Goal: Task Accomplishment & Management: Manage account settings

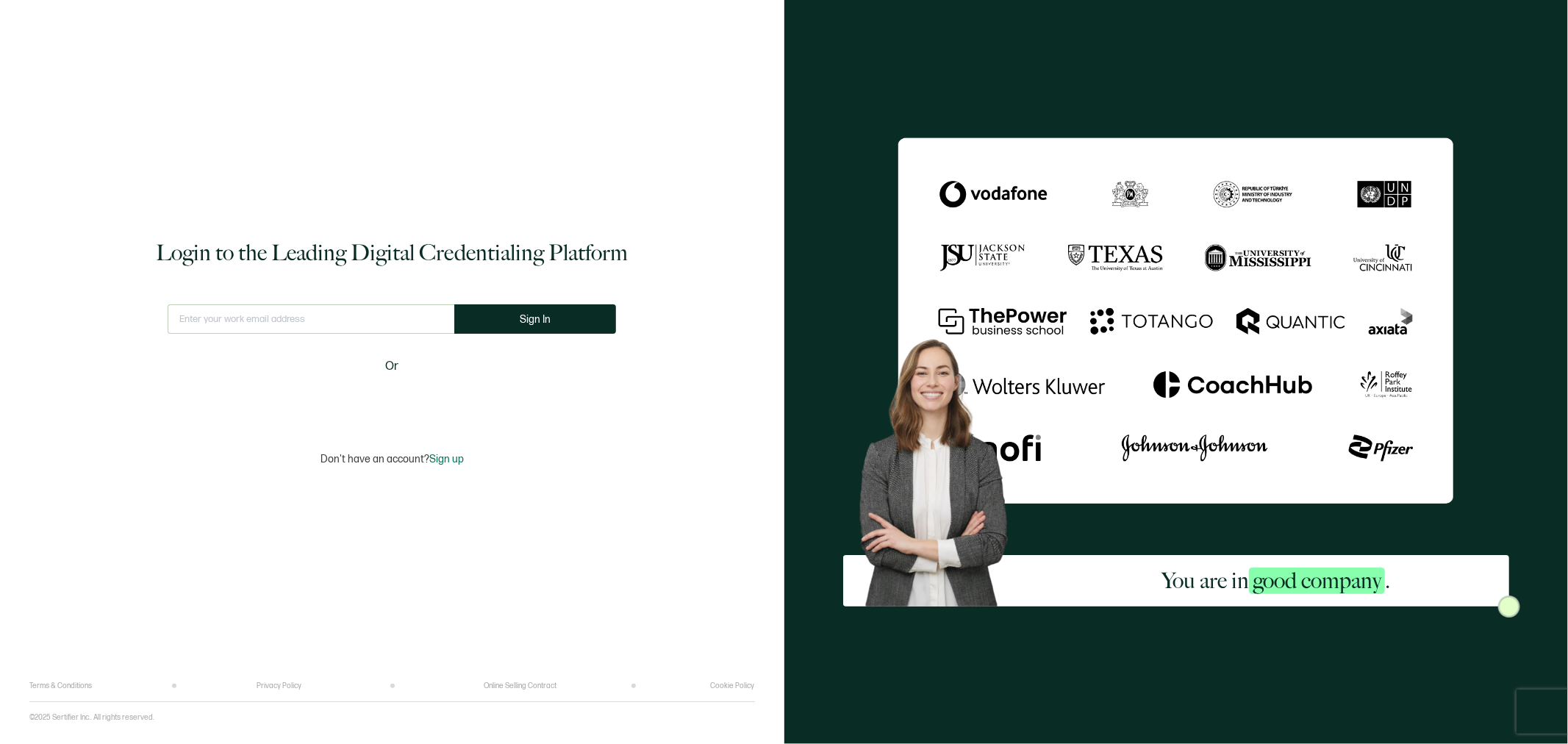
click at [372, 320] on input "text" at bounding box center [311, 318] width 287 height 29
type input "[EMAIL_ADDRESS][DOMAIN_NAME]"
click at [579, 326] on button "Sign In" at bounding box center [541, 318] width 162 height 29
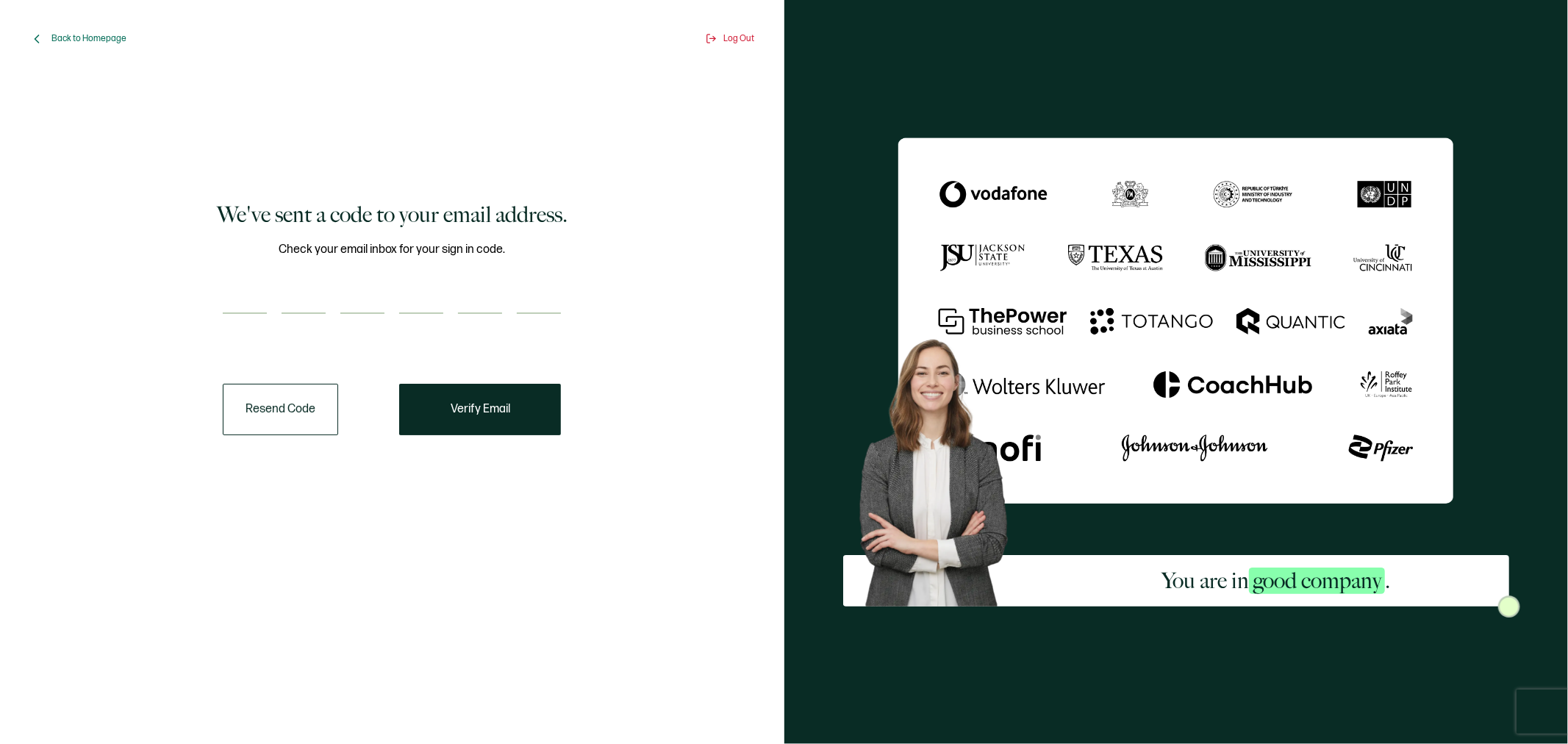
click at [244, 291] on input "number" at bounding box center [245, 299] width 44 height 29
type input "2"
type input "1"
type input "8"
type input "2"
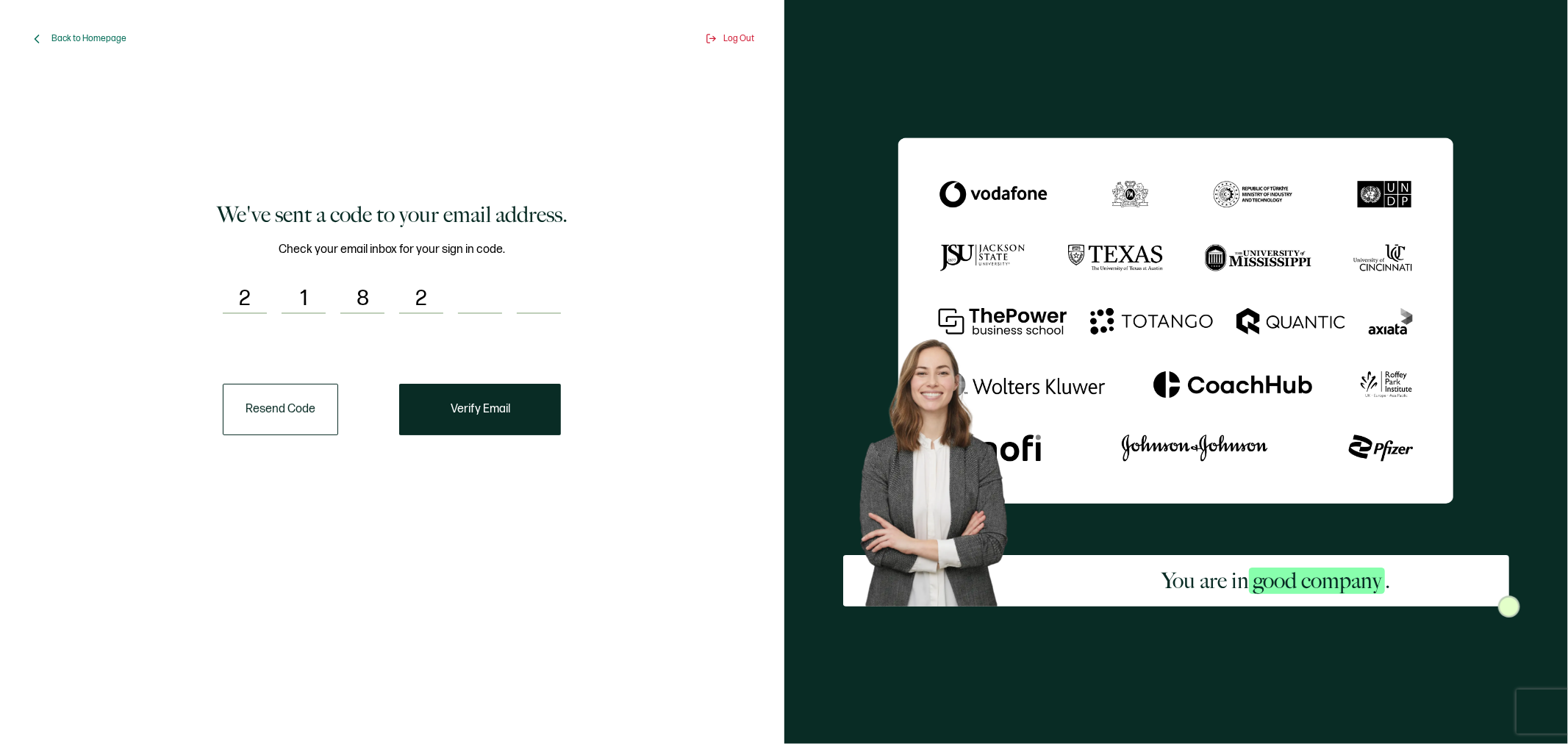
type input "3"
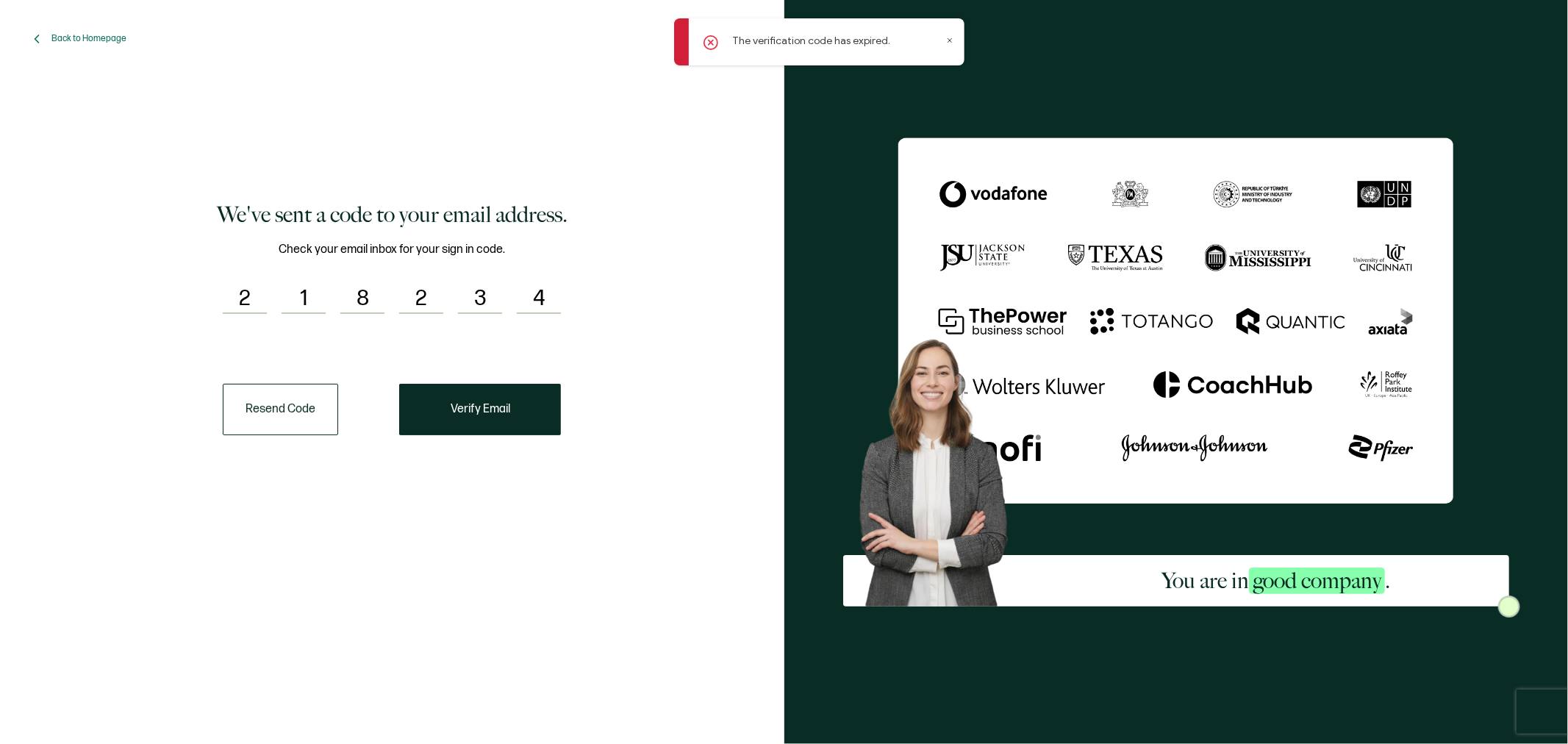
type input "4"
click at [267, 427] on button "Resend Code" at bounding box center [281, 409] width 115 height 52
click at [953, 41] on div "The verification code has expired." at bounding box center [820, 42] width 291 height 47
click at [951, 42] on icon at bounding box center [950, 40] width 8 height 8
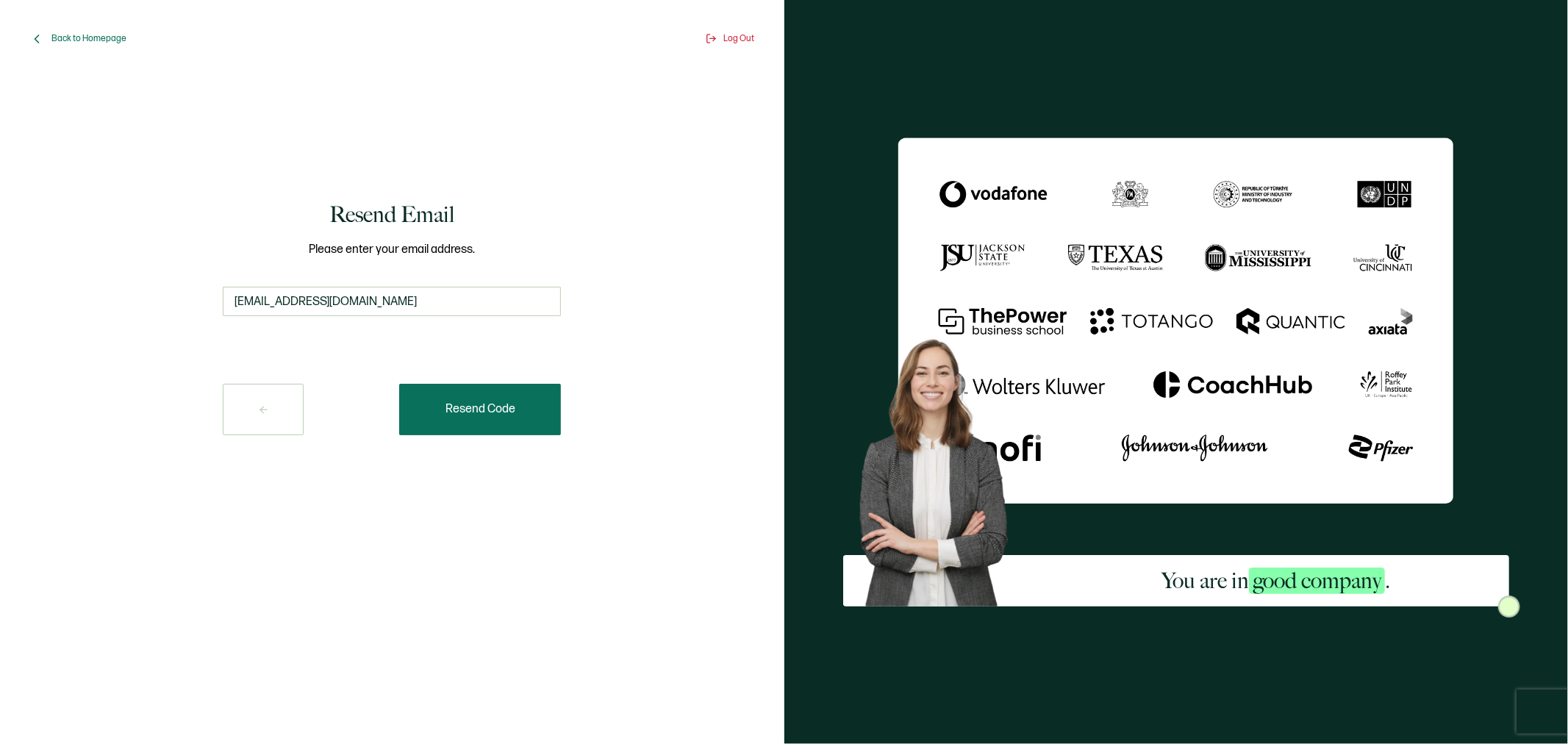
click at [520, 401] on button "Resend Code" at bounding box center [480, 409] width 162 height 52
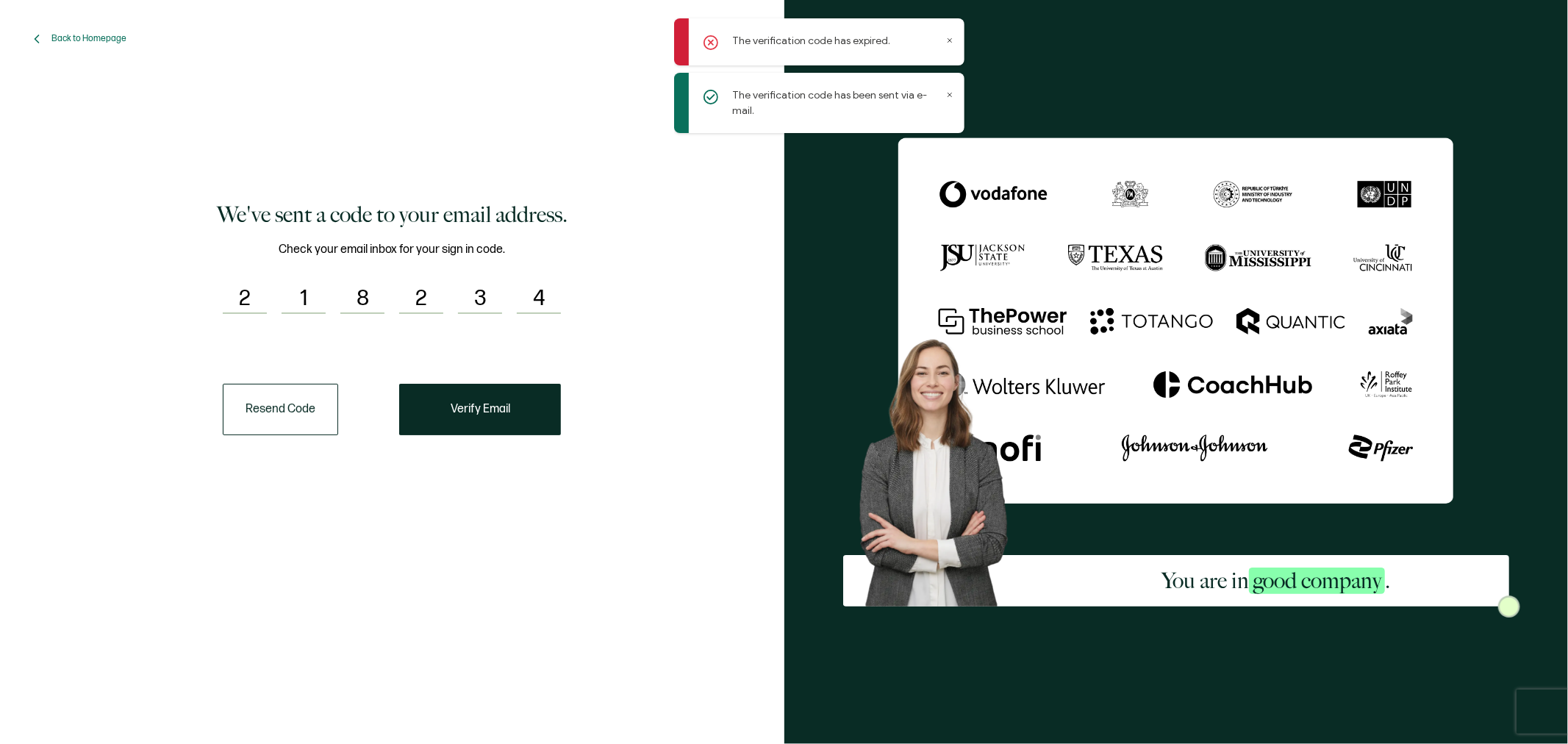
drag, startPoint x: 557, startPoint y: 305, endPoint x: 133, endPoint y: 305, distance: 424.0
click at [133, 305] on div "We've sent a code to your email address. Check your email inbox for your sign i…" at bounding box center [392, 317] width 703 height 467
drag, startPoint x: 215, startPoint y: 296, endPoint x: 203, endPoint y: 296, distance: 12.0
click at [203, 296] on div "We've sent a code to your email address. Check your email inbox for your sign i…" at bounding box center [392, 317] width 703 height 467
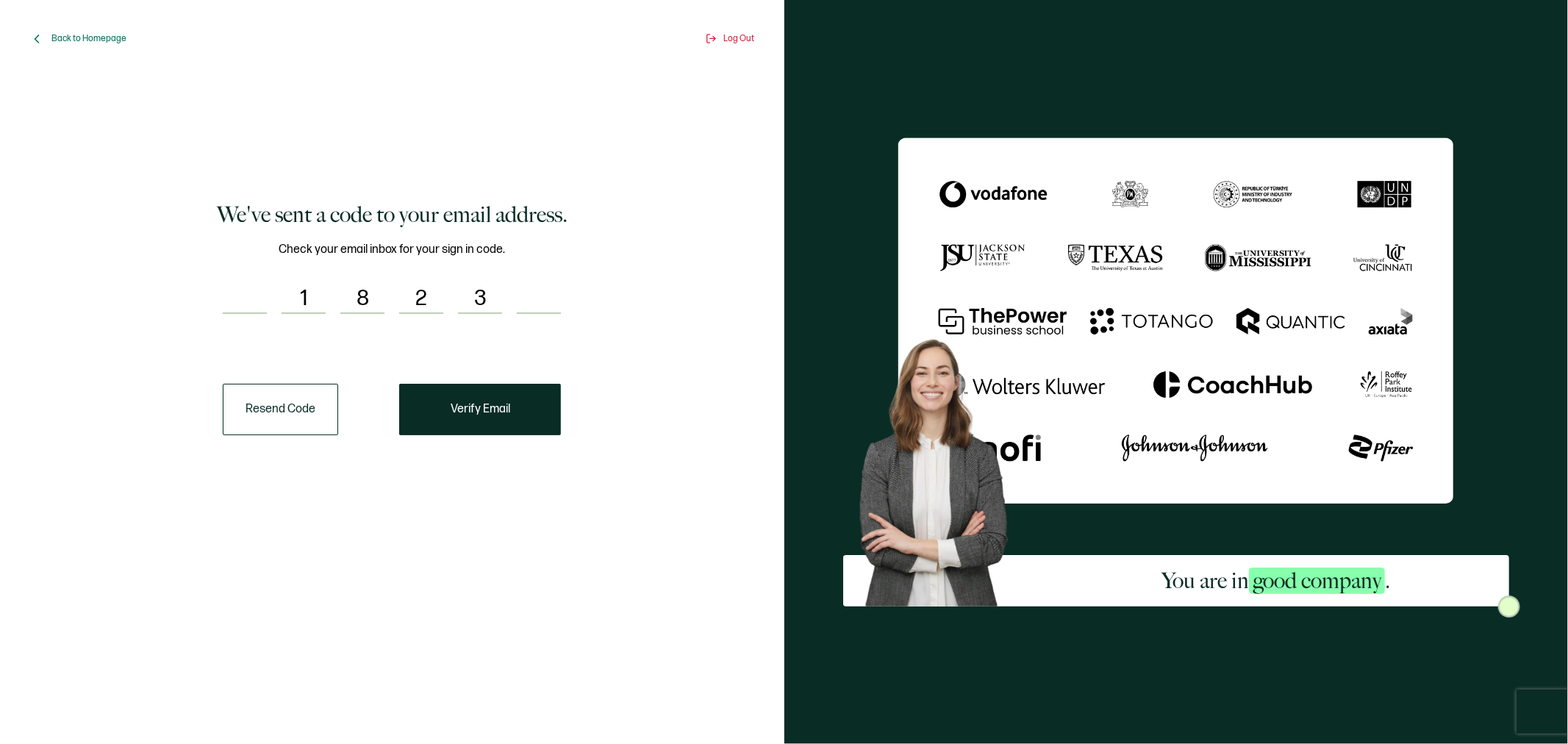
click at [319, 296] on input "1" at bounding box center [303, 299] width 44 height 29
click at [376, 287] on input "8" at bounding box center [362, 299] width 44 height 29
click at [426, 297] on input "2" at bounding box center [421, 299] width 44 height 29
click at [488, 299] on input "3" at bounding box center [480, 299] width 44 height 29
click at [251, 299] on input "number" at bounding box center [245, 299] width 44 height 29
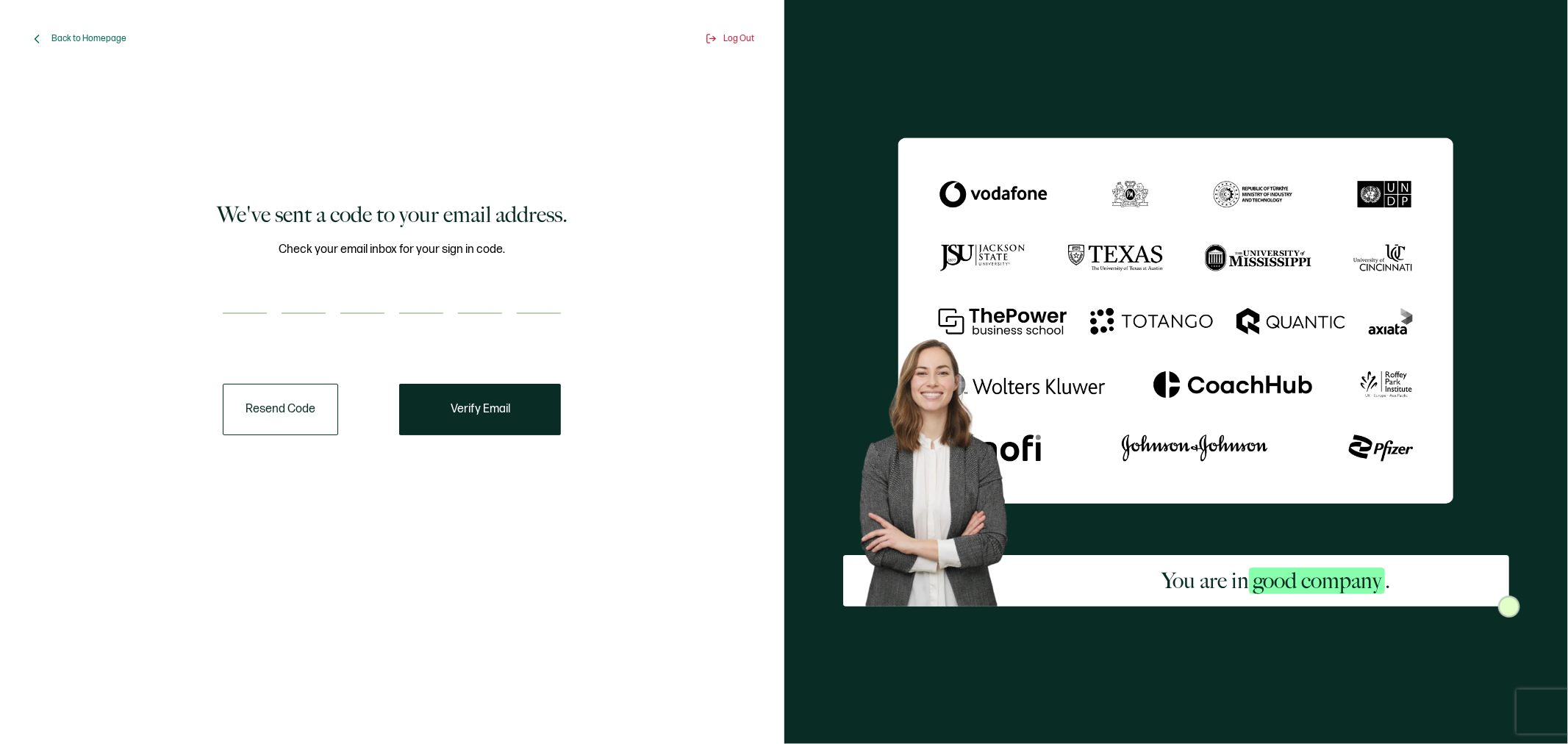
type input "5"
type input "9"
type input "4"
type input "7"
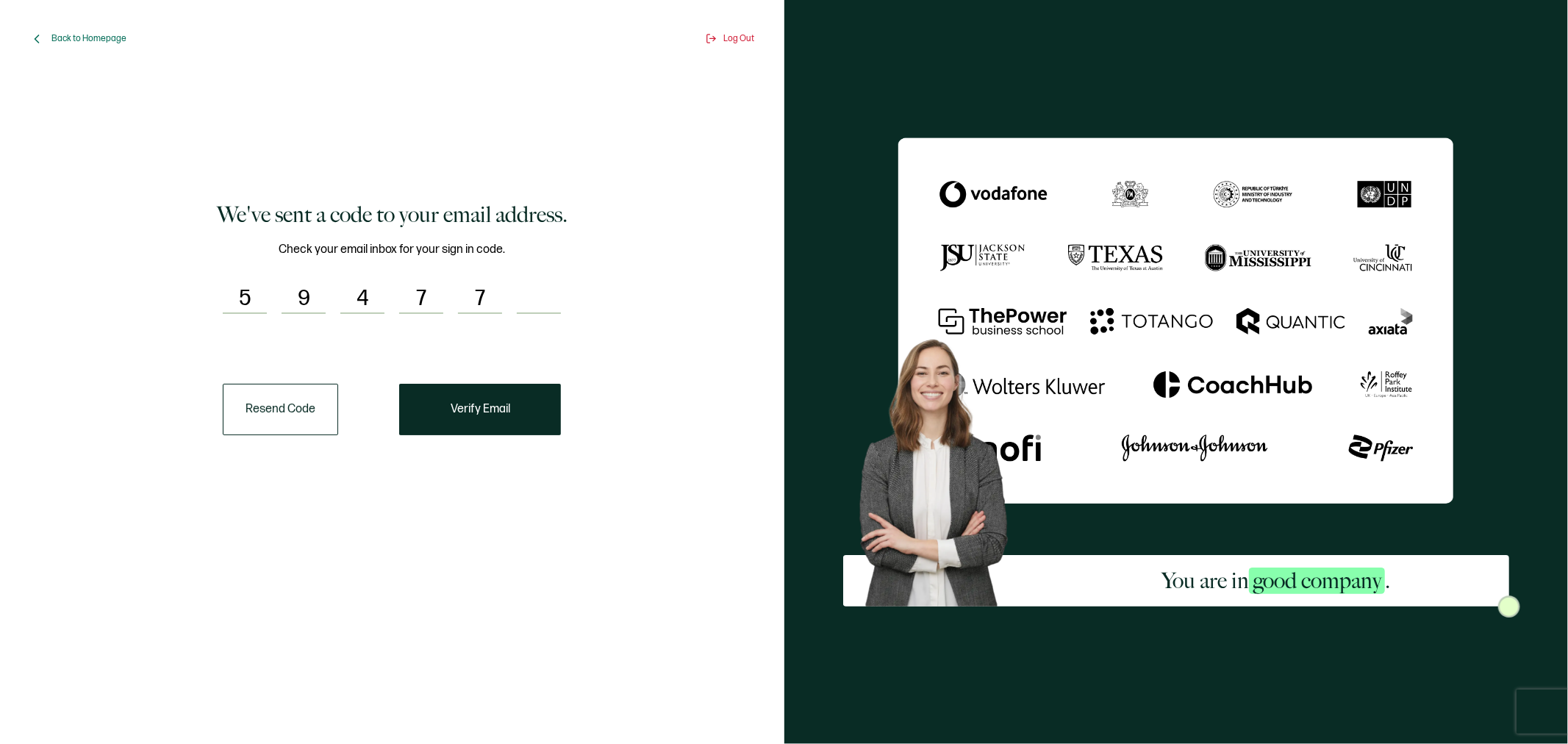
type input "1"
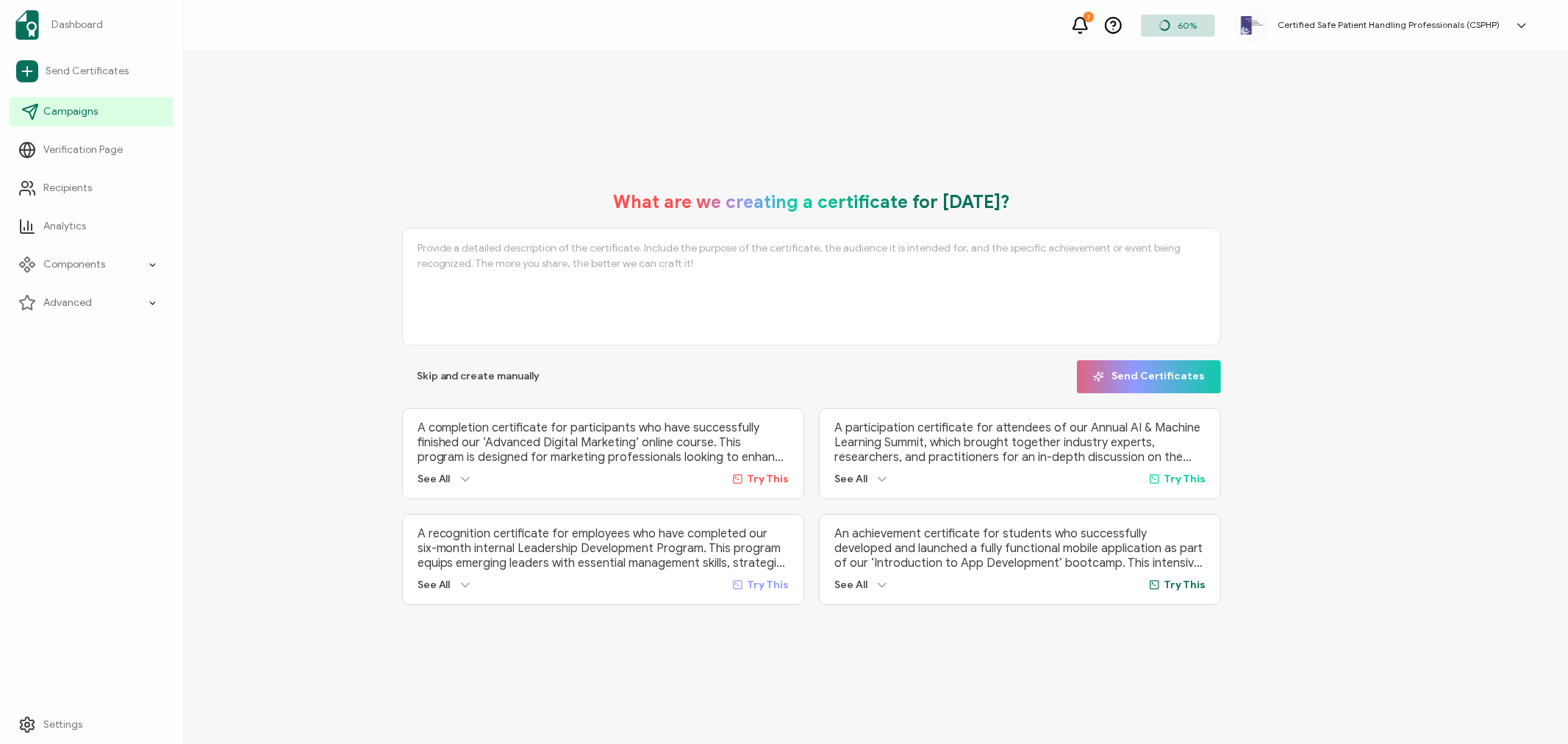
click at [67, 114] on span "Campaigns" at bounding box center [70, 112] width 54 height 15
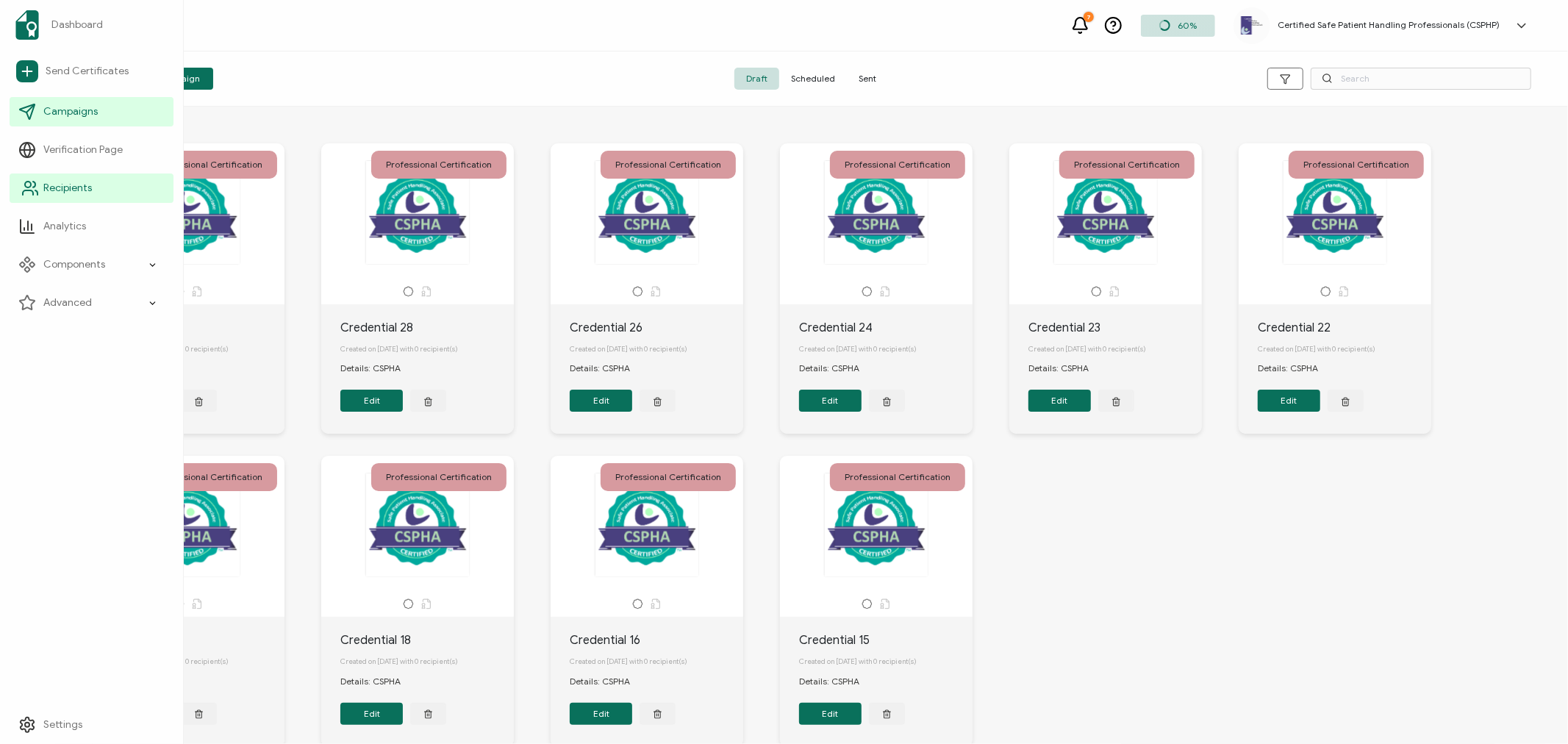
click at [45, 196] on link "Recipients" at bounding box center [91, 188] width 164 height 29
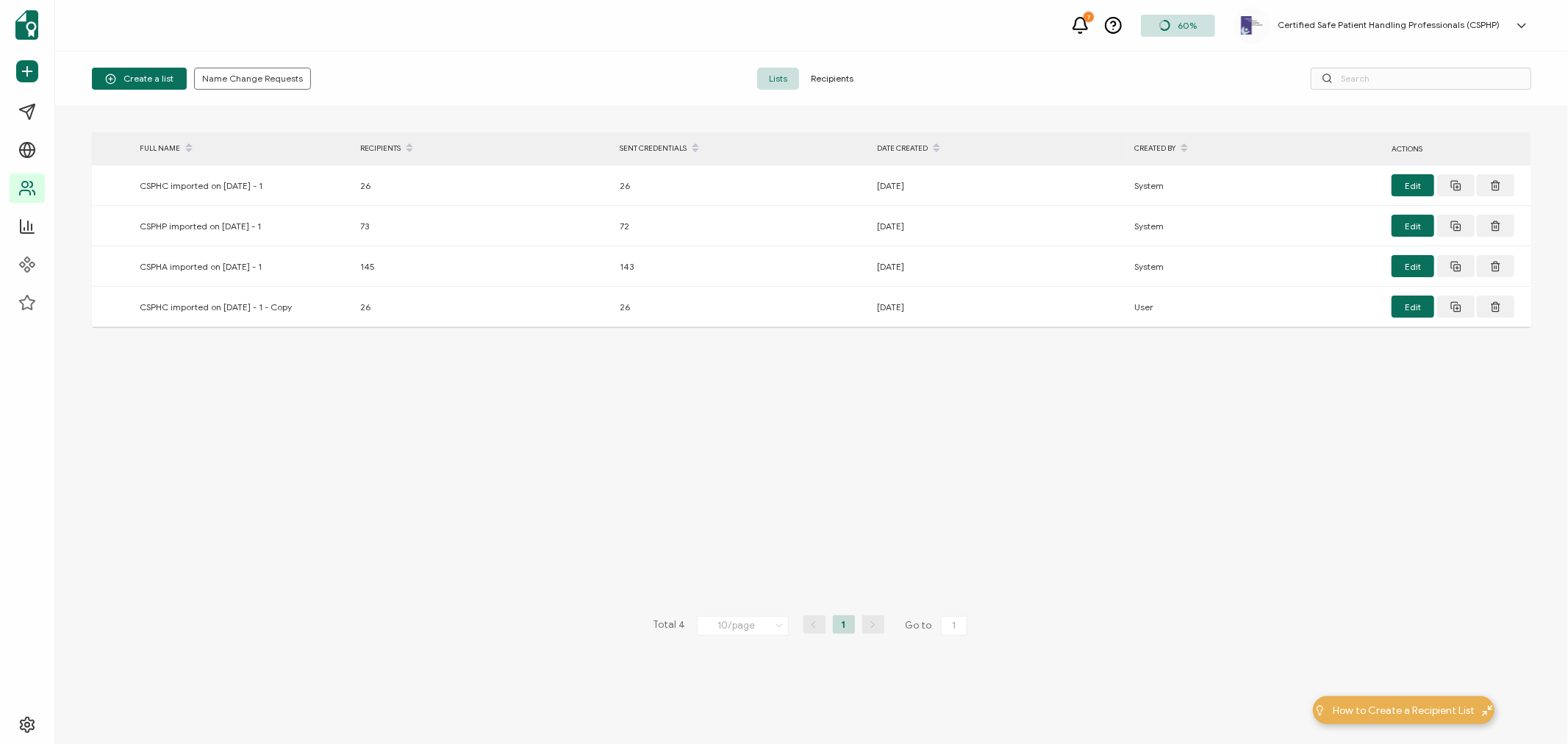
click at [825, 74] on span "Recipients" at bounding box center [832, 78] width 66 height 22
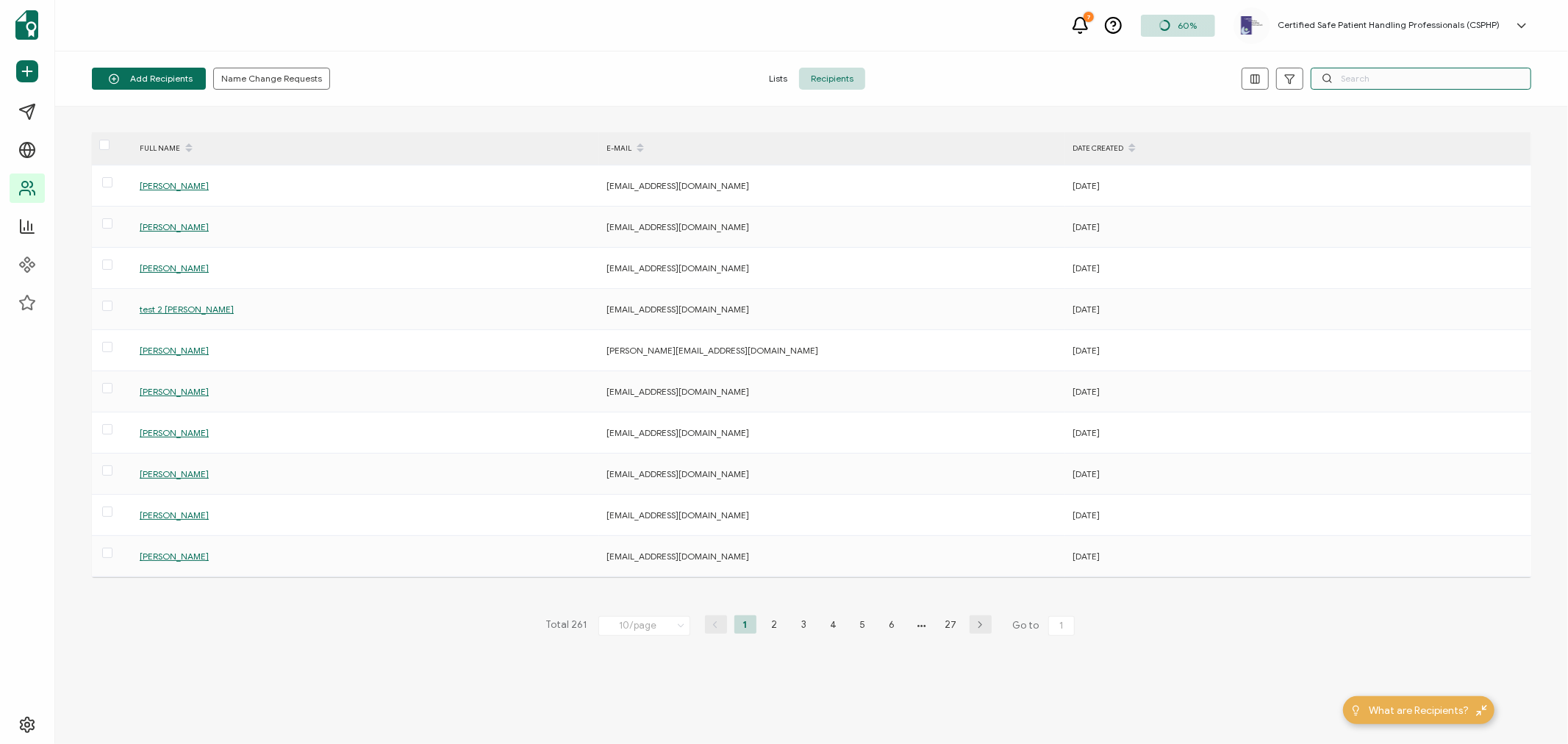
click at [1474, 83] on input "text" at bounding box center [1421, 78] width 221 height 22
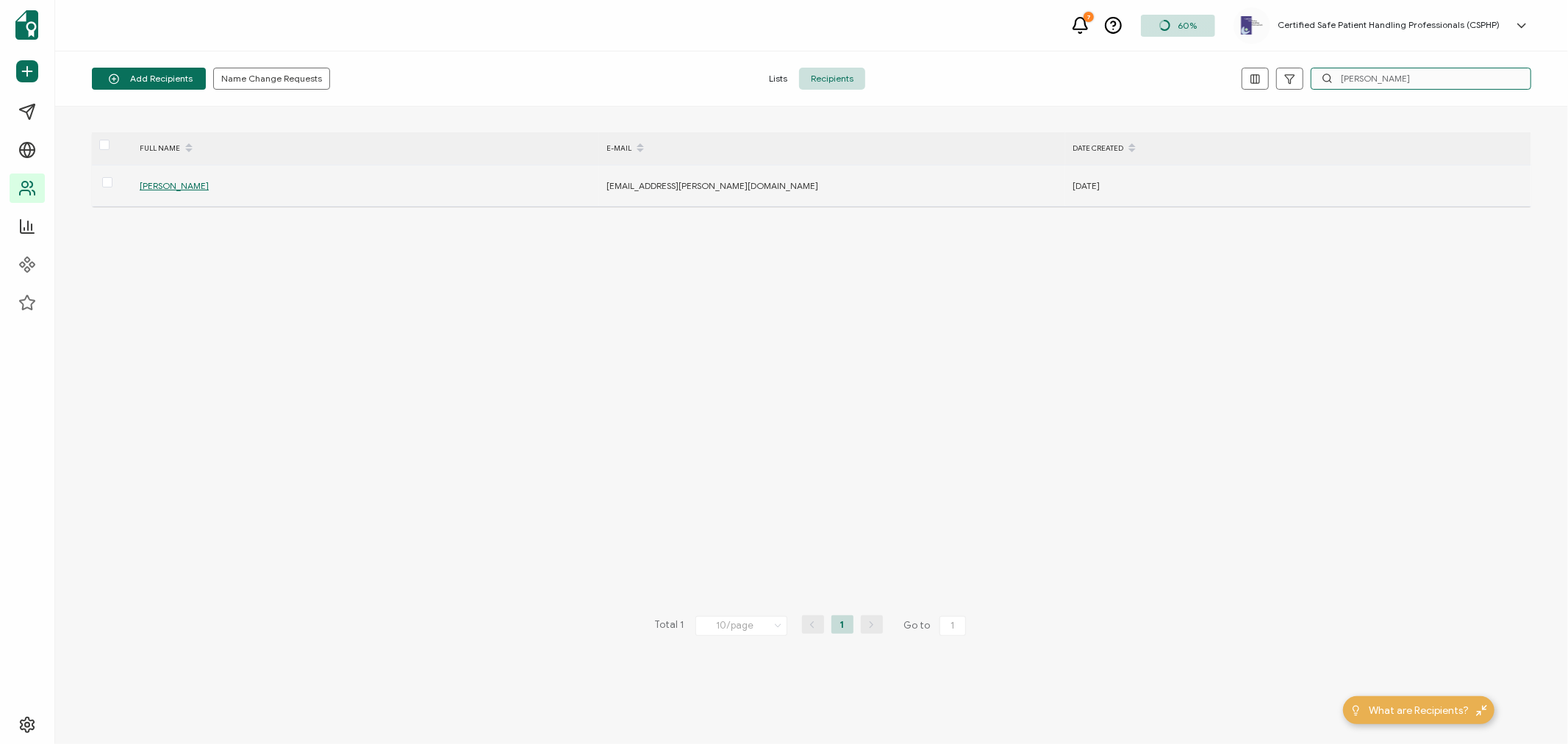
type input "[PERSON_NAME]"
click at [176, 187] on span "[PERSON_NAME]" at bounding box center [174, 185] width 69 height 11
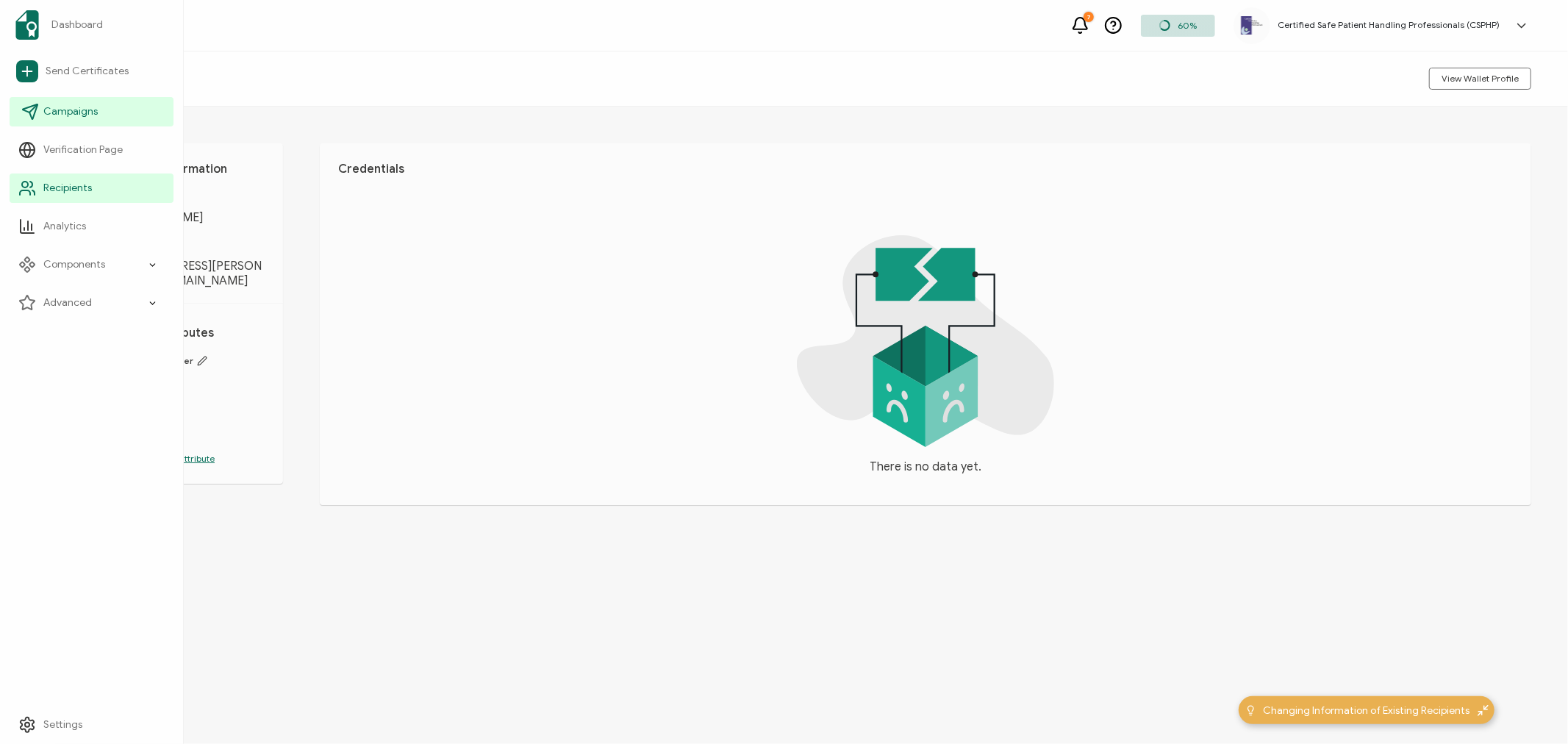
click at [58, 104] on span "Campaigns" at bounding box center [70, 112] width 54 height 15
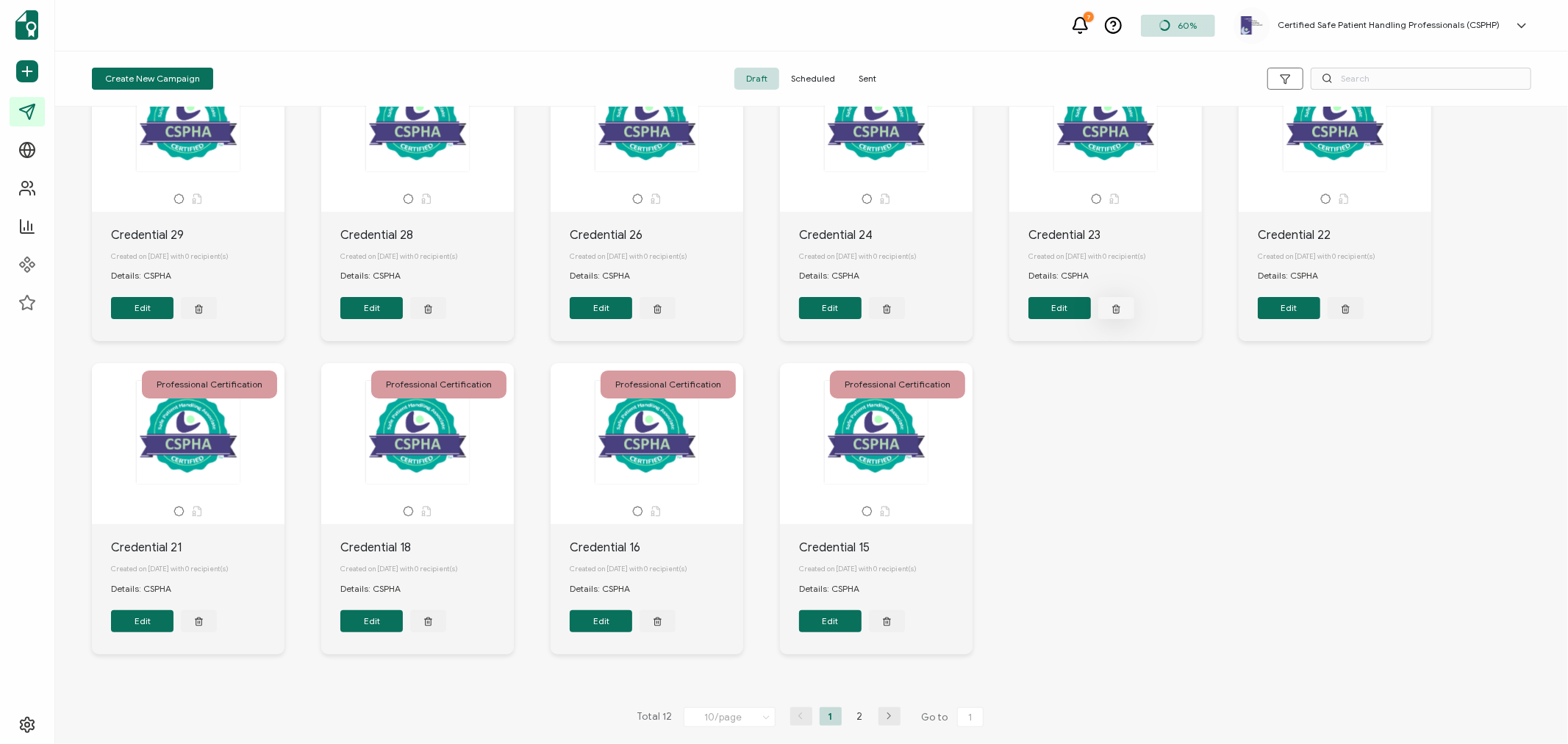
scroll to position [101, 0]
click at [860, 719] on li "2" at bounding box center [860, 716] width 22 height 18
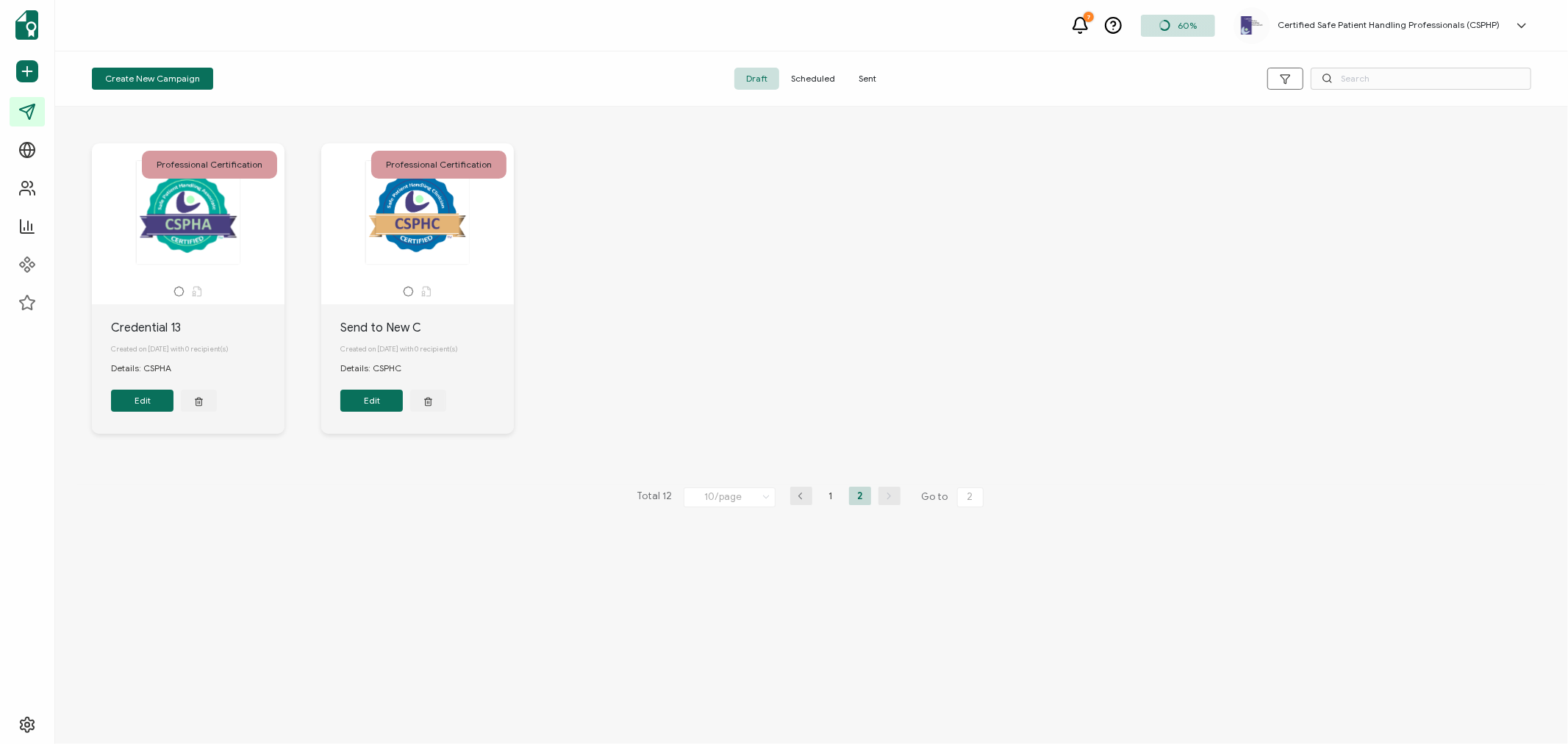
click at [865, 81] on span "Sent" at bounding box center [867, 78] width 41 height 22
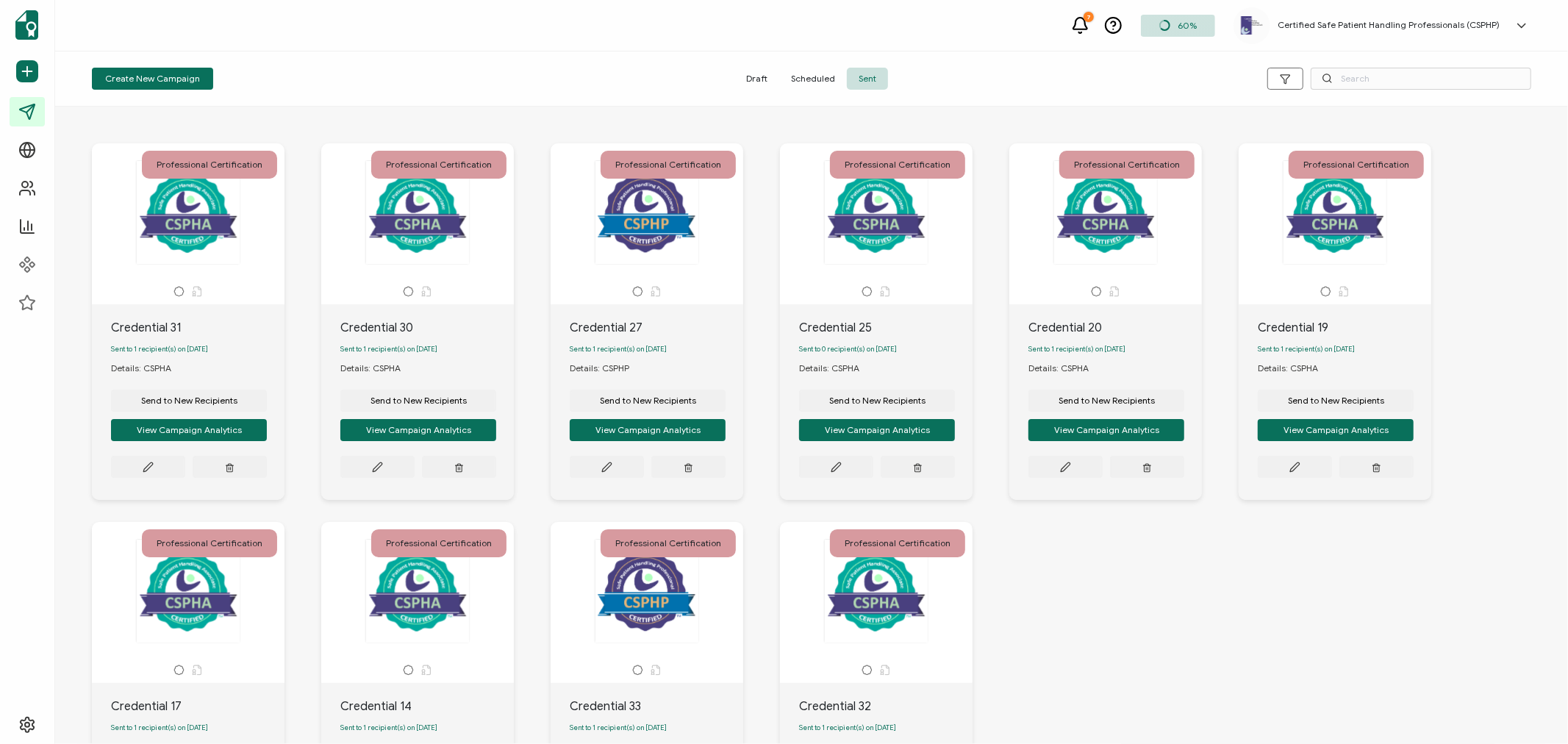
scroll to position [233, 0]
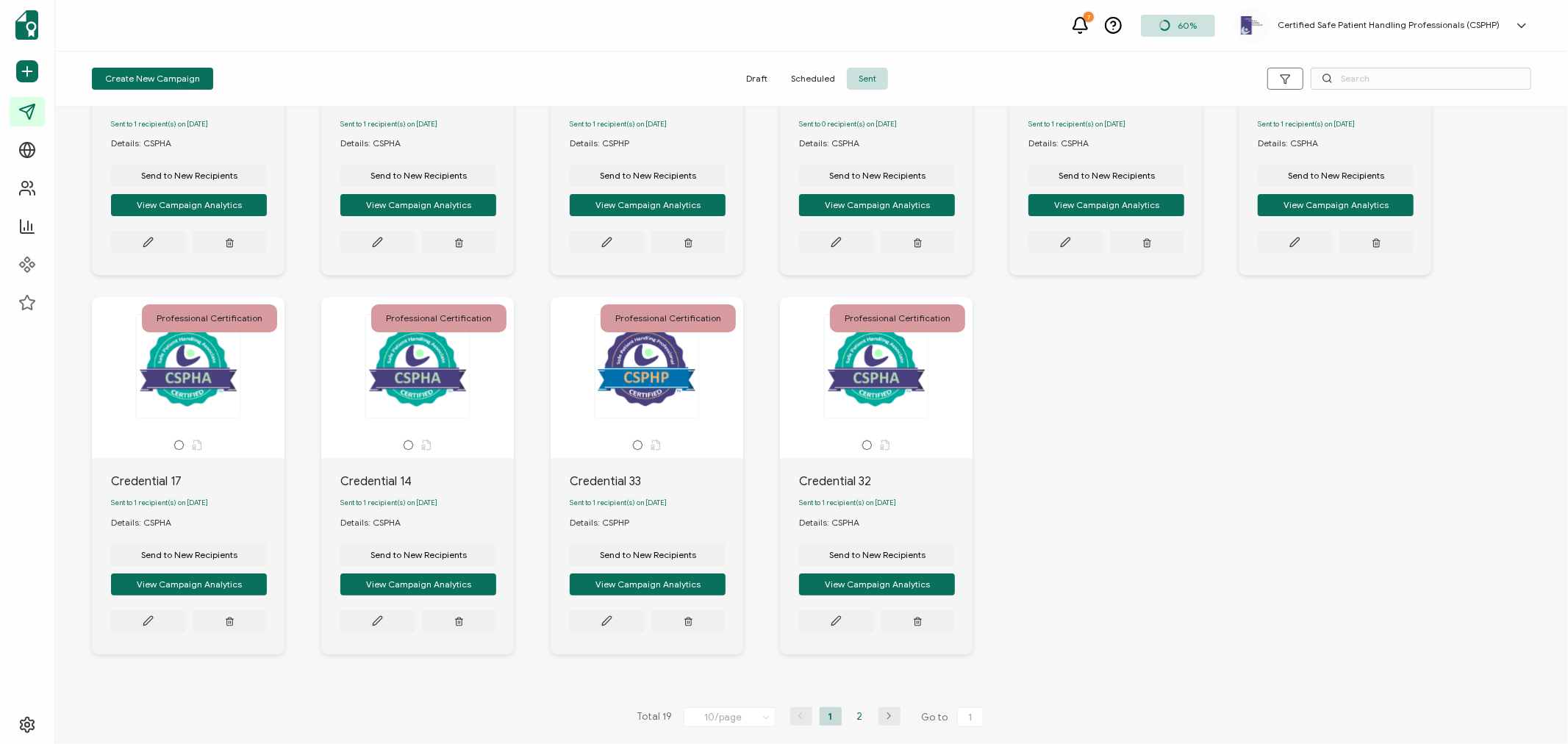
click at [855, 720] on li "2" at bounding box center [860, 716] width 22 height 18
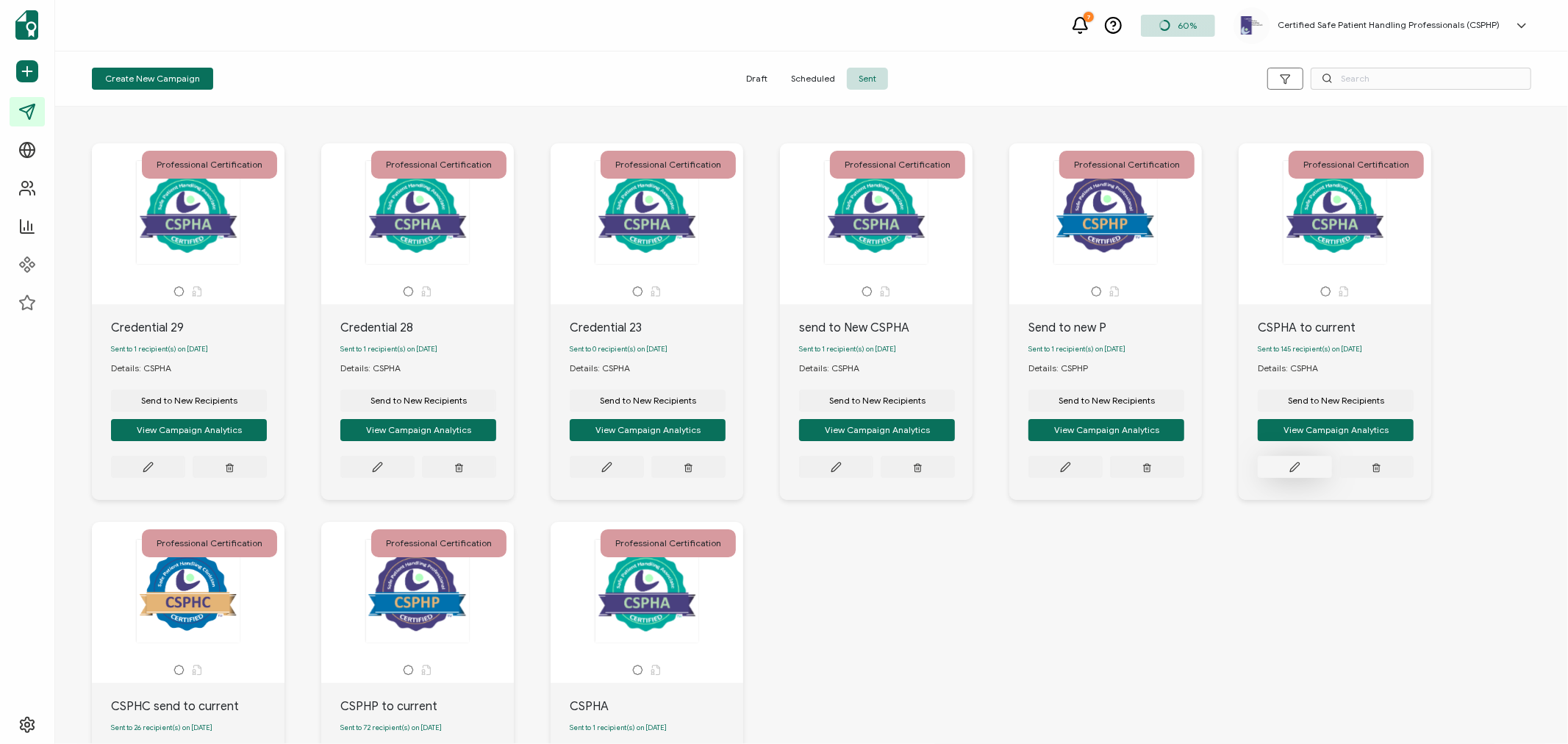
click at [1285, 470] on button at bounding box center [1295, 467] width 74 height 22
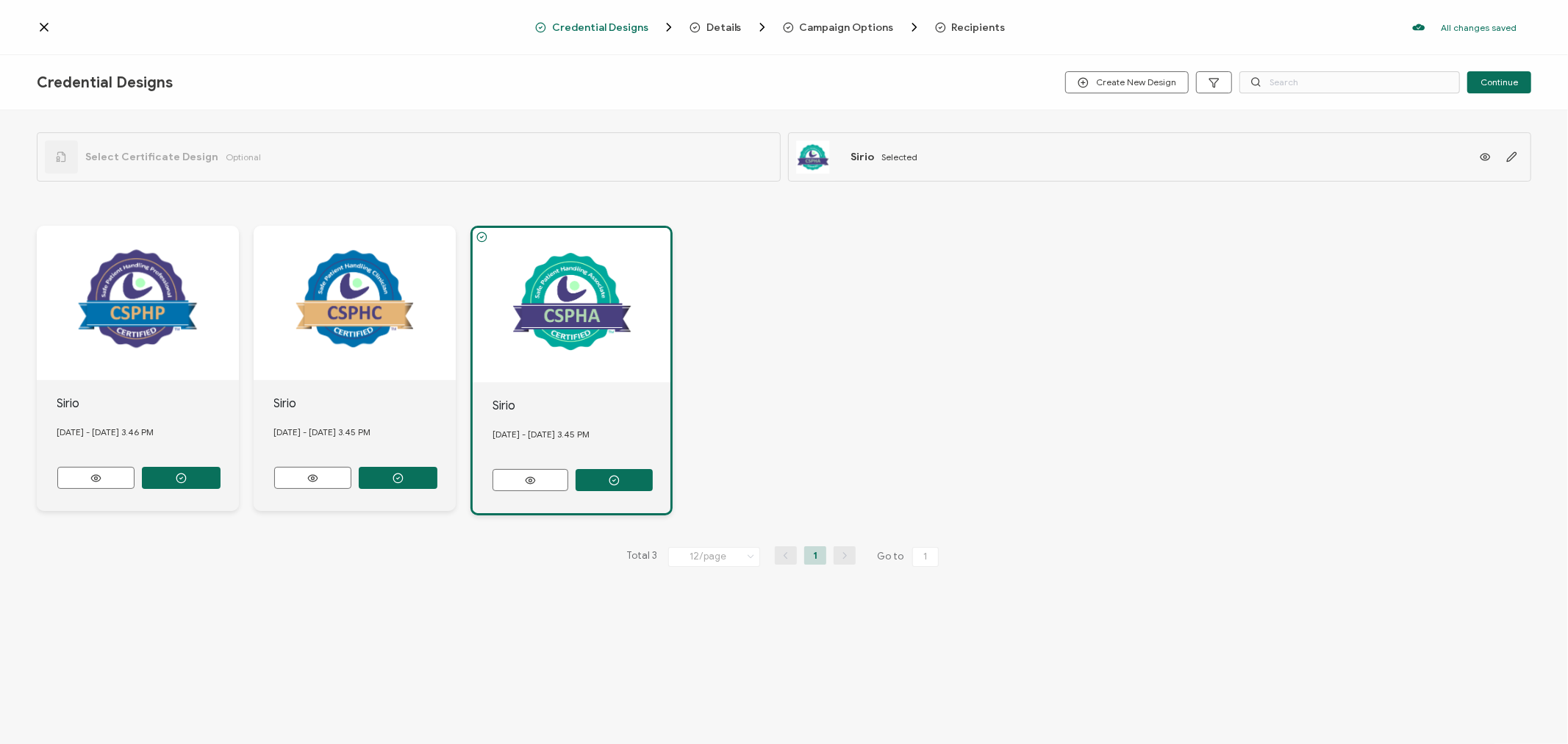
click at [994, 23] on div "Credential Designs Details Campaign Options Recipients" at bounding box center [784, 28] width 499 height 15
click at [965, 24] on span "Recipients" at bounding box center [979, 27] width 53 height 11
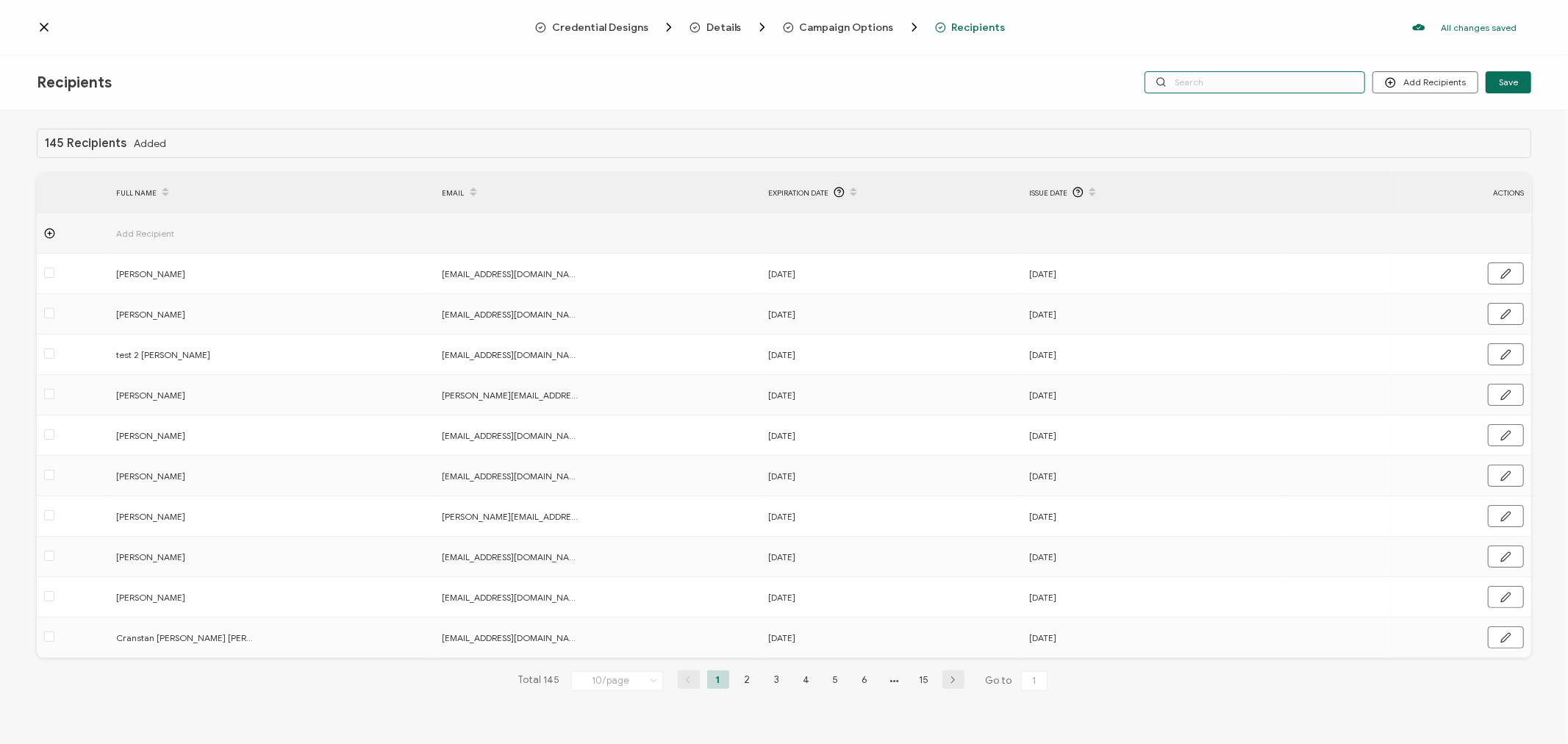
click at [1288, 82] on input "text" at bounding box center [1255, 82] width 221 height 22
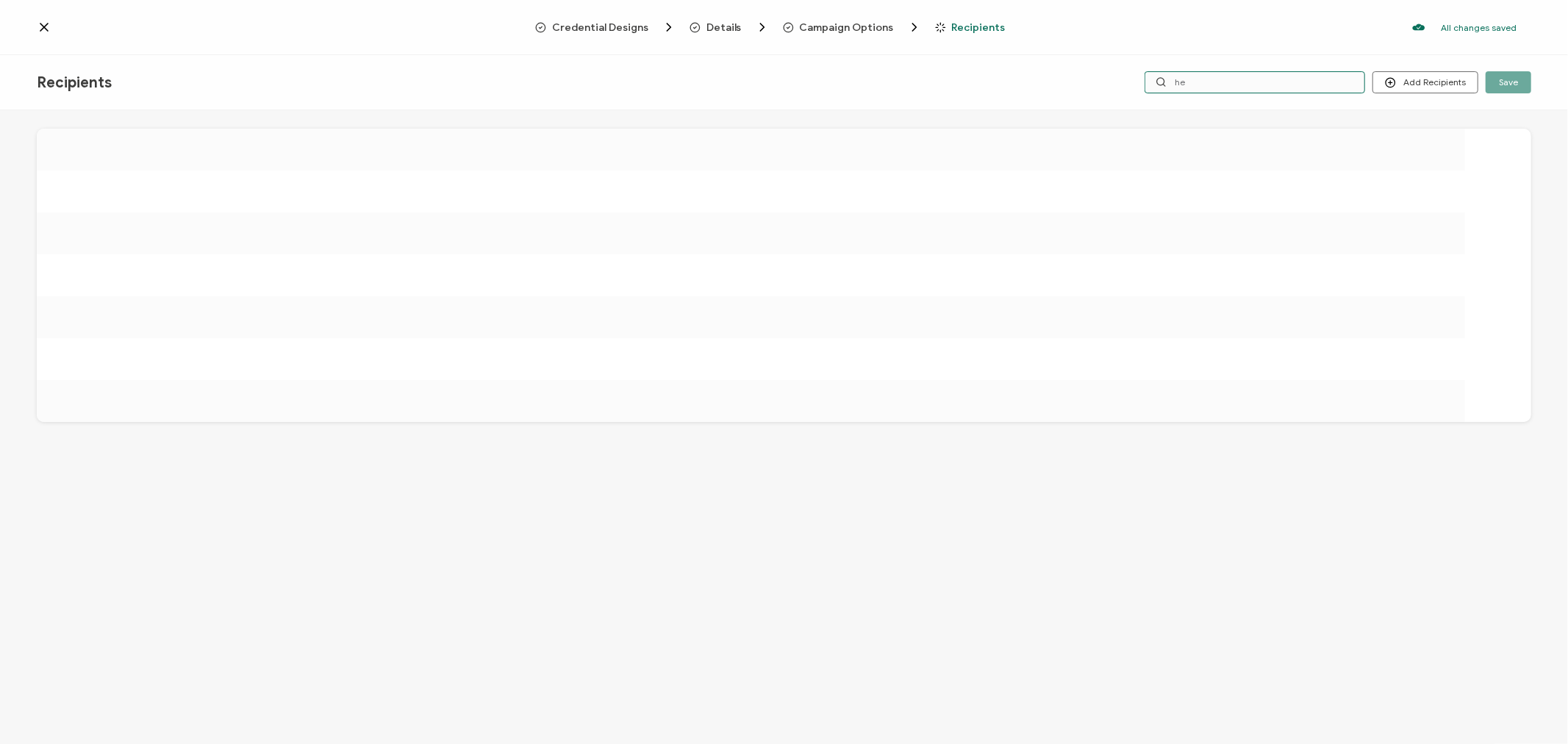
type input "h"
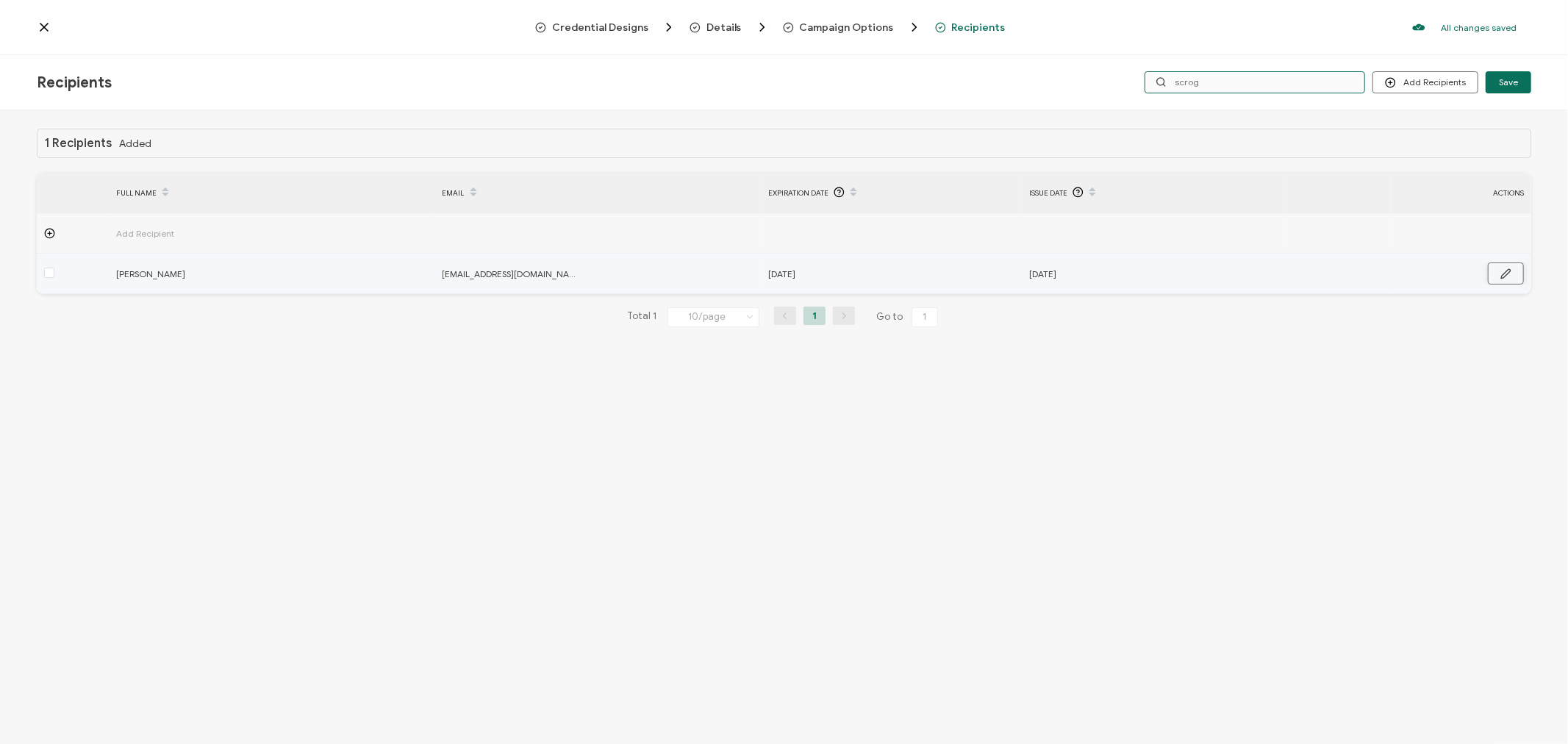
type input "scrog"
click at [1504, 270] on icon "button" at bounding box center [1505, 273] width 11 height 11
click at [864, 273] on input "[DATE]" at bounding box center [833, 274] width 129 height 23
type input "[DATE]"
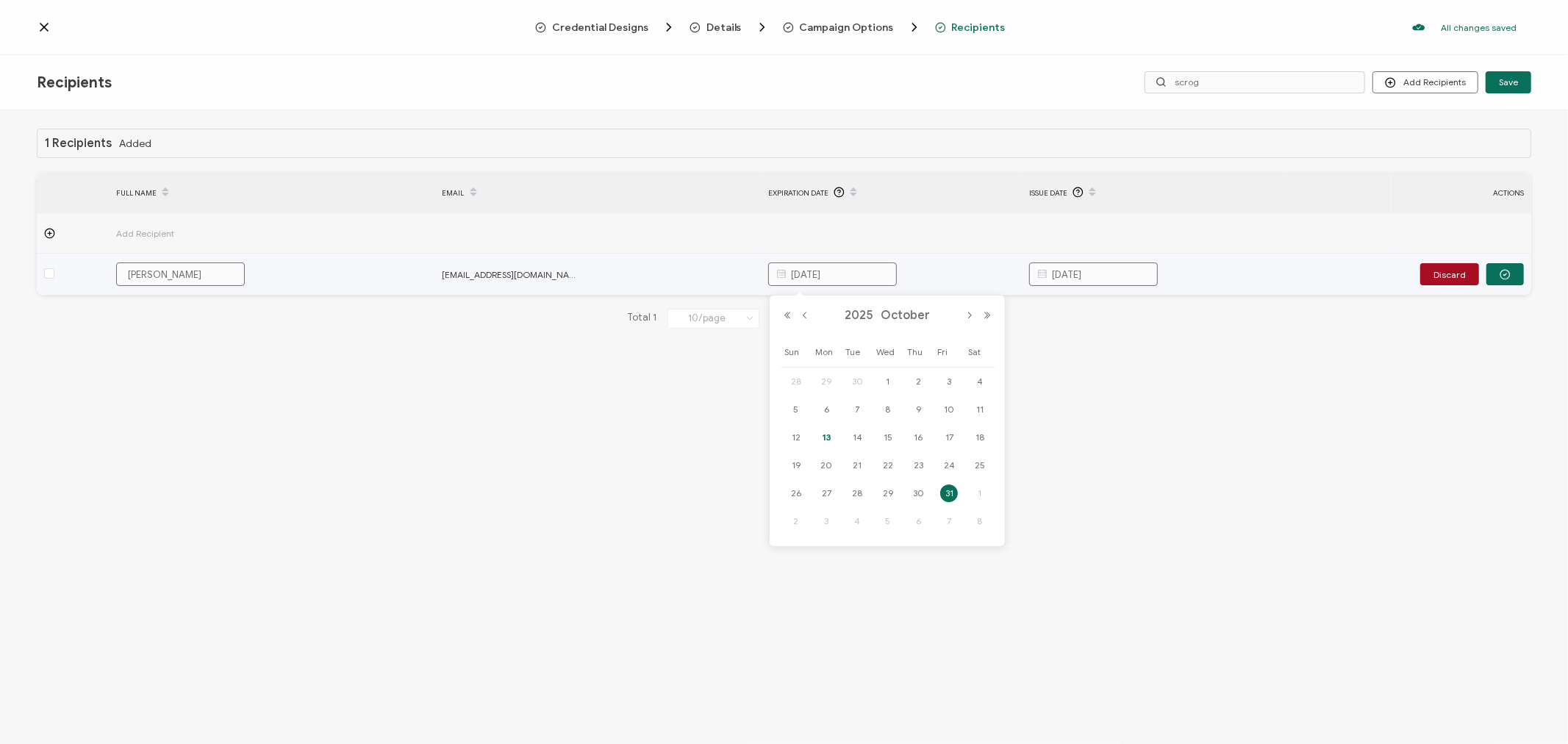
click at [1125, 273] on input "[DATE]" at bounding box center [1094, 274] width 129 height 23
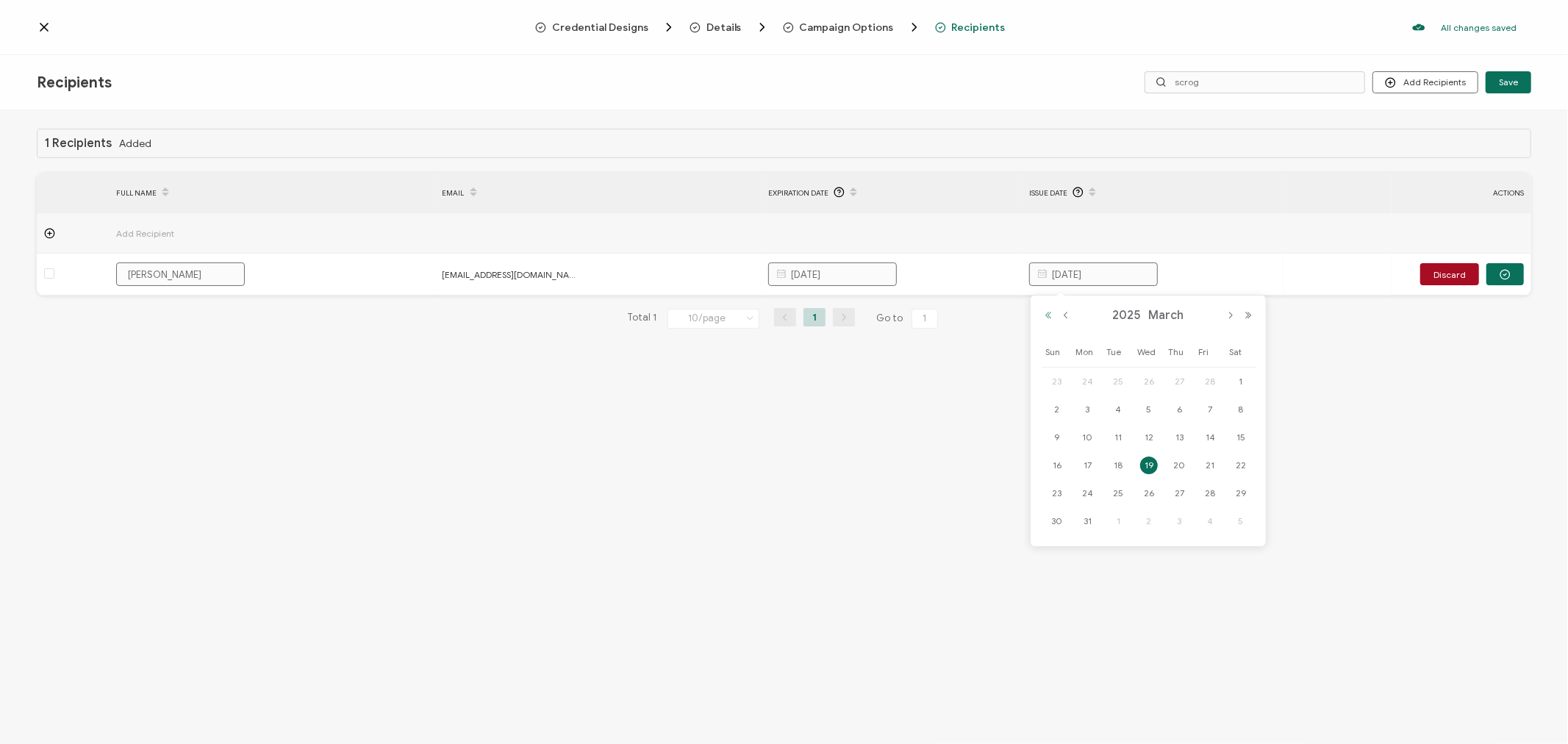
click at [1048, 312] on button "Previous Year" at bounding box center [1048, 315] width 18 height 10
click at [1049, 312] on button "Previous Year" at bounding box center [1048, 315] width 18 height 10
click at [1050, 312] on button "Previous Year" at bounding box center [1048, 315] width 18 height 10
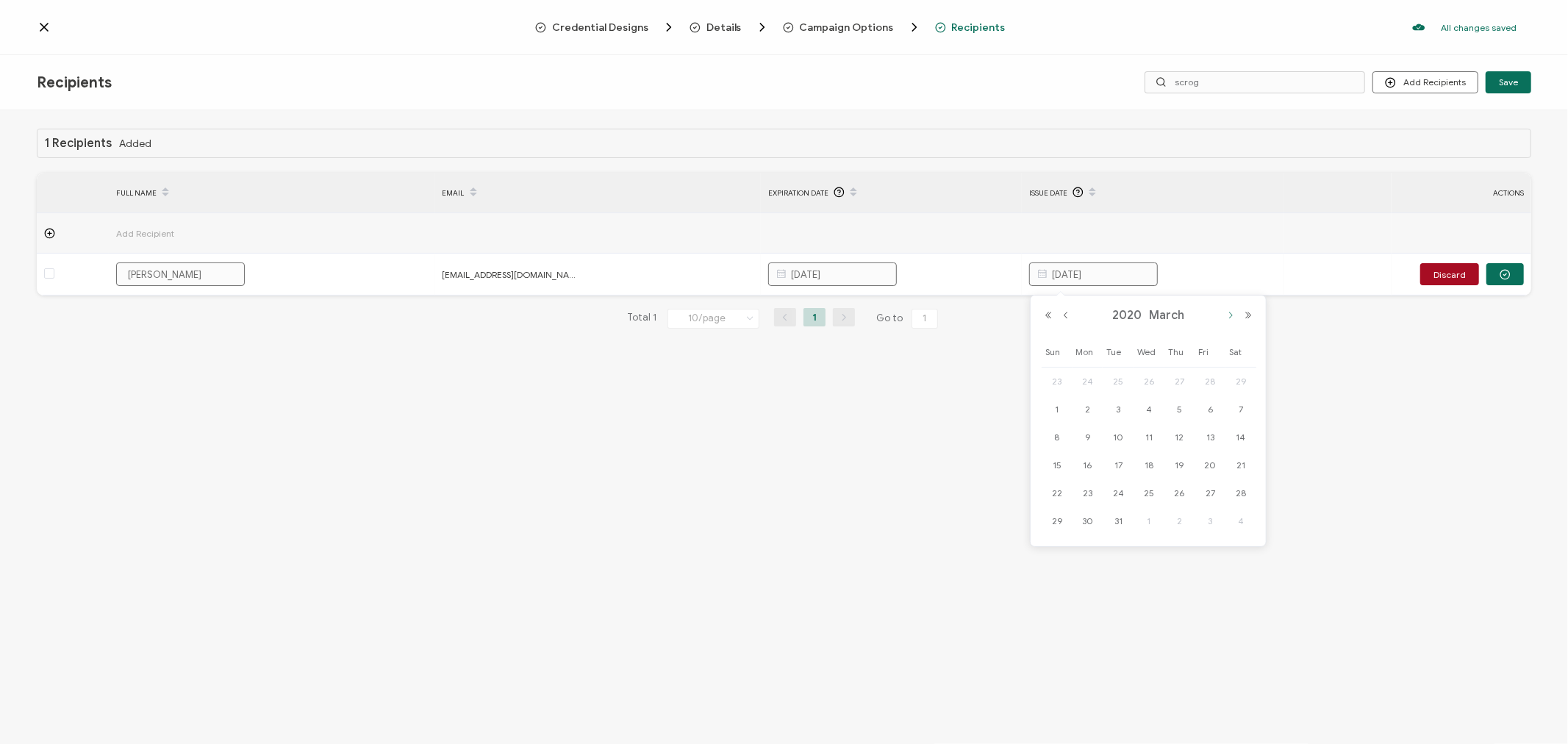
click at [1226, 311] on button "Next Month" at bounding box center [1231, 315] width 18 height 10
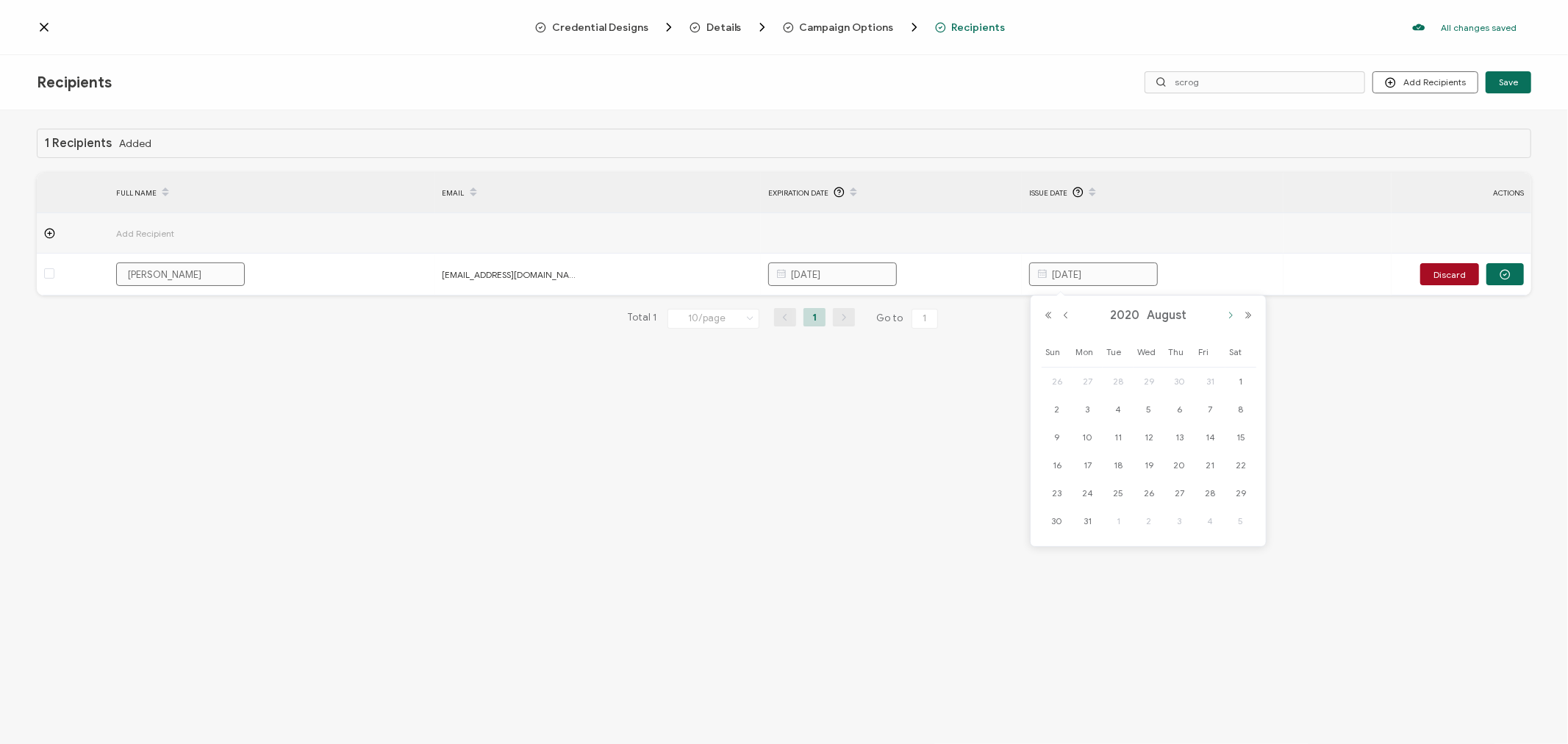
click at [1226, 311] on button "Next Month" at bounding box center [1231, 315] width 18 height 10
click at [1179, 408] on span "8" at bounding box center [1180, 409] width 18 height 18
type input "[DATE]"
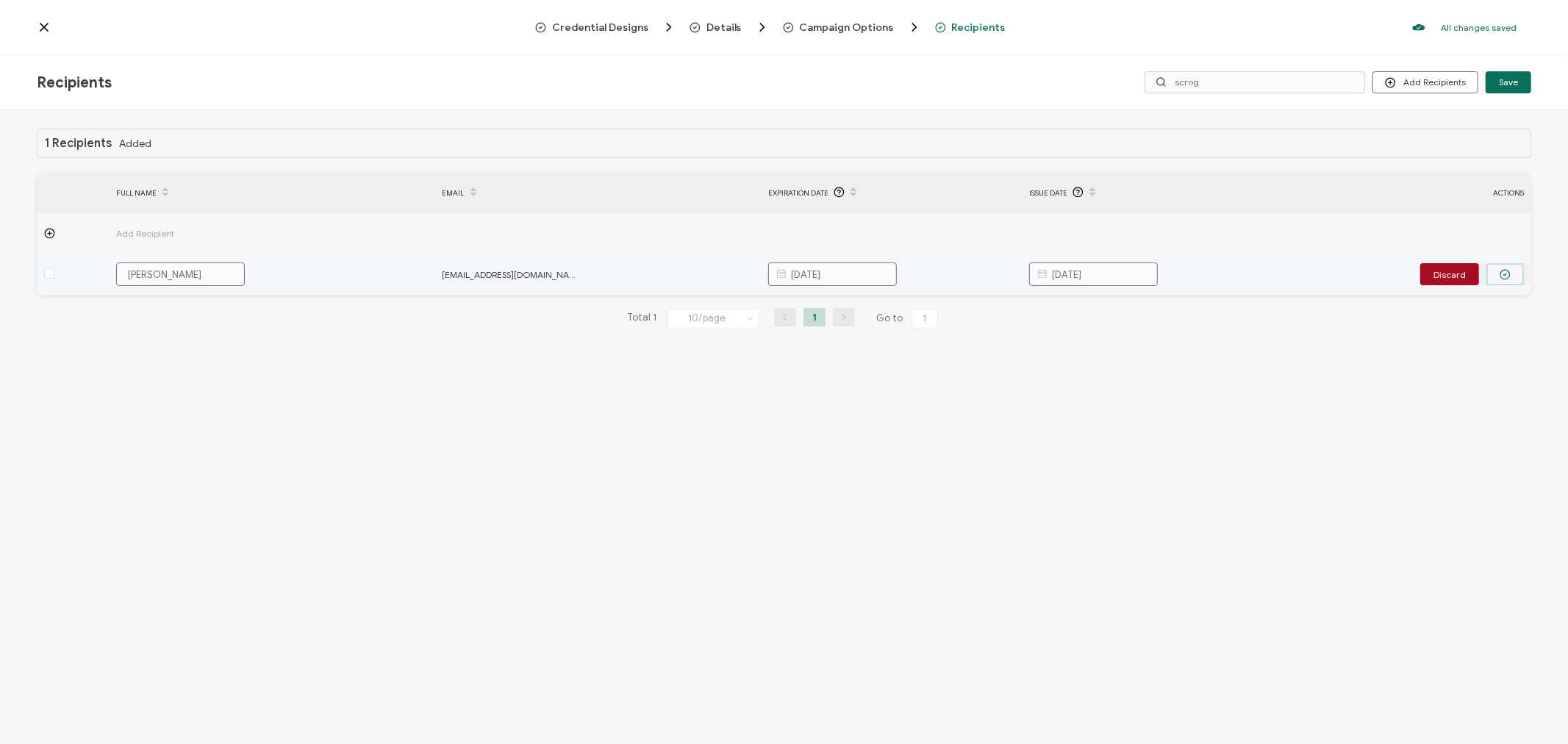
click at [1502, 276] on circle "button" at bounding box center [1505, 274] width 9 height 9
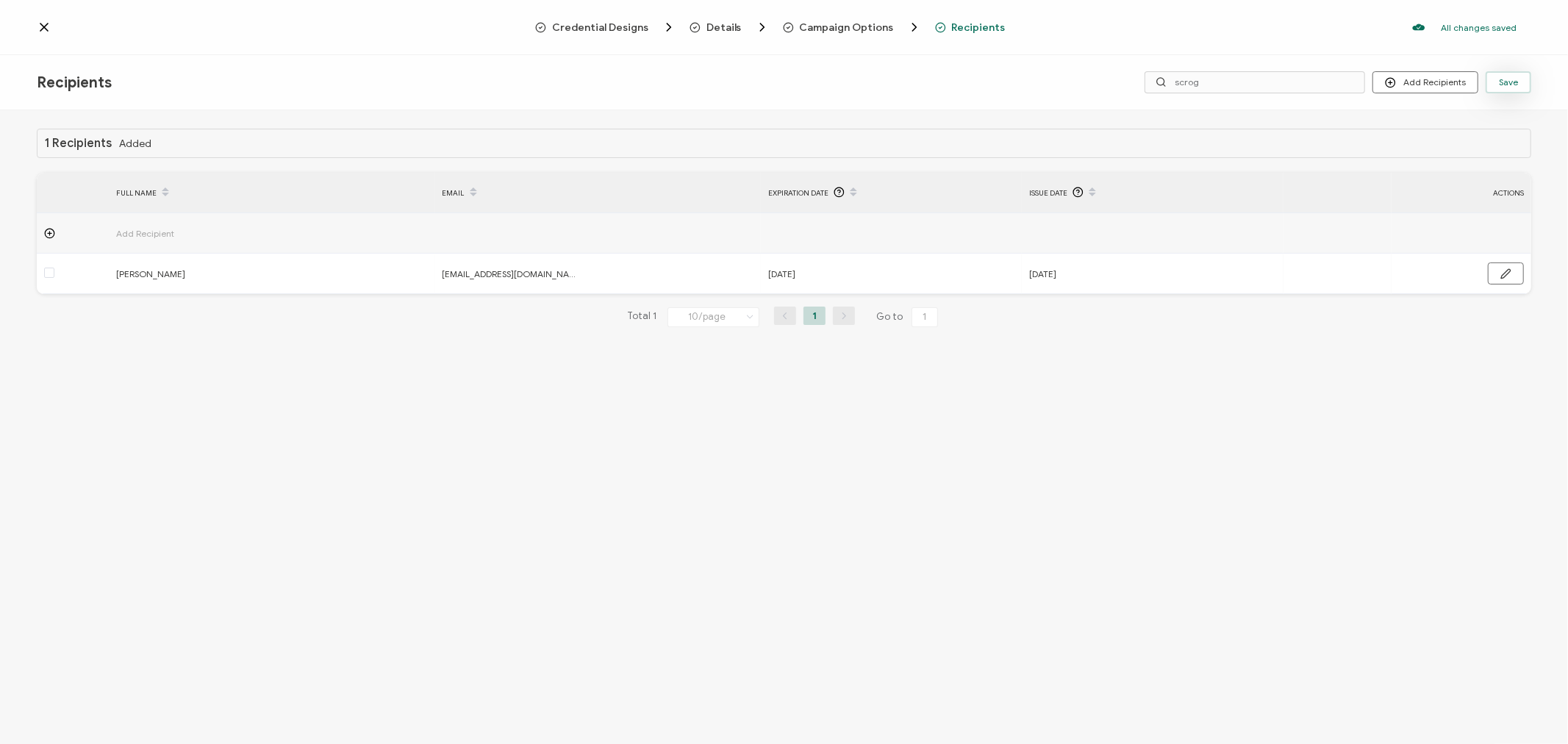
click at [1518, 79] on span "Save" at bounding box center [1508, 82] width 19 height 9
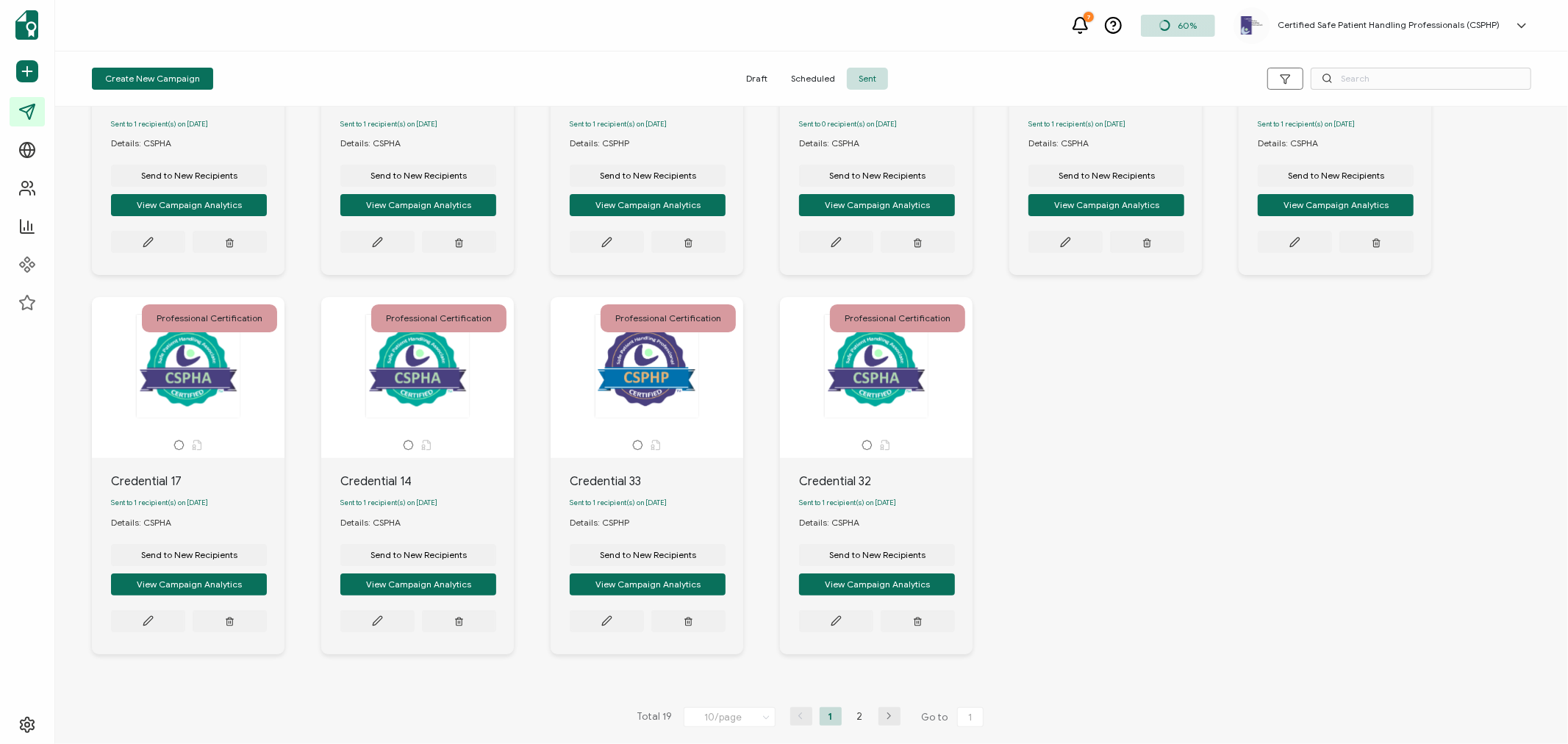
scroll to position [233, 0]
click at [853, 716] on li "2" at bounding box center [860, 716] width 22 height 18
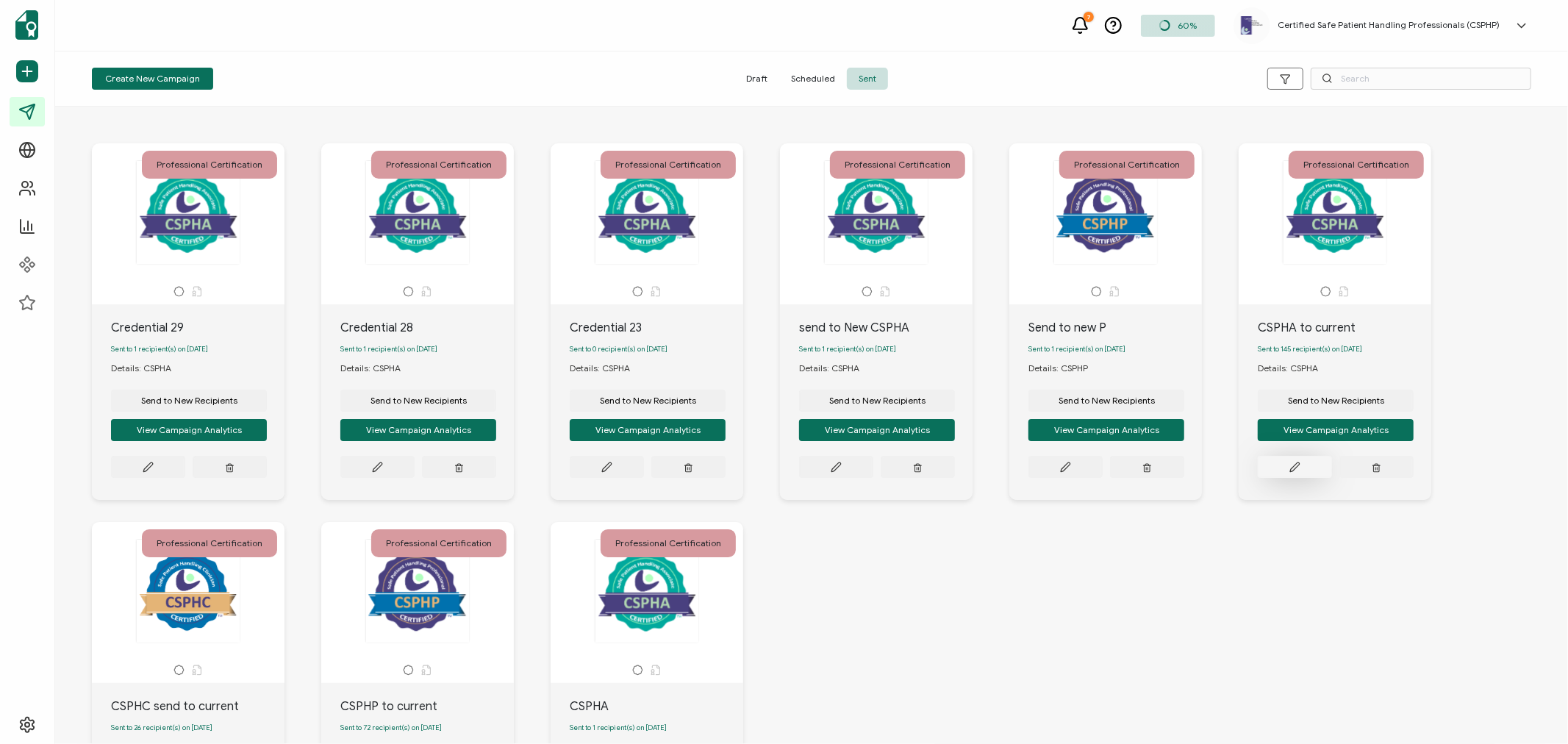
click at [1291, 464] on icon at bounding box center [1295, 467] width 11 height 11
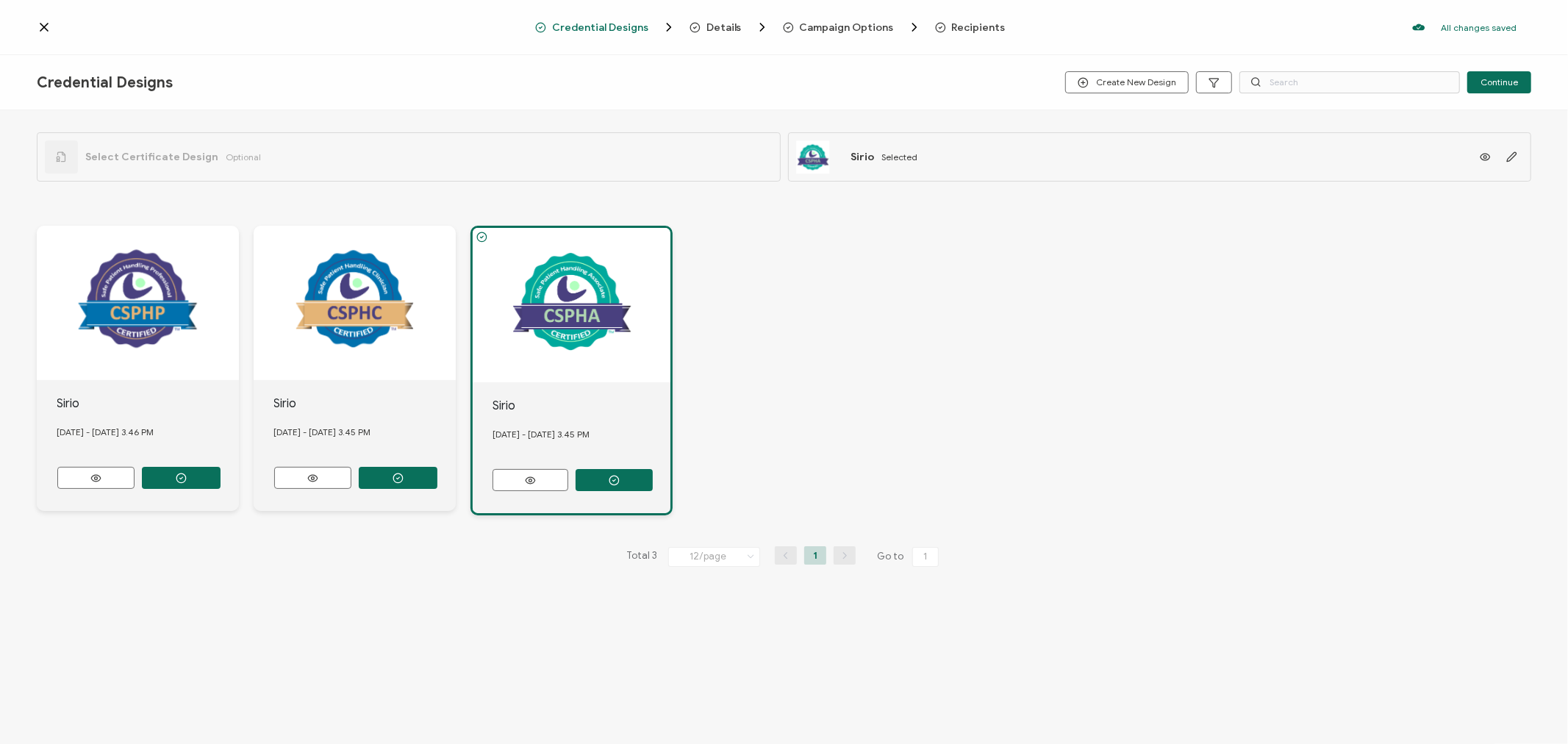
click at [978, 28] on span "Recipients" at bounding box center [979, 27] width 53 height 11
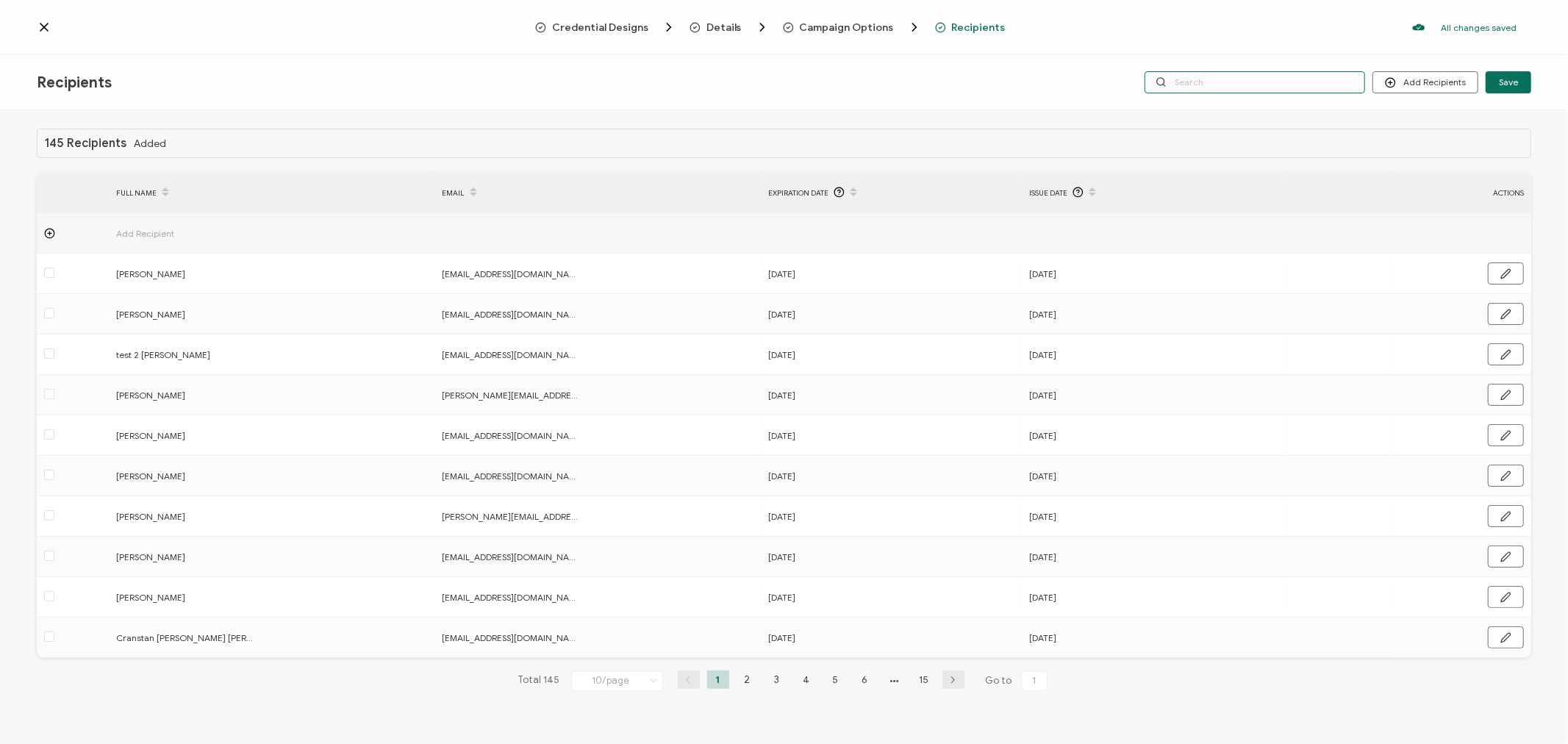
click at [1284, 83] on input "text" at bounding box center [1255, 82] width 221 height 22
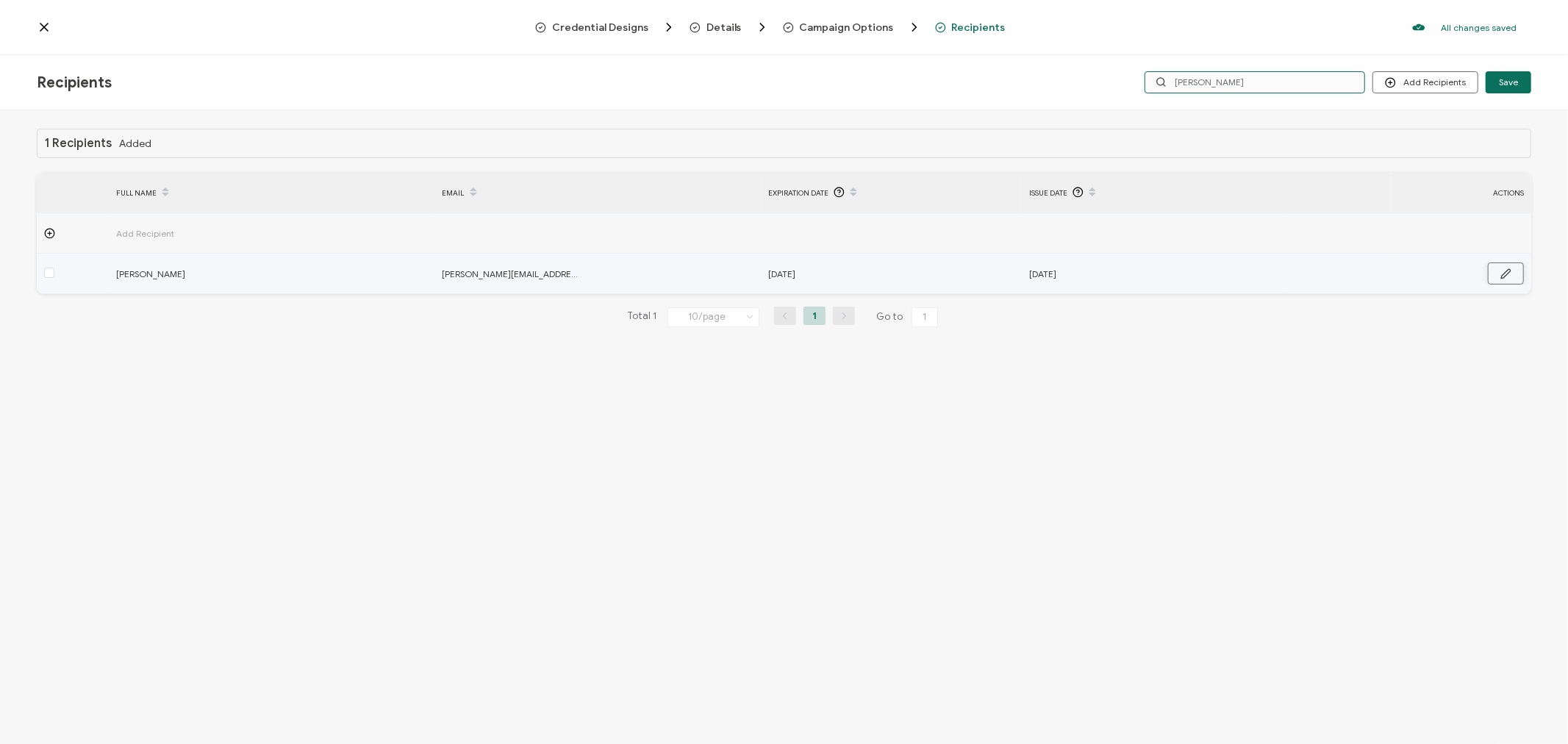
type input "[PERSON_NAME]"
click at [1505, 280] on button "button" at bounding box center [1505, 273] width 36 height 22
click at [865, 278] on input "[DATE]" at bounding box center [833, 274] width 129 height 23
type input "[DATE]"
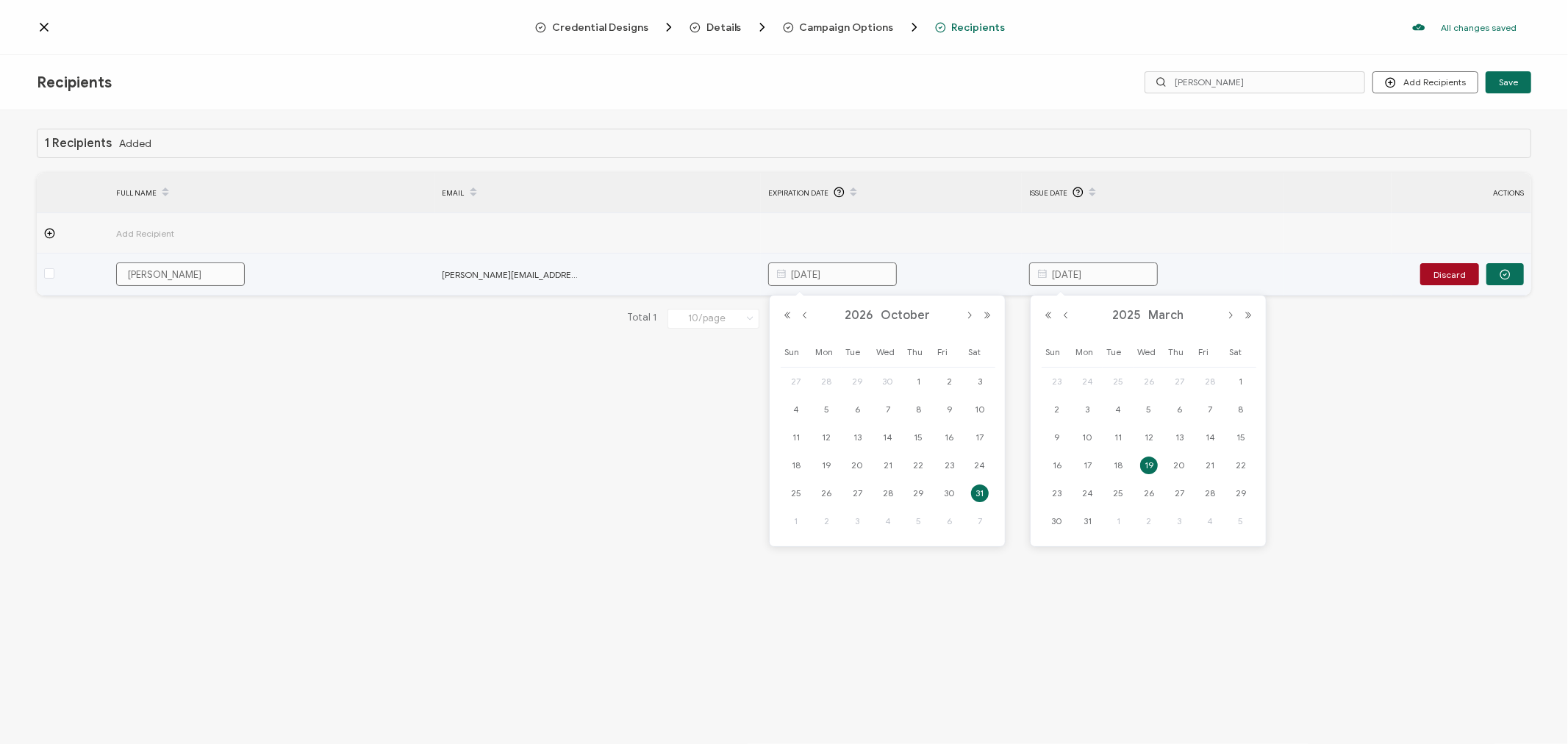
click at [1125, 276] on input "[DATE]" at bounding box center [1094, 274] width 129 height 23
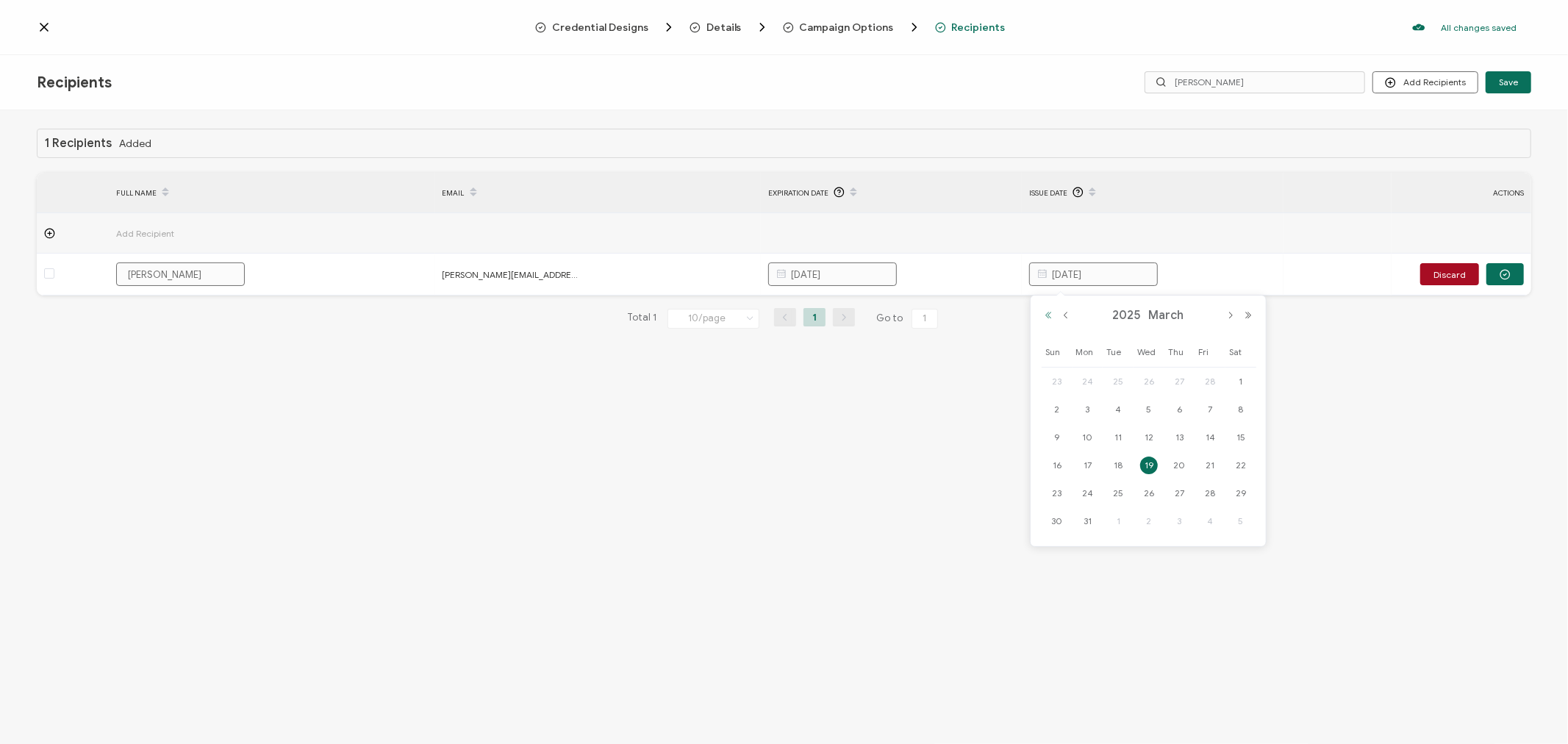
click at [1045, 315] on button "Previous Year" at bounding box center [1048, 315] width 18 height 10
click at [1229, 315] on button "Next Month" at bounding box center [1231, 315] width 18 height 10
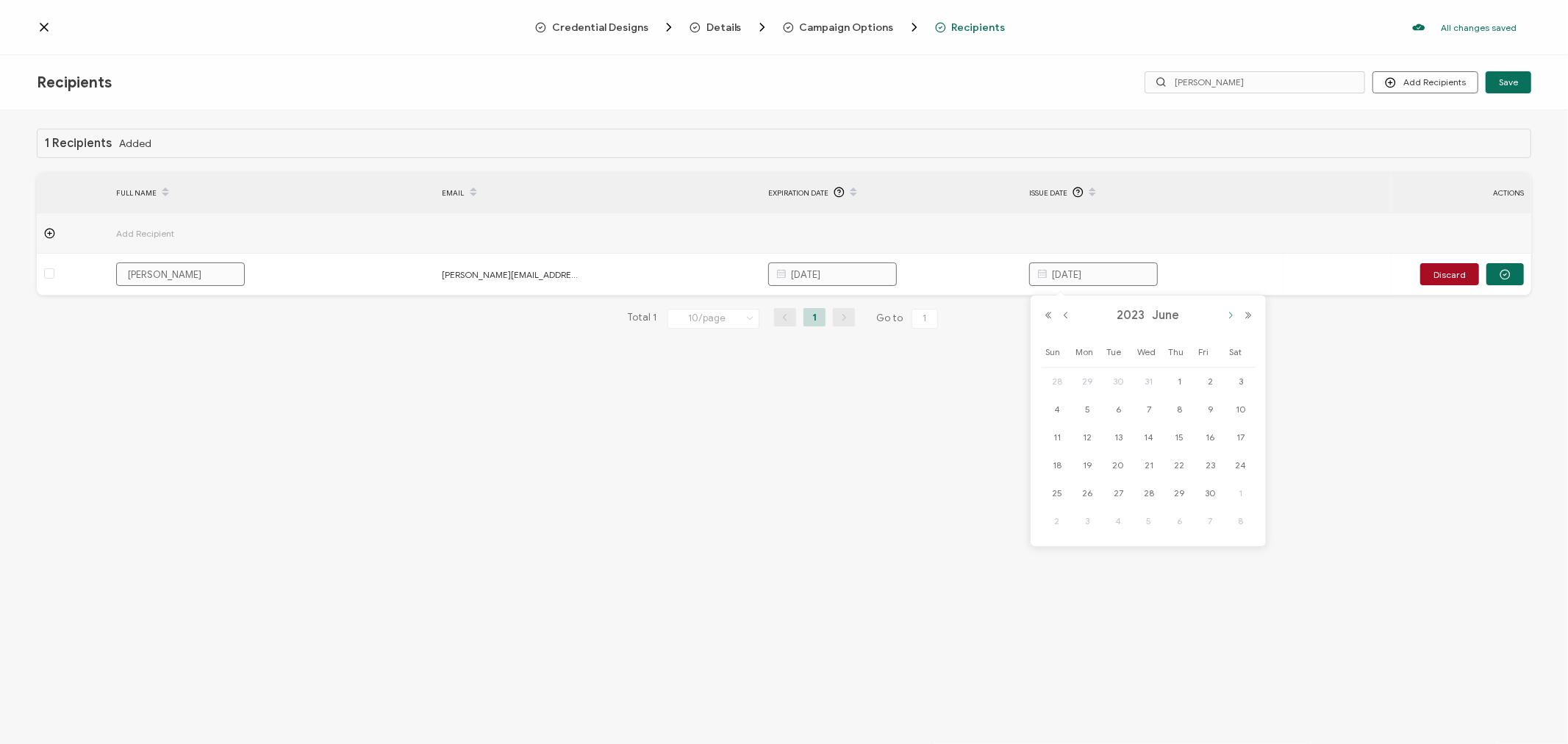
click at [1229, 315] on button "Next Month" at bounding box center [1231, 315] width 18 height 10
click at [1182, 412] on span "5" at bounding box center [1180, 409] width 18 height 18
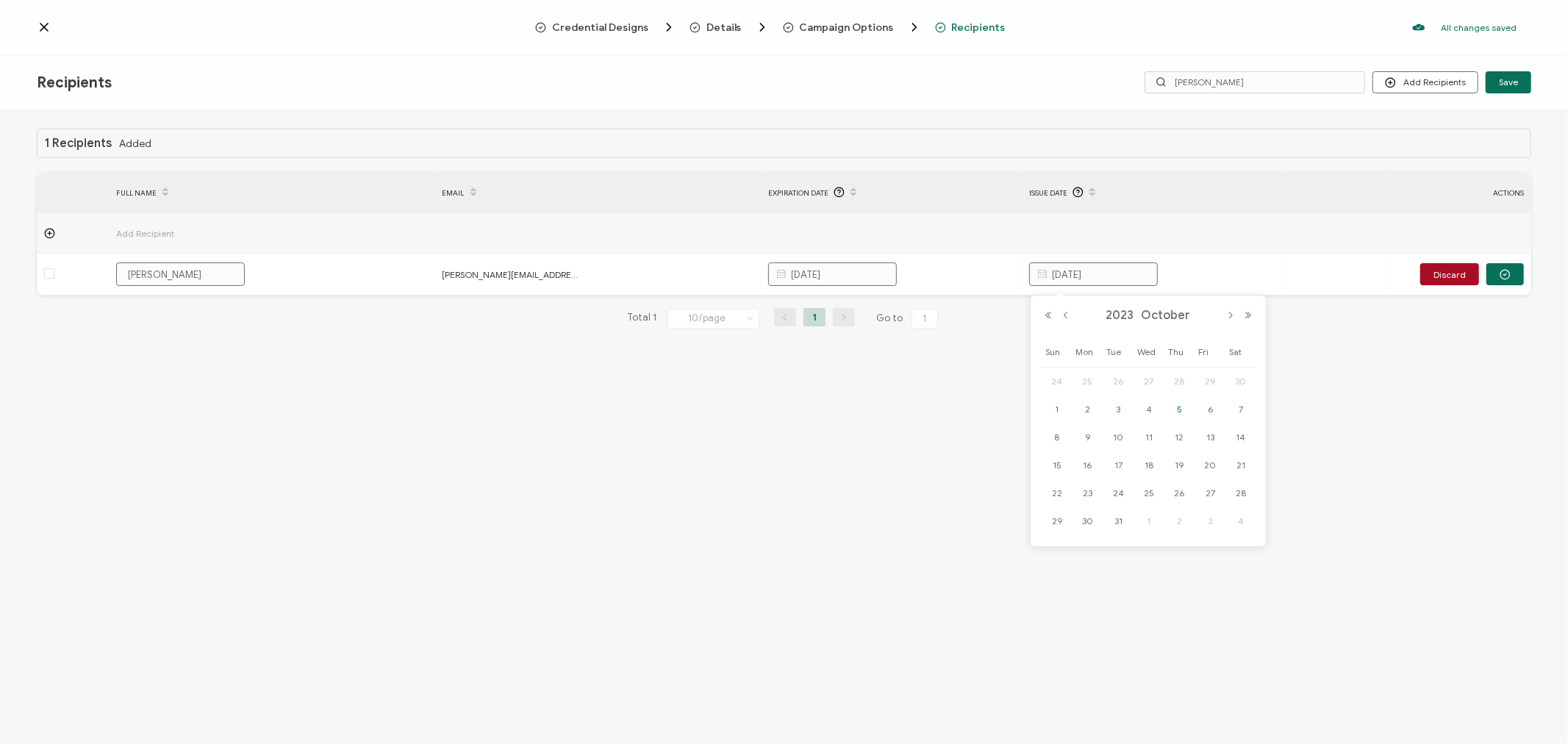
type input "[DATE]"
click at [1062, 448] on div "1 Recipients Added FULL NAME EMAIL Expiration Date Issue Date ACTIONS Add Recip…" at bounding box center [784, 428] width 1568 height 637
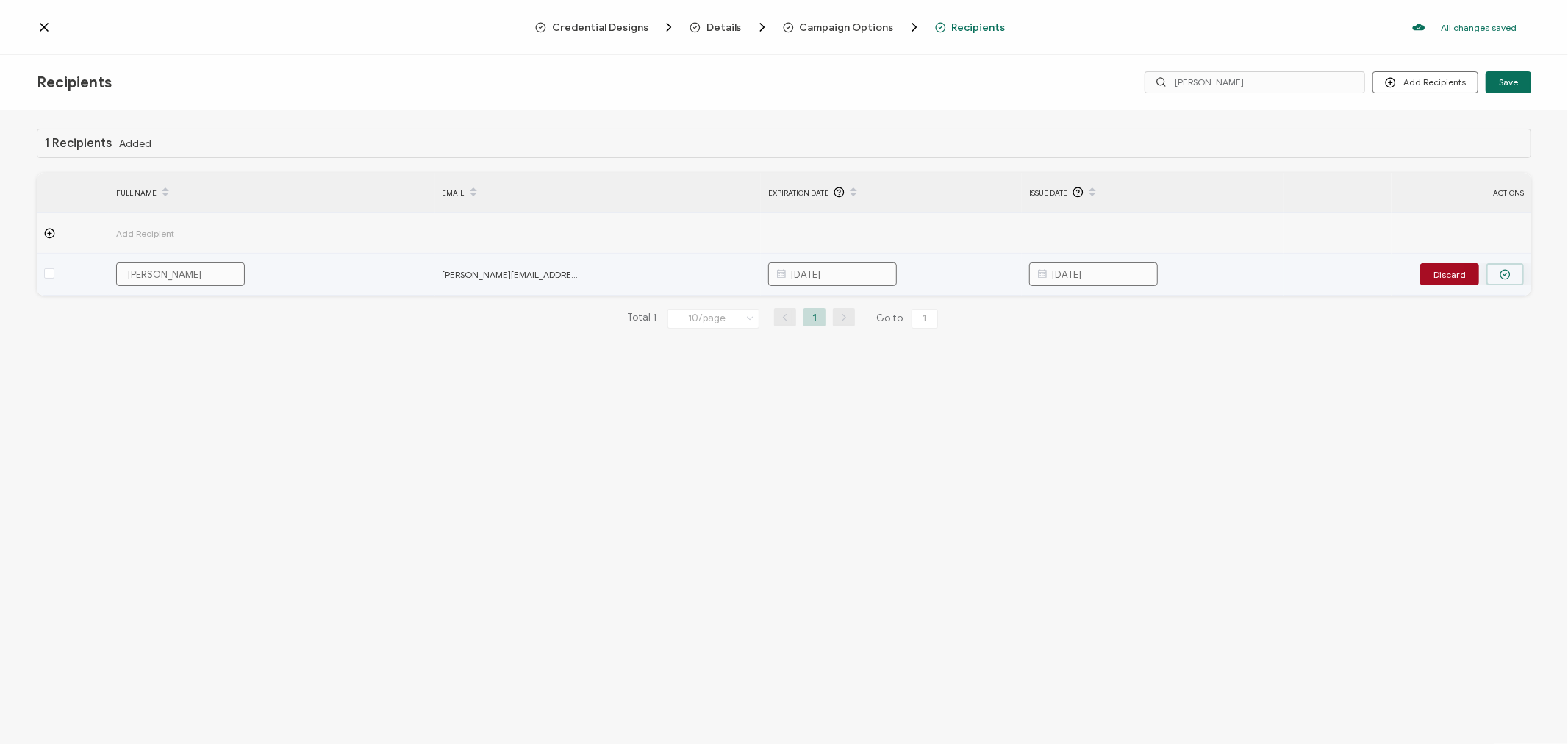
click at [1512, 272] on button "button" at bounding box center [1505, 274] width 38 height 22
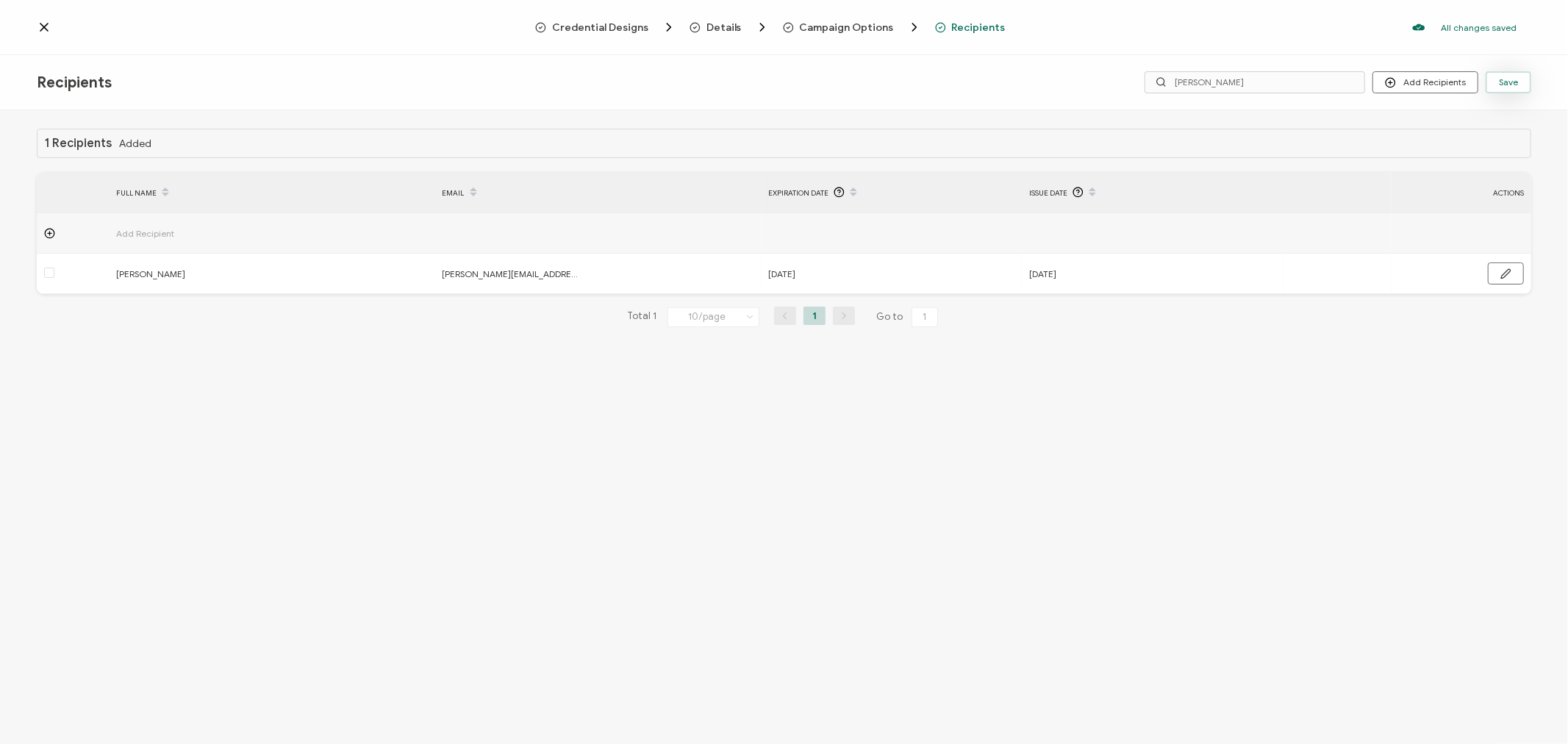
click at [1495, 84] on button "Save" at bounding box center [1509, 82] width 46 height 22
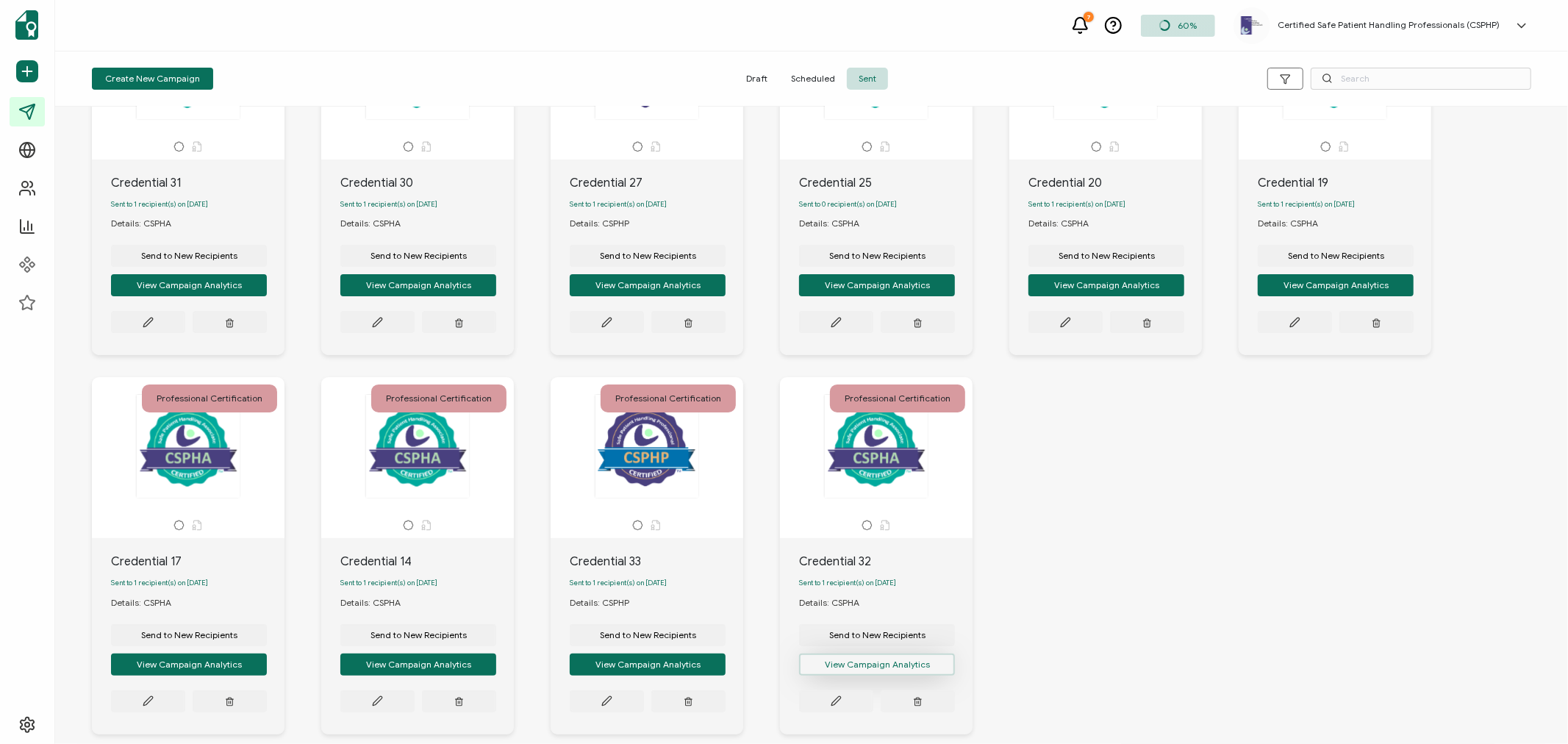
scroll to position [233, 0]
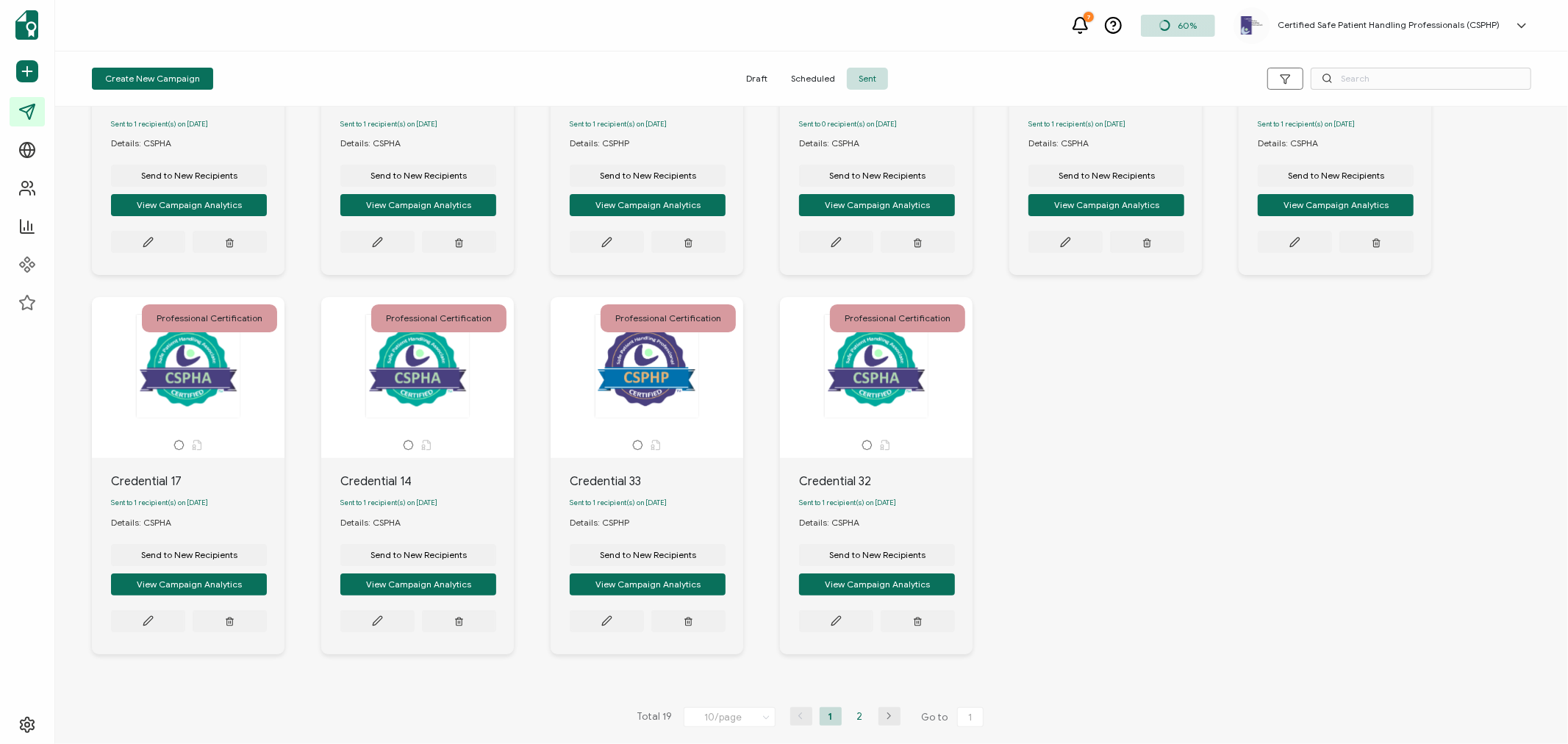
click at [850, 713] on li "2" at bounding box center [860, 716] width 22 height 18
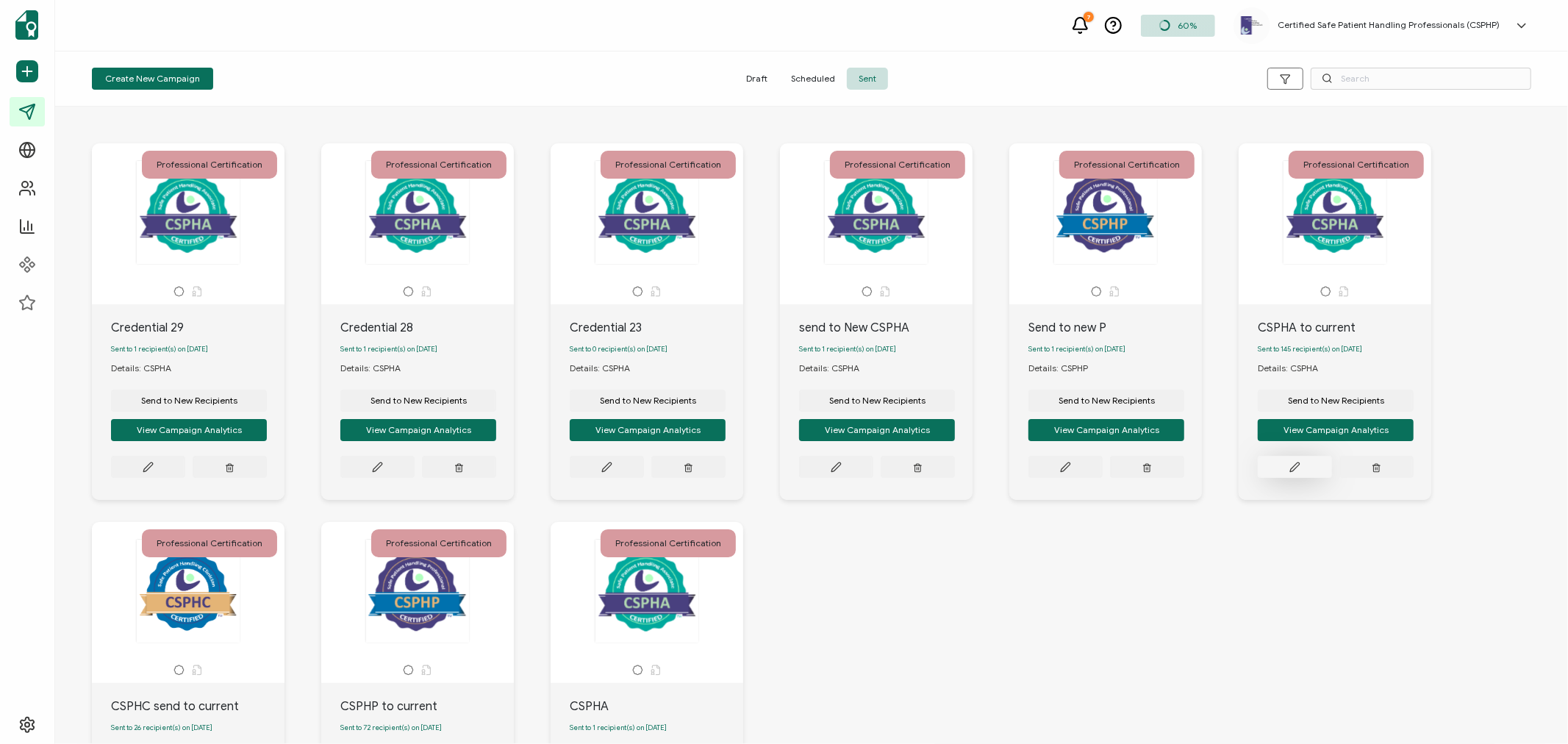
click at [1287, 473] on button at bounding box center [1295, 467] width 74 height 22
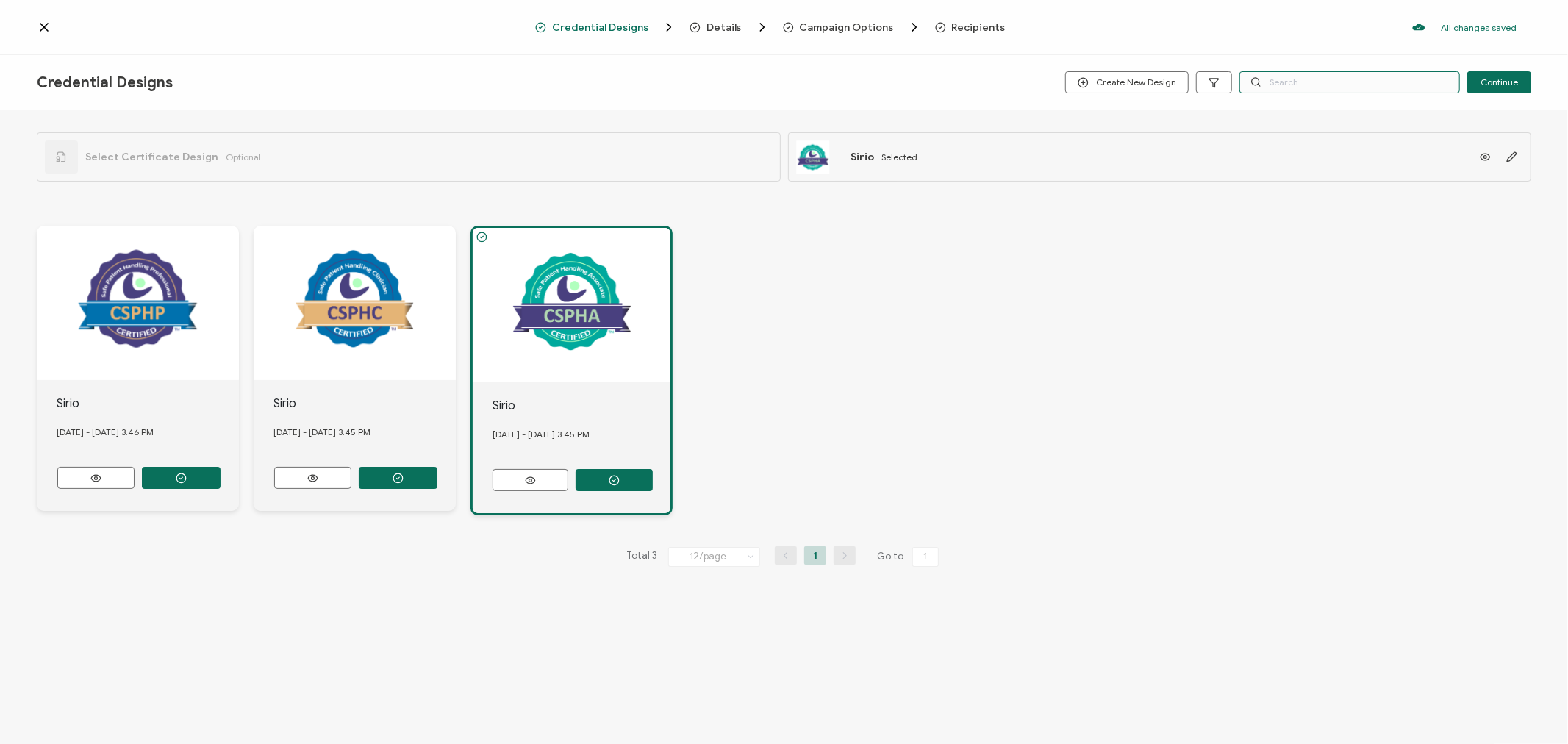
click at [1282, 78] on input "text" at bounding box center [1350, 82] width 221 height 22
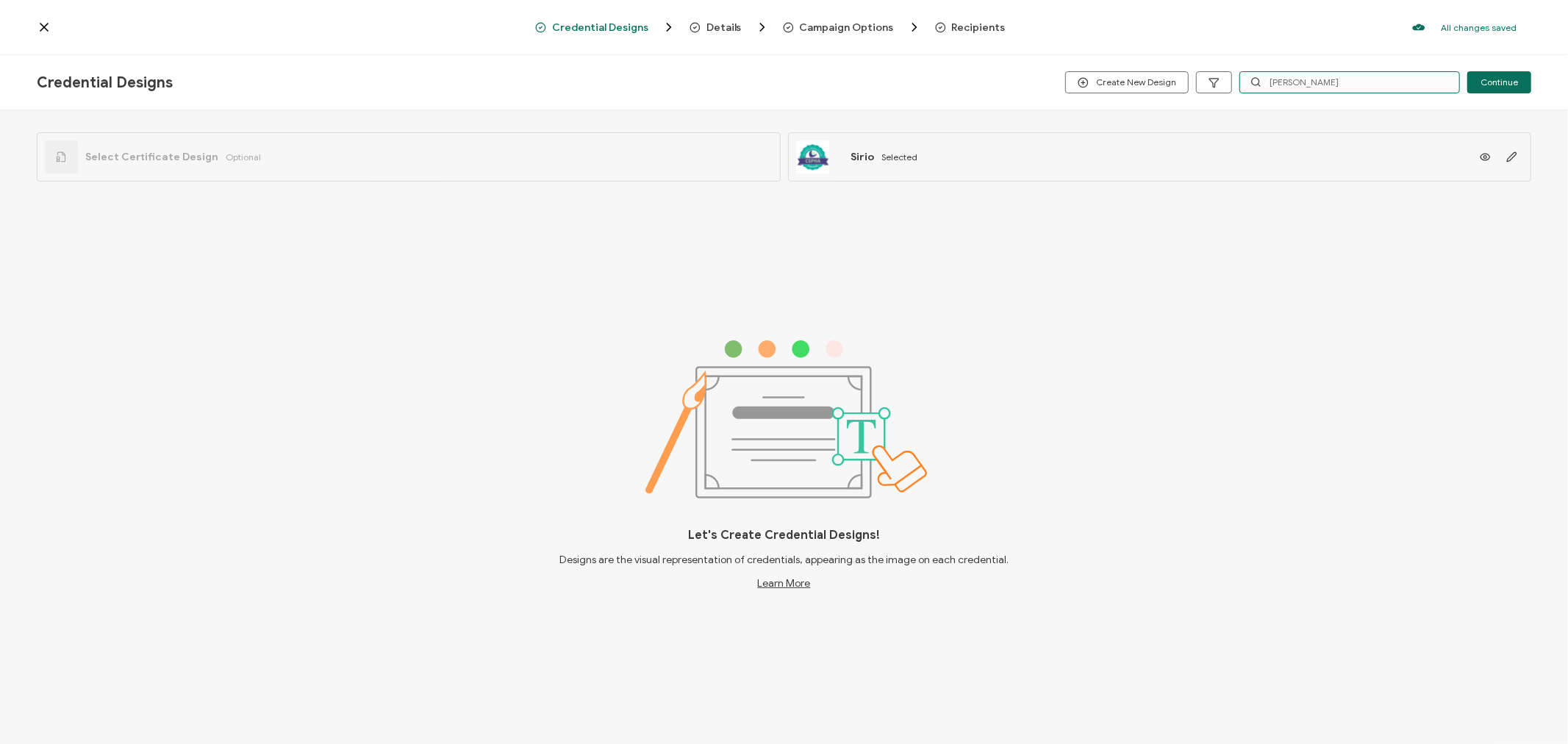
click at [1272, 81] on input "[PERSON_NAME]" at bounding box center [1350, 82] width 221 height 22
type input "[PERSON_NAME]"
click at [40, 27] on icon at bounding box center [44, 28] width 15 height 15
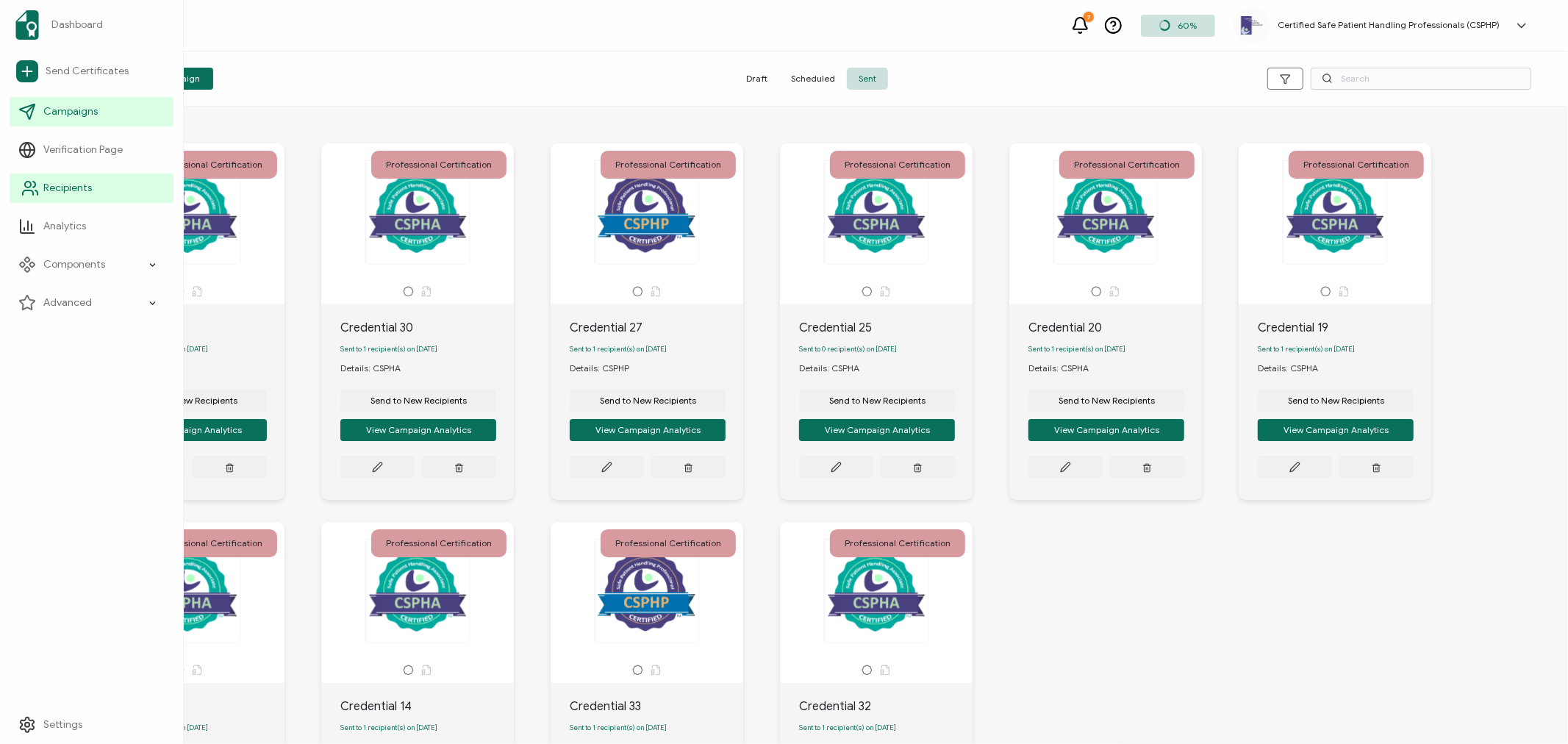
click at [70, 180] on span "Recipients" at bounding box center [68, 188] width 48 height 15
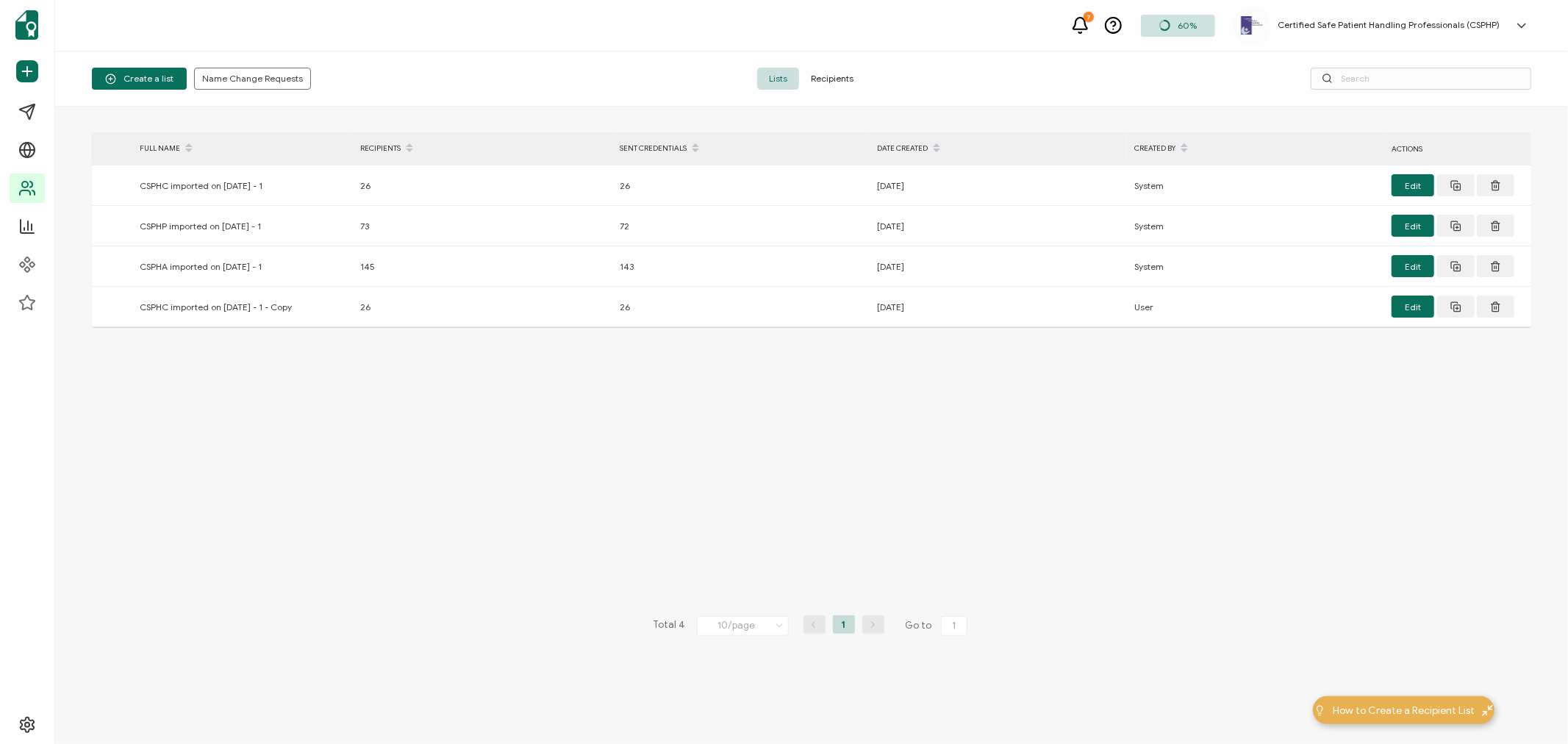
click at [836, 77] on span "Recipients" at bounding box center [832, 78] width 66 height 22
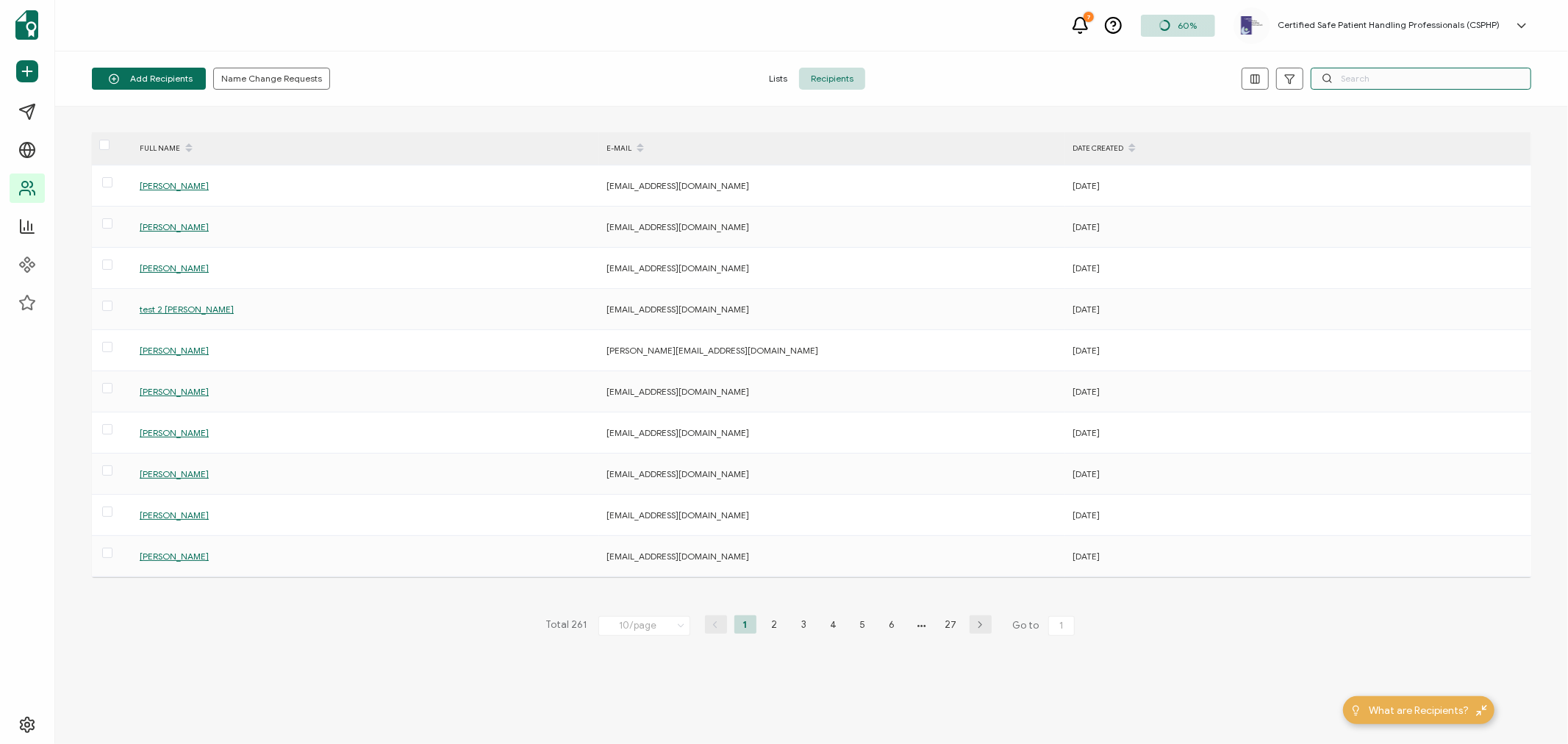
click at [1392, 83] on input "text" at bounding box center [1421, 78] width 221 height 22
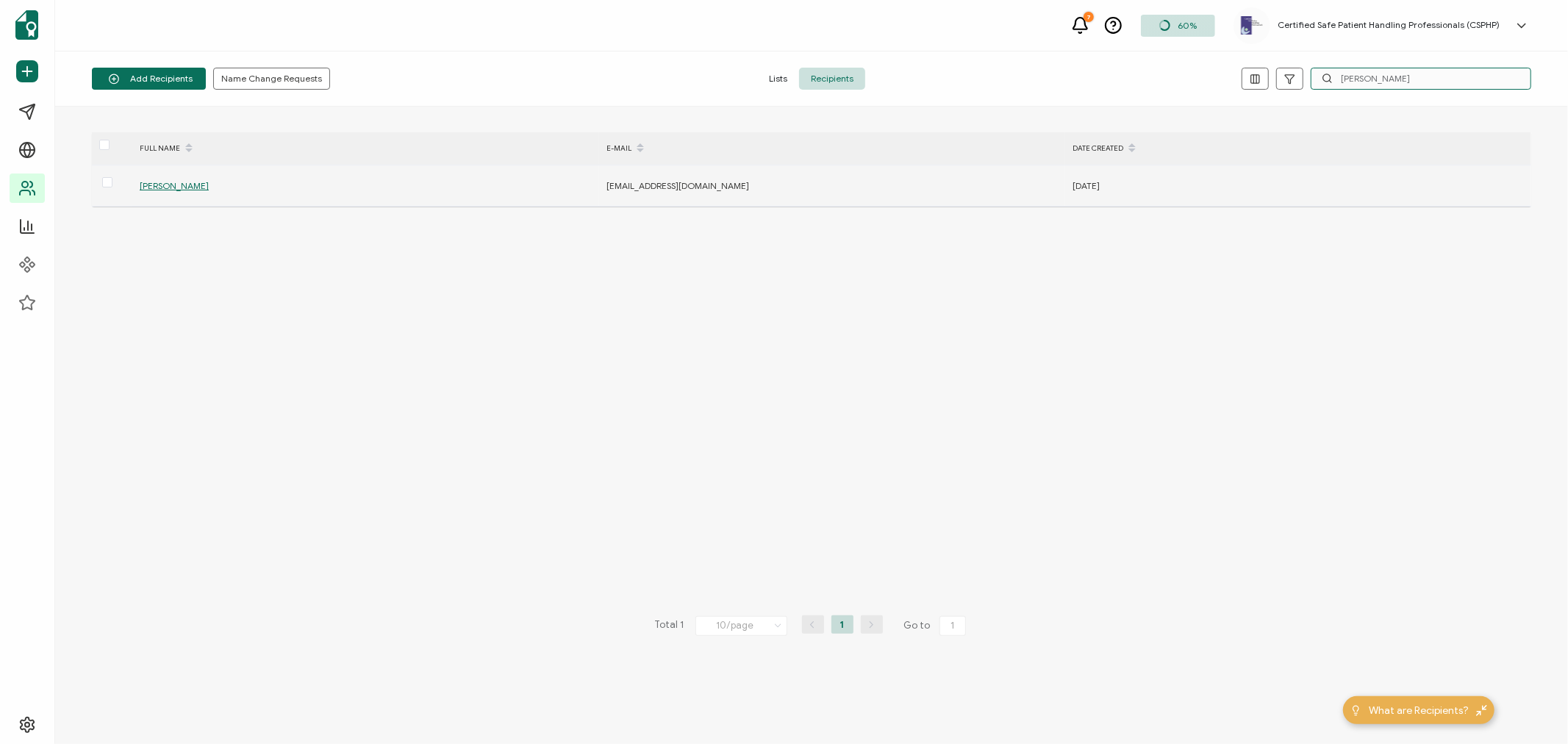
type input "[PERSON_NAME]"
click at [165, 181] on span "[PERSON_NAME]" at bounding box center [174, 185] width 69 height 11
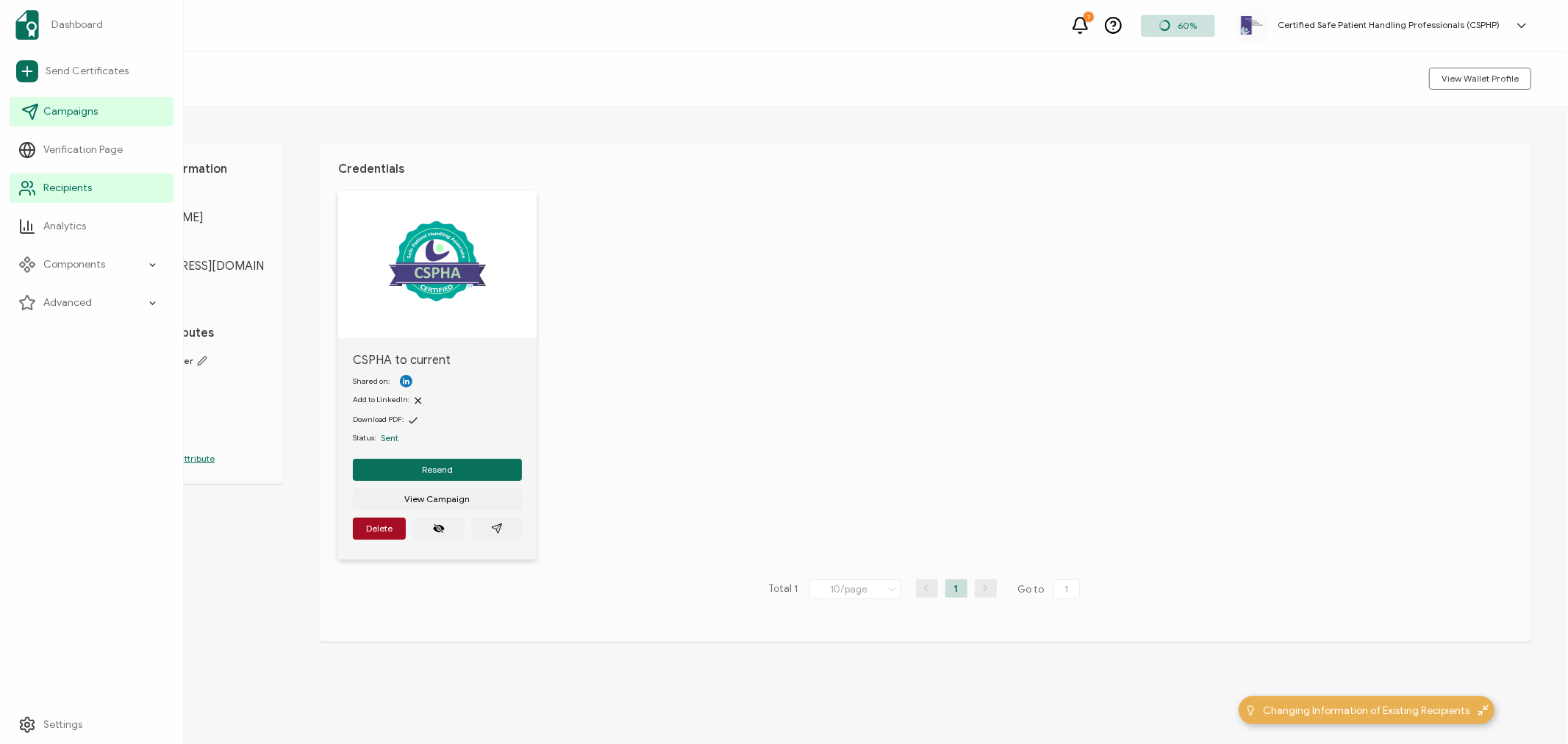
click at [18, 112] on link "Campaigns" at bounding box center [91, 111] width 164 height 29
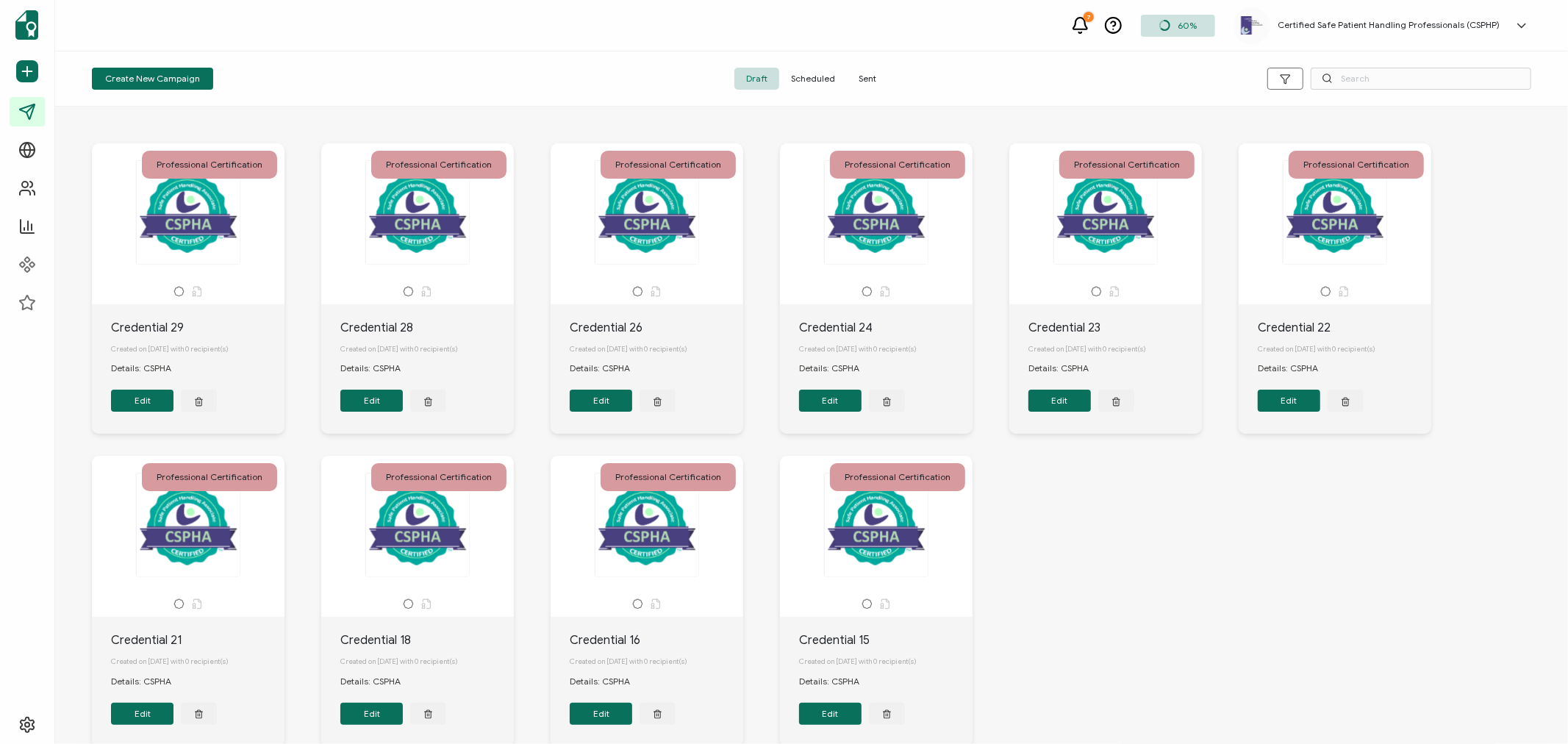
click at [867, 81] on span "Sent" at bounding box center [867, 78] width 41 height 22
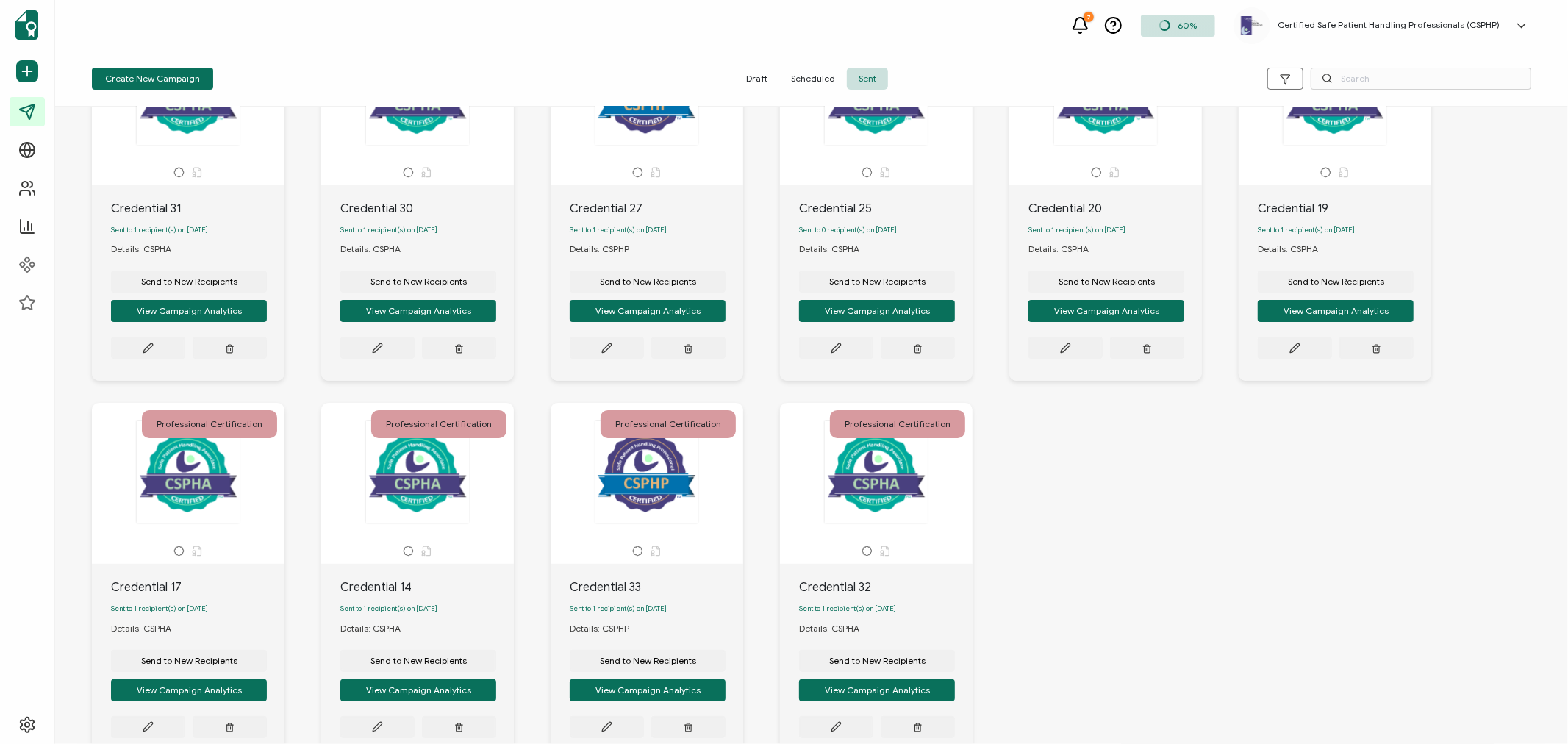
scroll to position [233, 0]
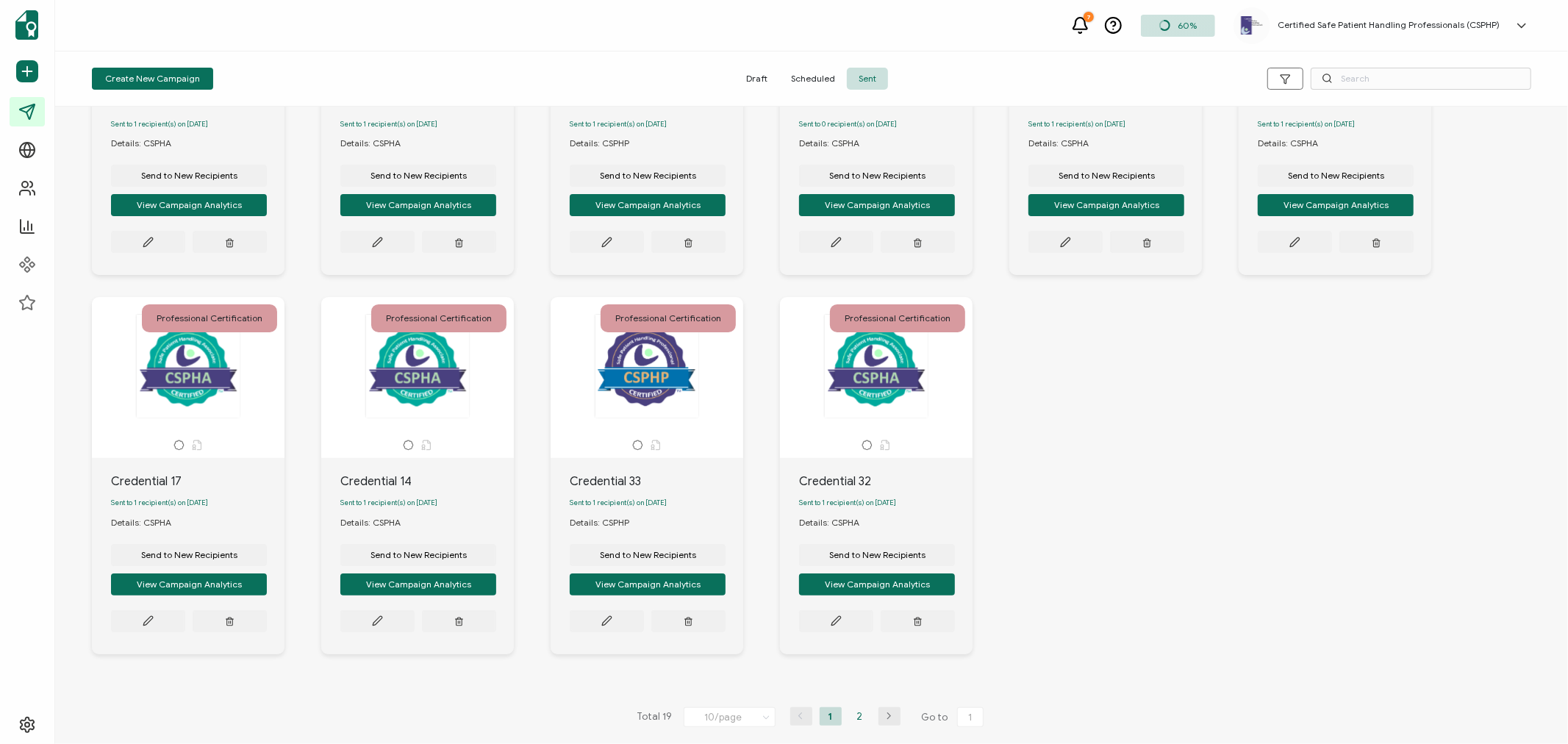
click at [859, 718] on li "2" at bounding box center [860, 716] width 22 height 18
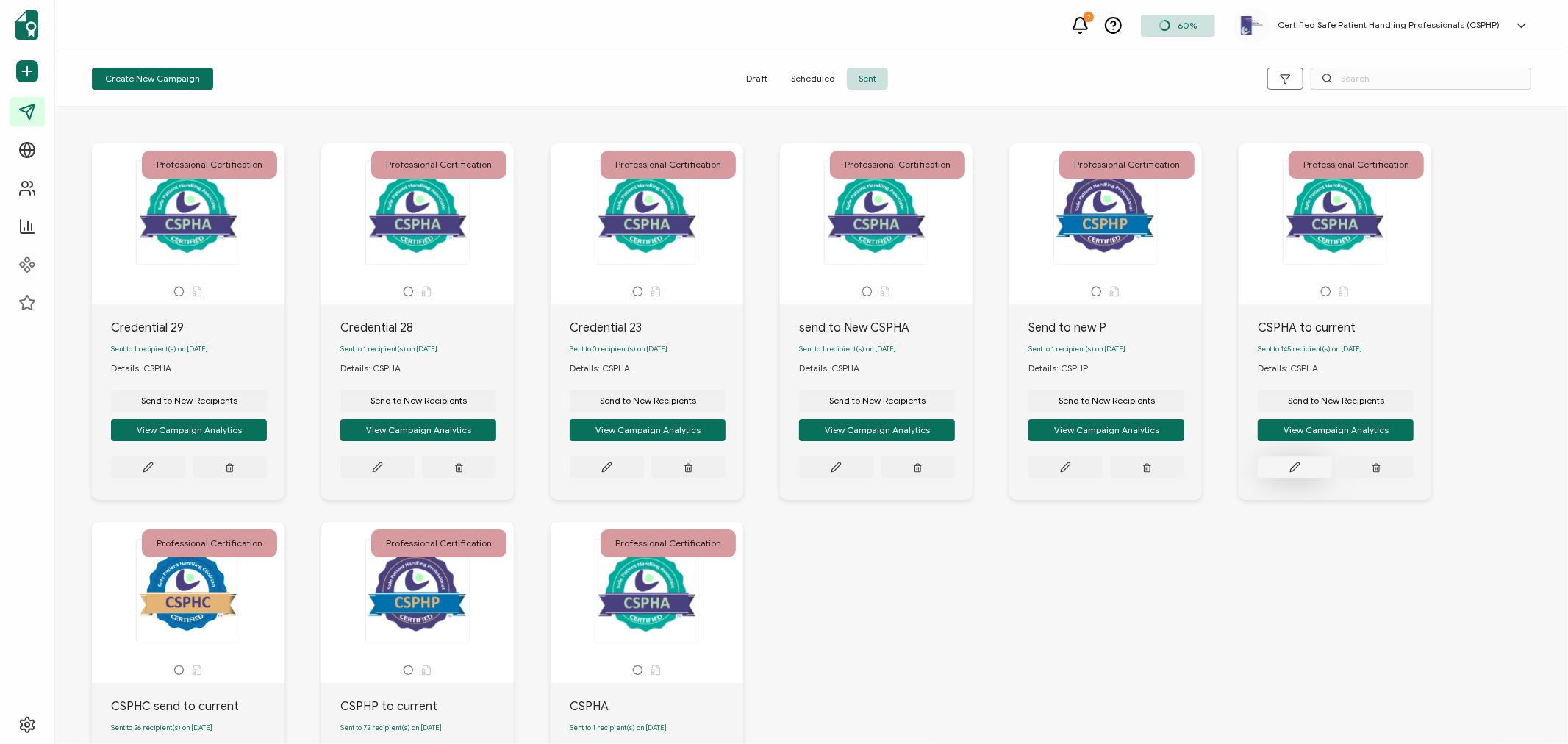
click at [1288, 471] on button at bounding box center [1295, 467] width 74 height 22
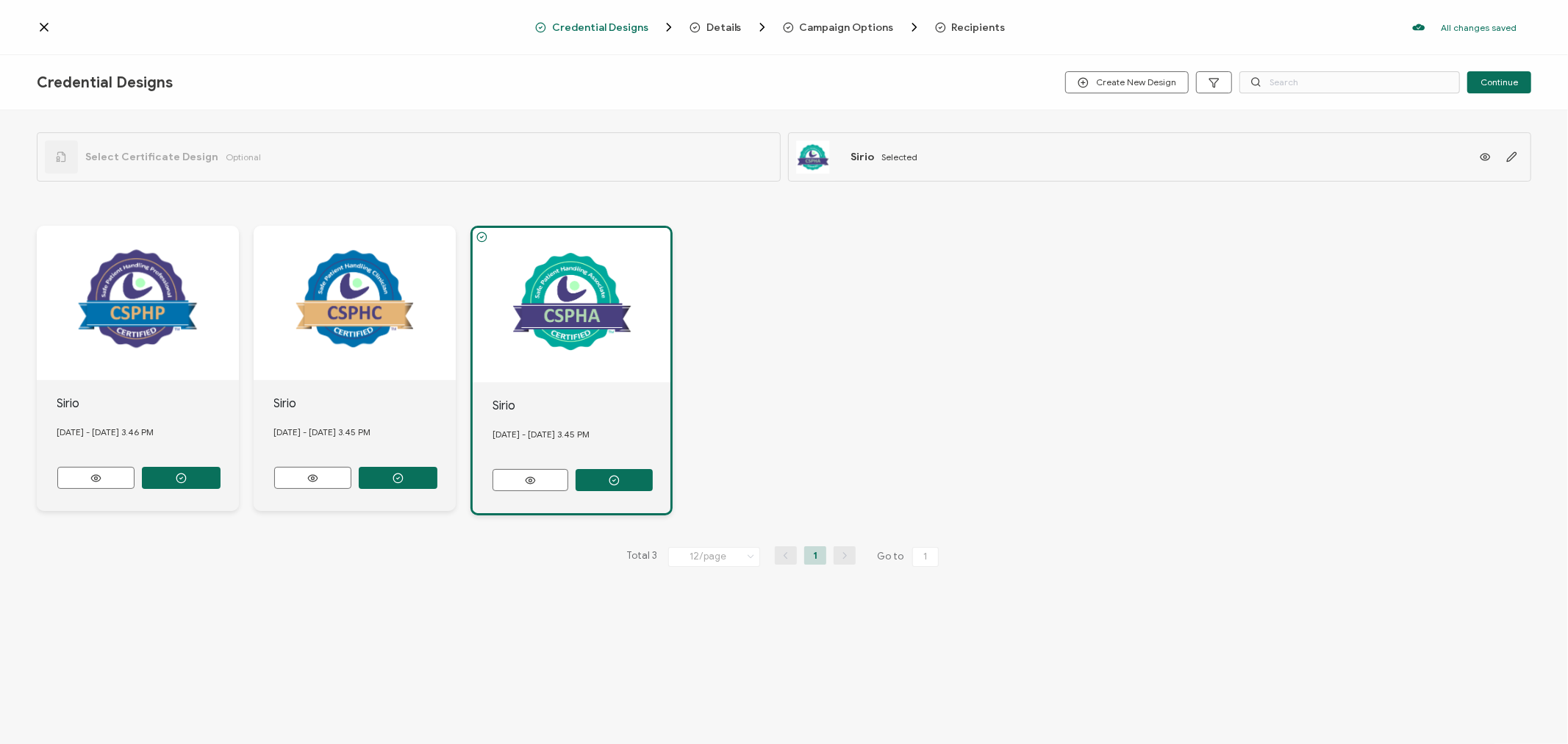
click at [967, 28] on span "Recipients" at bounding box center [979, 27] width 53 height 11
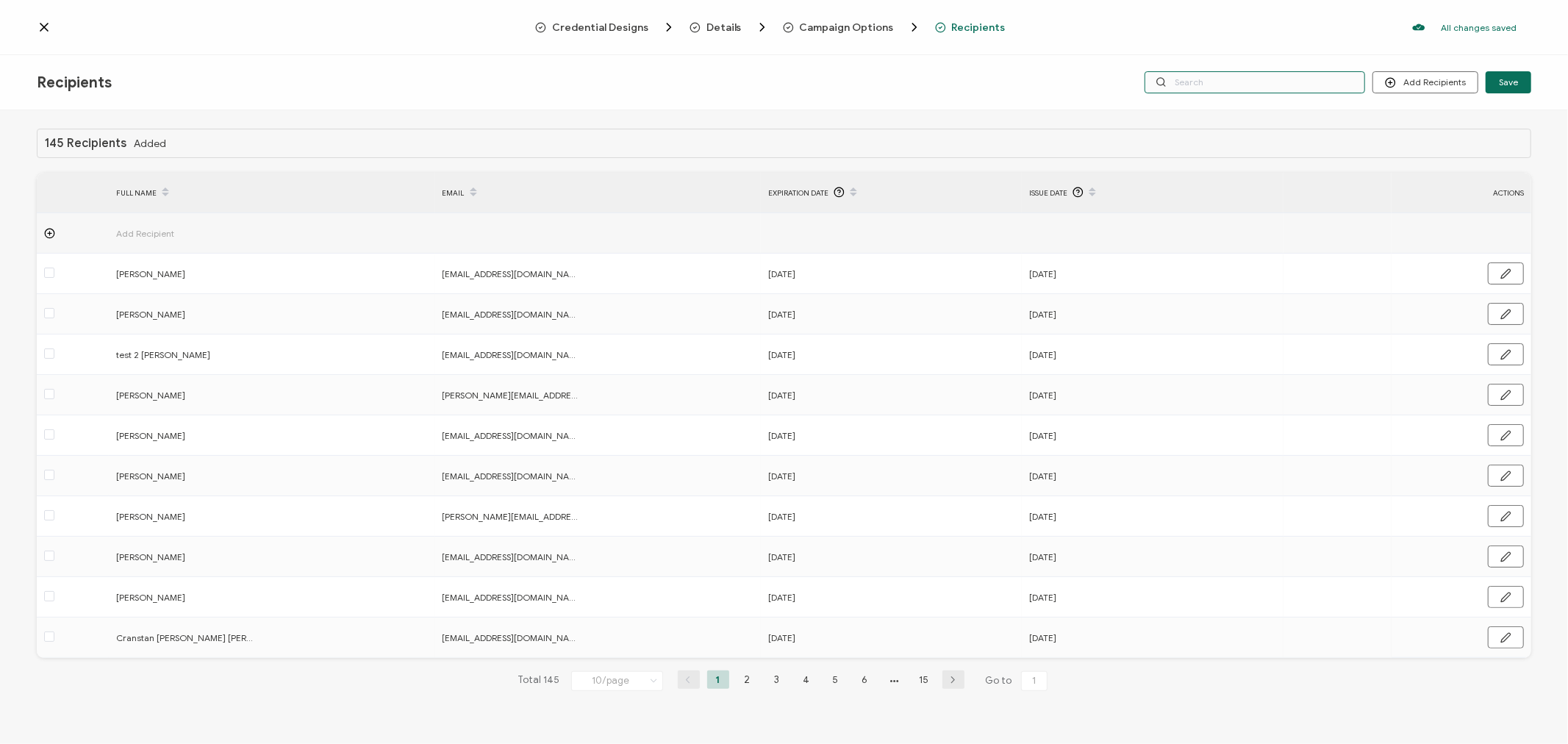
click at [1284, 83] on input "text" at bounding box center [1255, 82] width 221 height 22
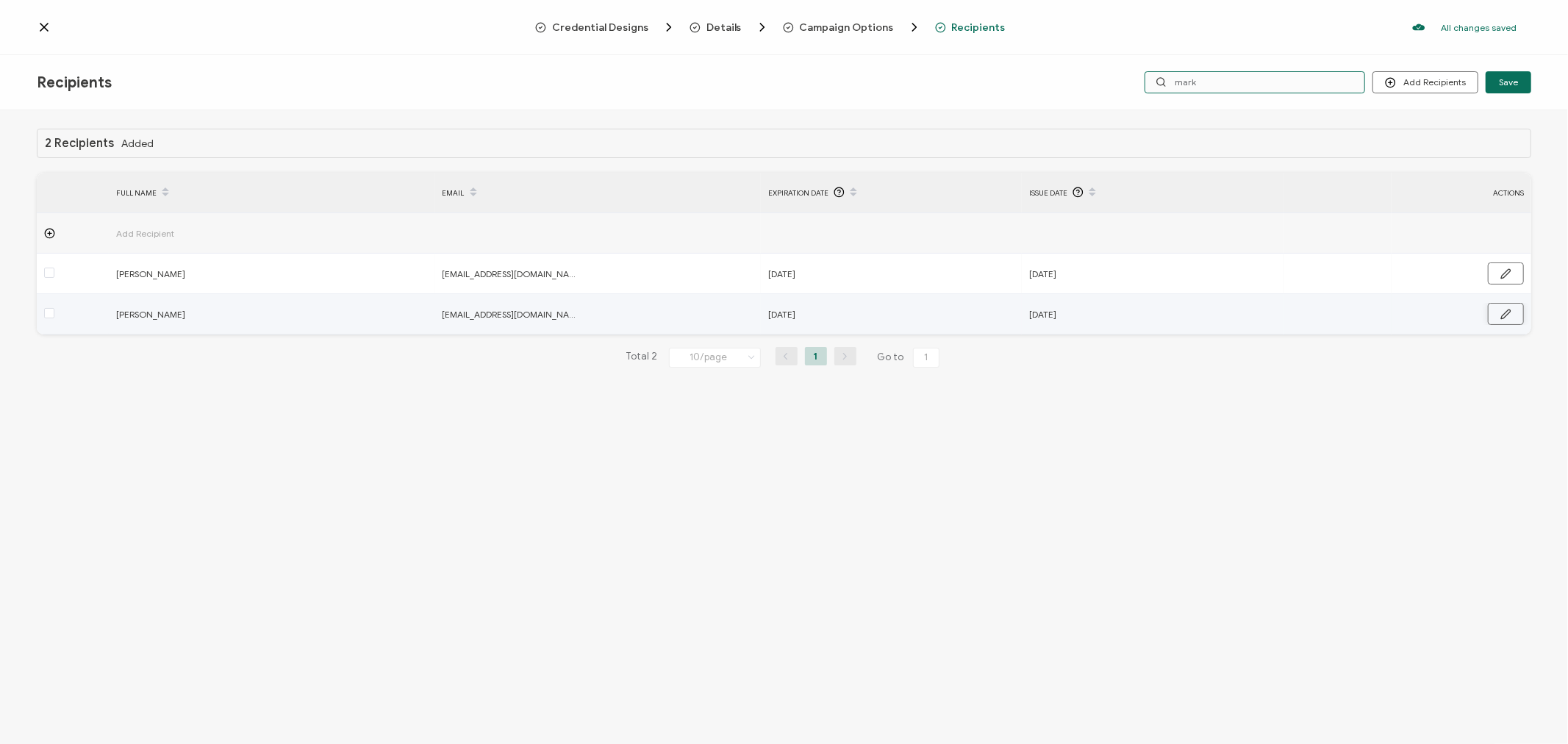
type input "mark"
click at [1505, 311] on icon "button" at bounding box center [1505, 314] width 11 height 11
click at [874, 315] on input "[DATE]" at bounding box center [833, 315] width 129 height 23
type input "[DATE]"
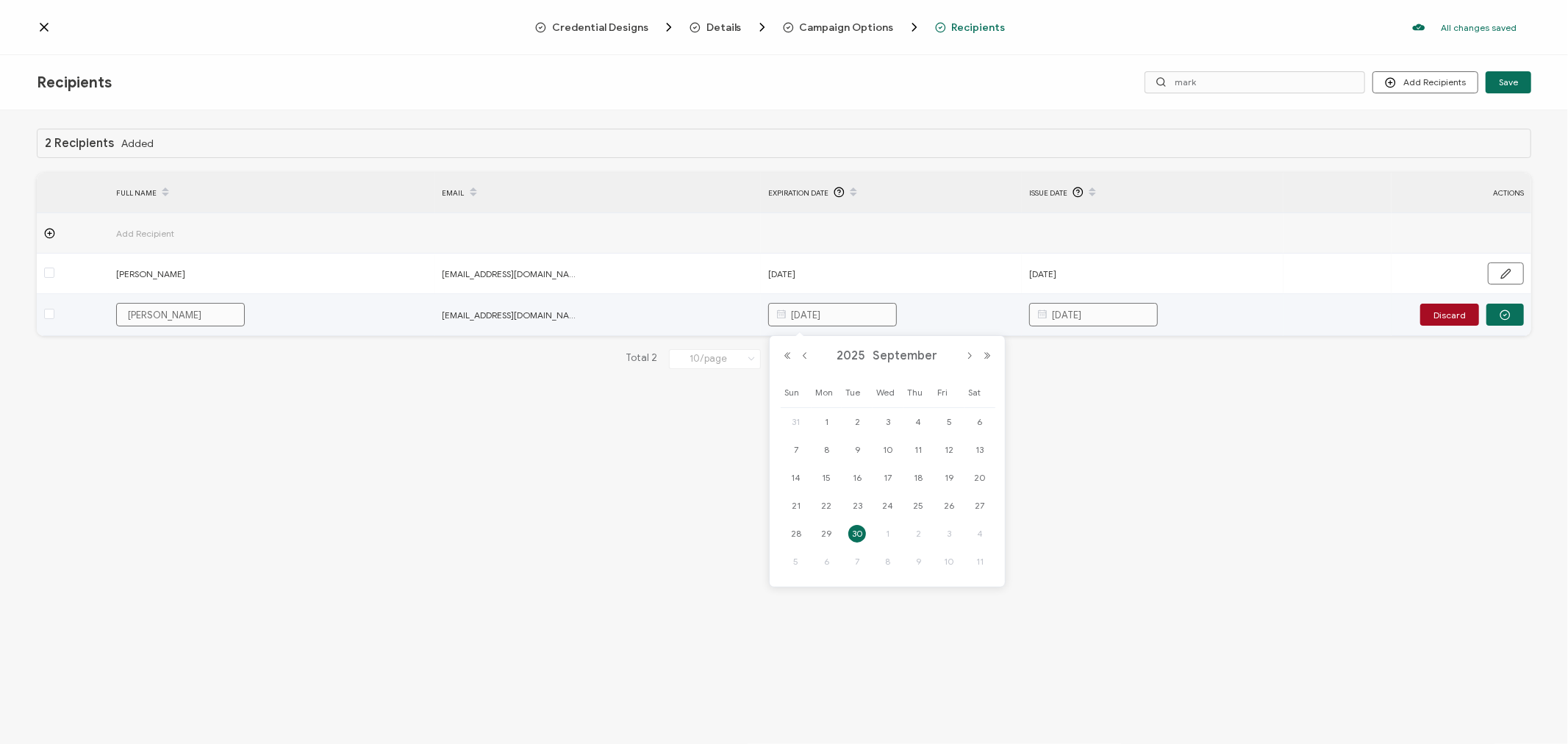
type input "[DATE]"
click at [1136, 314] on input "[DATE]" at bounding box center [1094, 315] width 129 height 23
click at [1052, 358] on button "Previous Year" at bounding box center [1048, 356] width 18 height 10
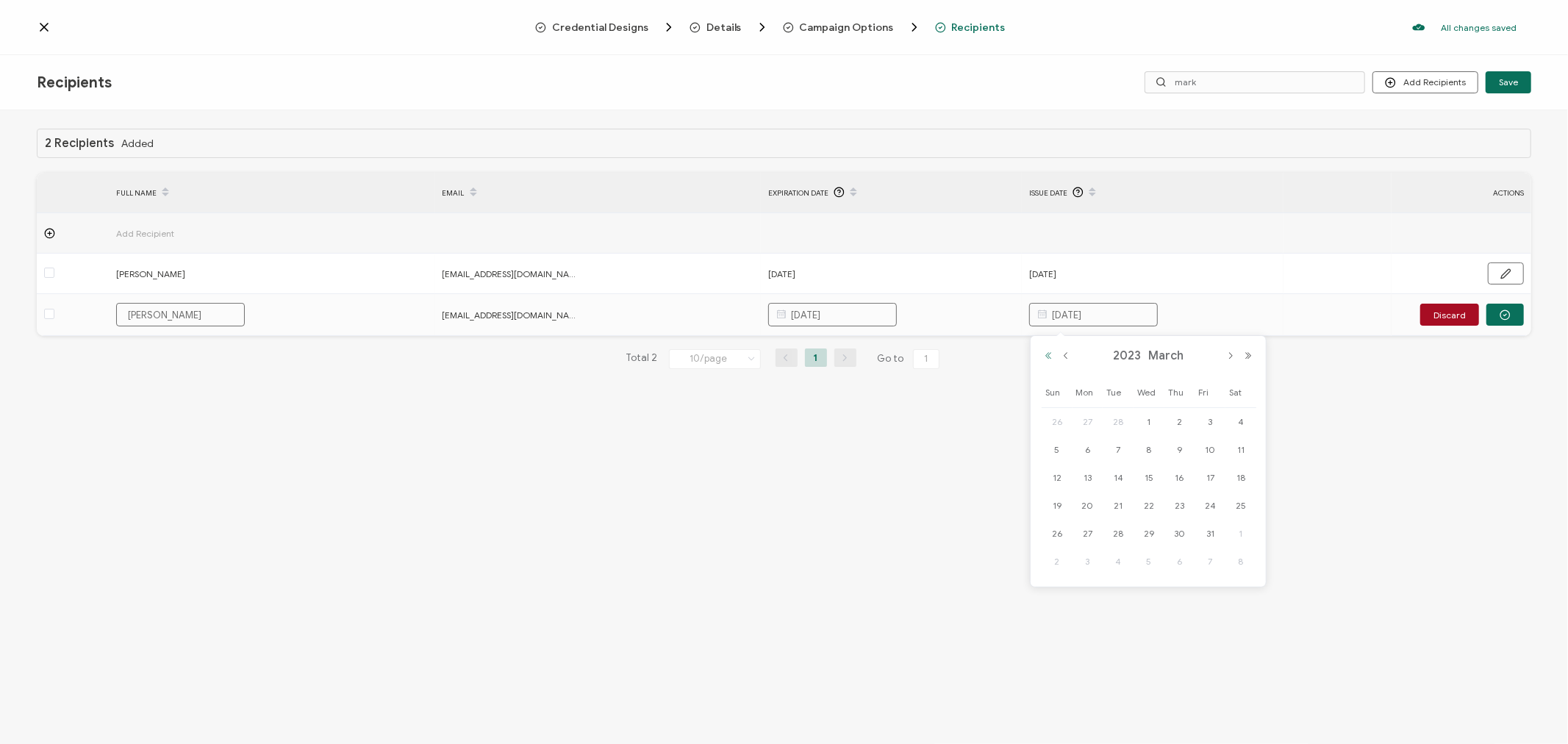
click at [1052, 358] on button "Previous Year" at bounding box center [1048, 356] width 18 height 10
click at [1231, 358] on button "Next Month" at bounding box center [1231, 356] width 18 height 10
click at [1231, 358] on button "Next Month" at bounding box center [1231, 356] width 18 height 10
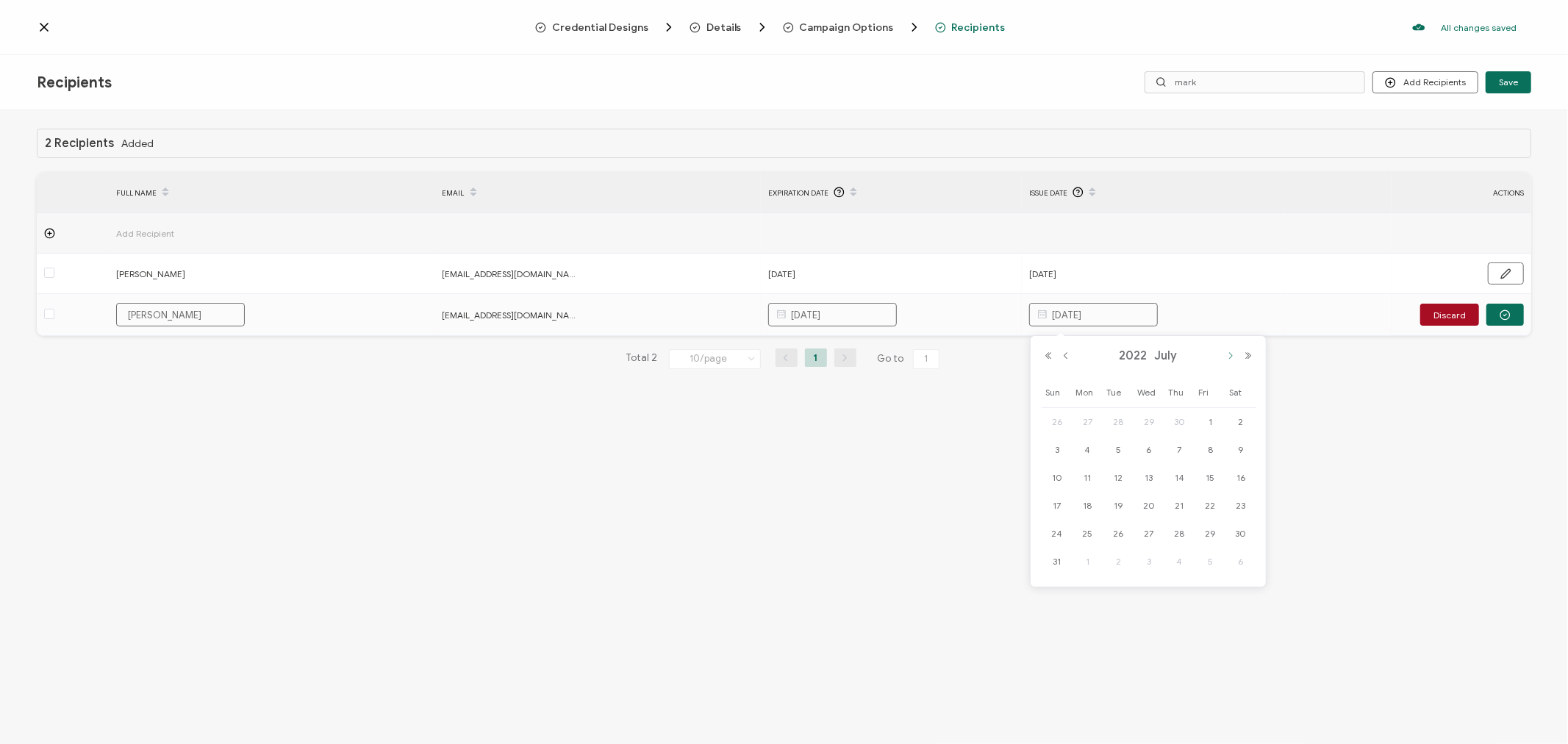
click at [1231, 358] on button "Next Month" at bounding box center [1231, 356] width 18 height 10
click at [1210, 530] on span "30" at bounding box center [1210, 533] width 18 height 18
type input "[DATE]"
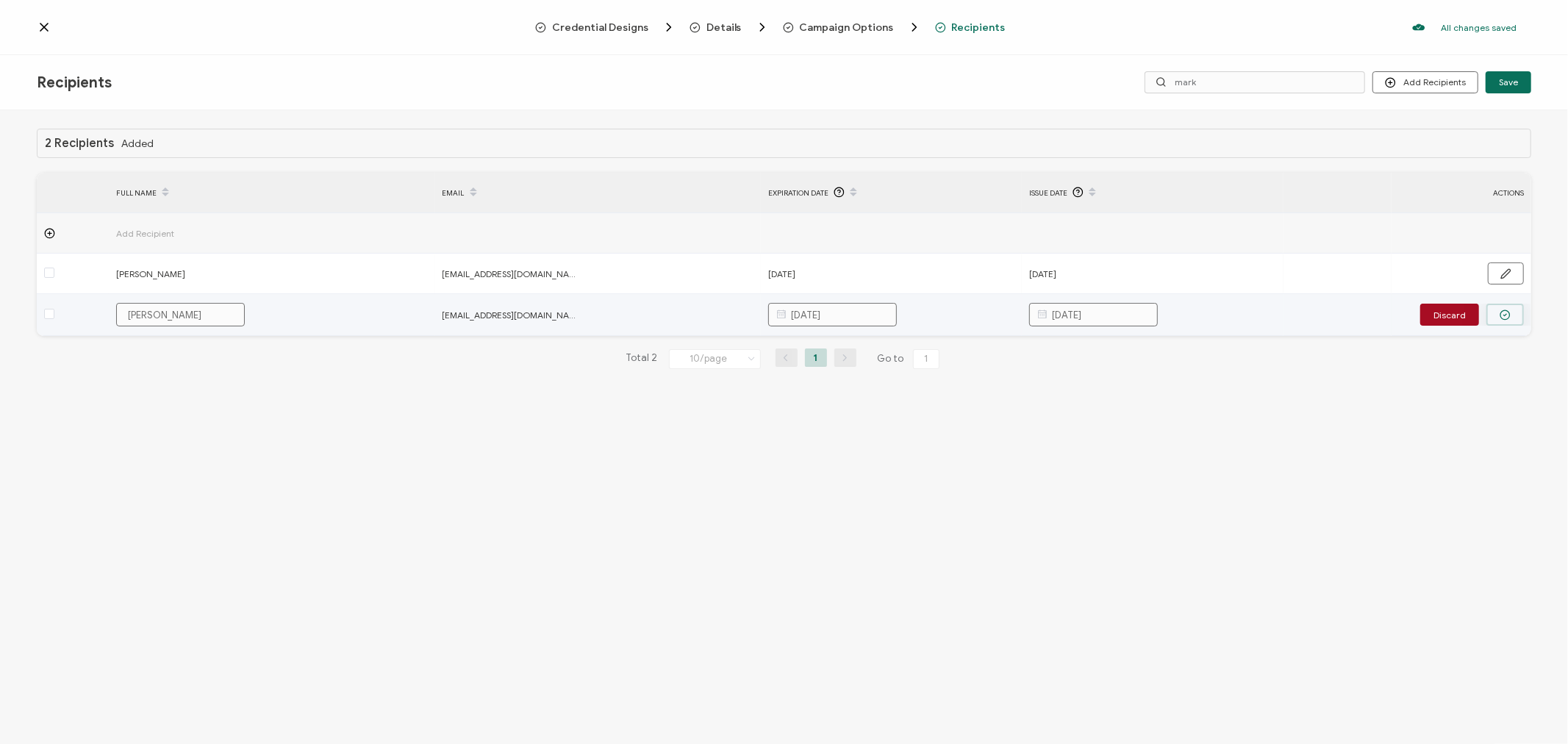
click at [1512, 311] on button "button" at bounding box center [1505, 314] width 38 height 22
click at [1515, 83] on span "Save" at bounding box center [1508, 82] width 19 height 9
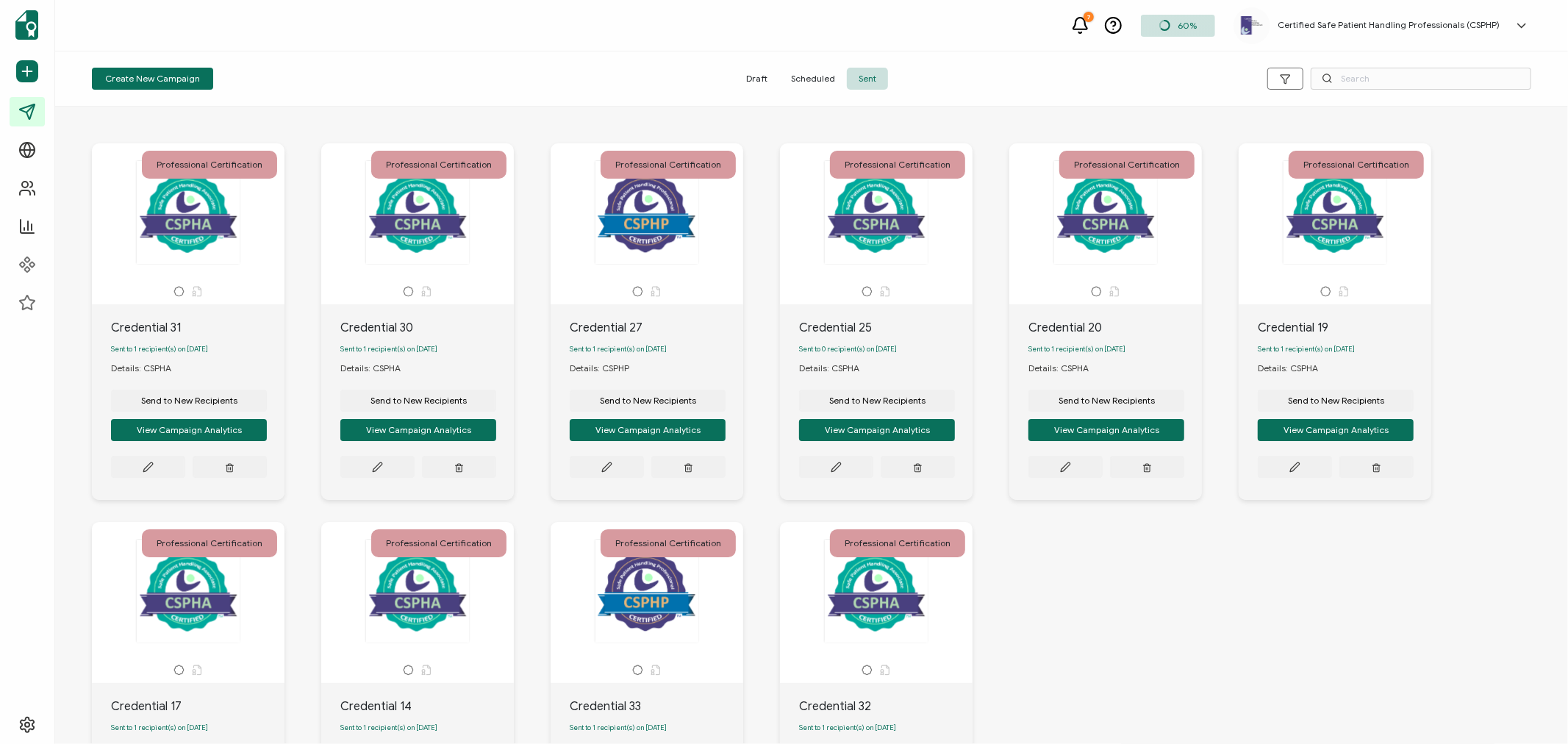
scroll to position [233, 0]
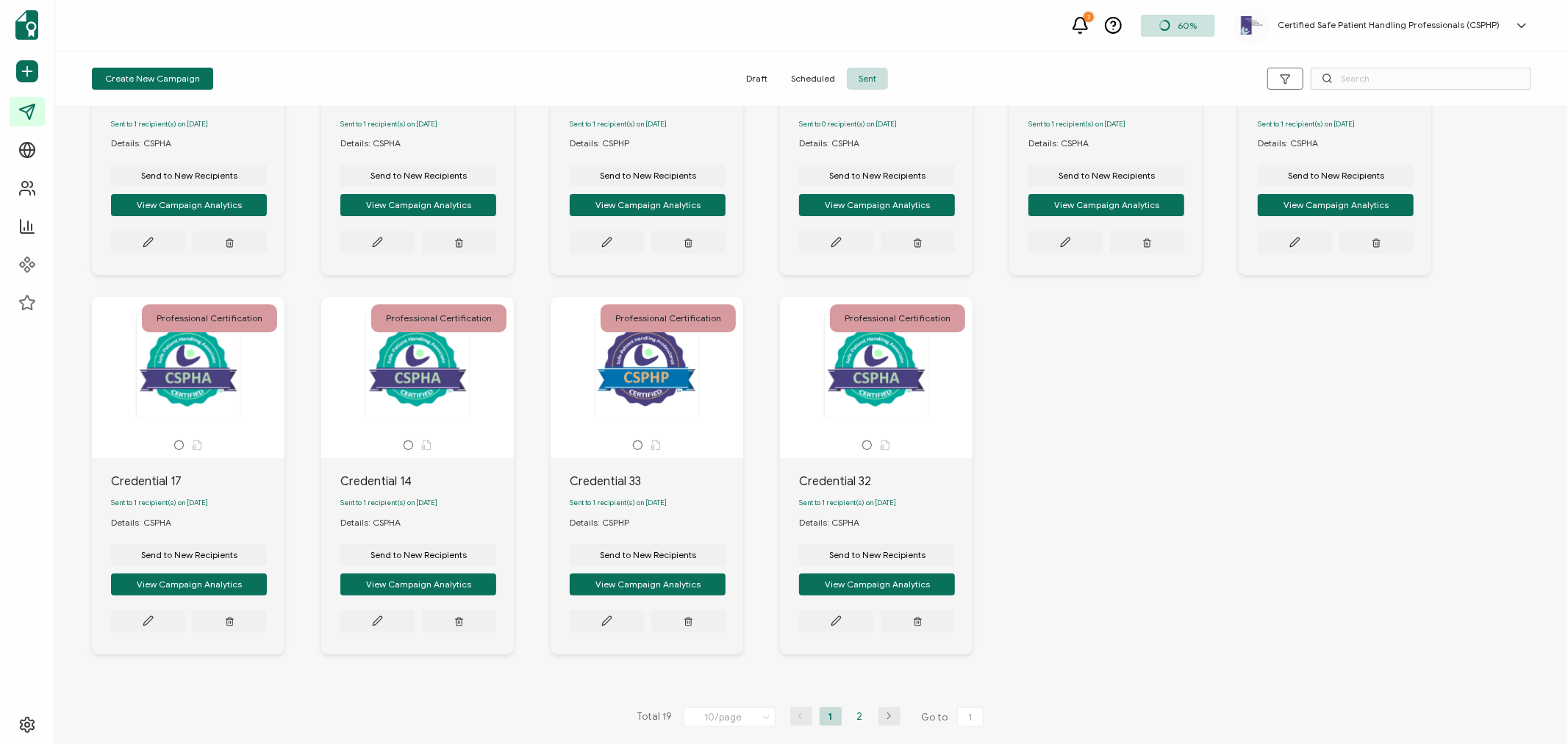
click at [855, 713] on li "2" at bounding box center [860, 716] width 22 height 18
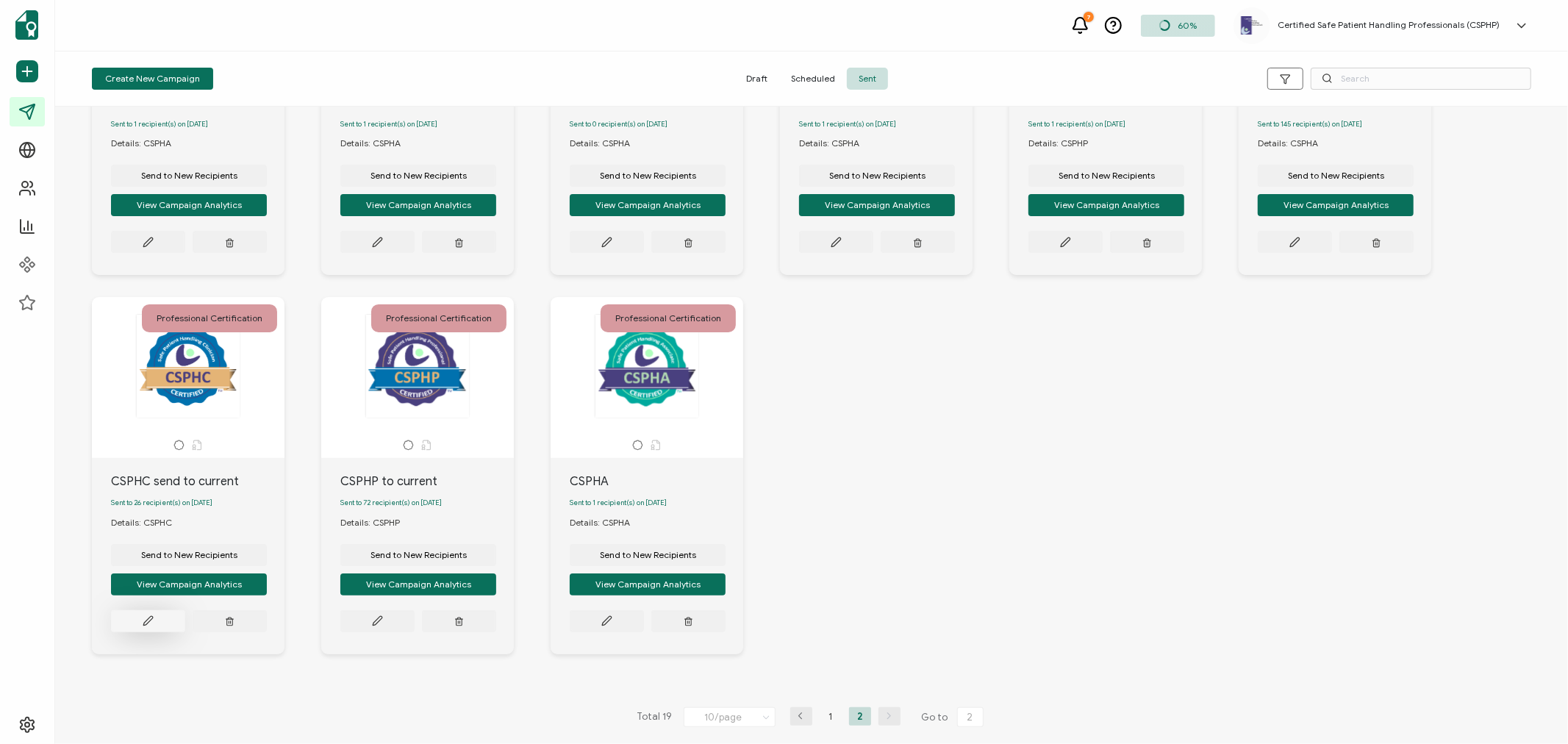
click at [151, 616] on icon at bounding box center [148, 620] width 9 height 9
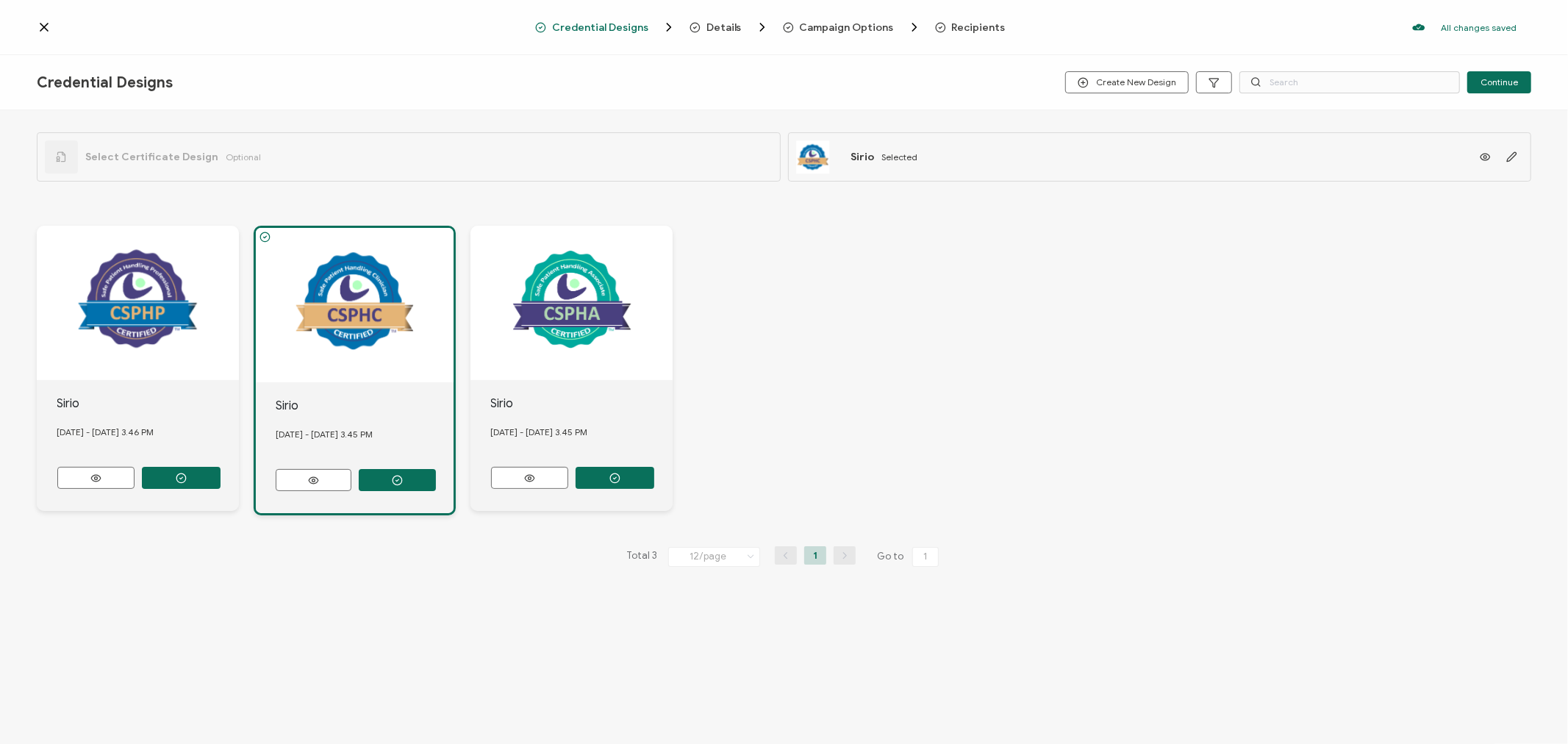
click at [957, 33] on span "Recipients" at bounding box center [979, 27] width 53 height 11
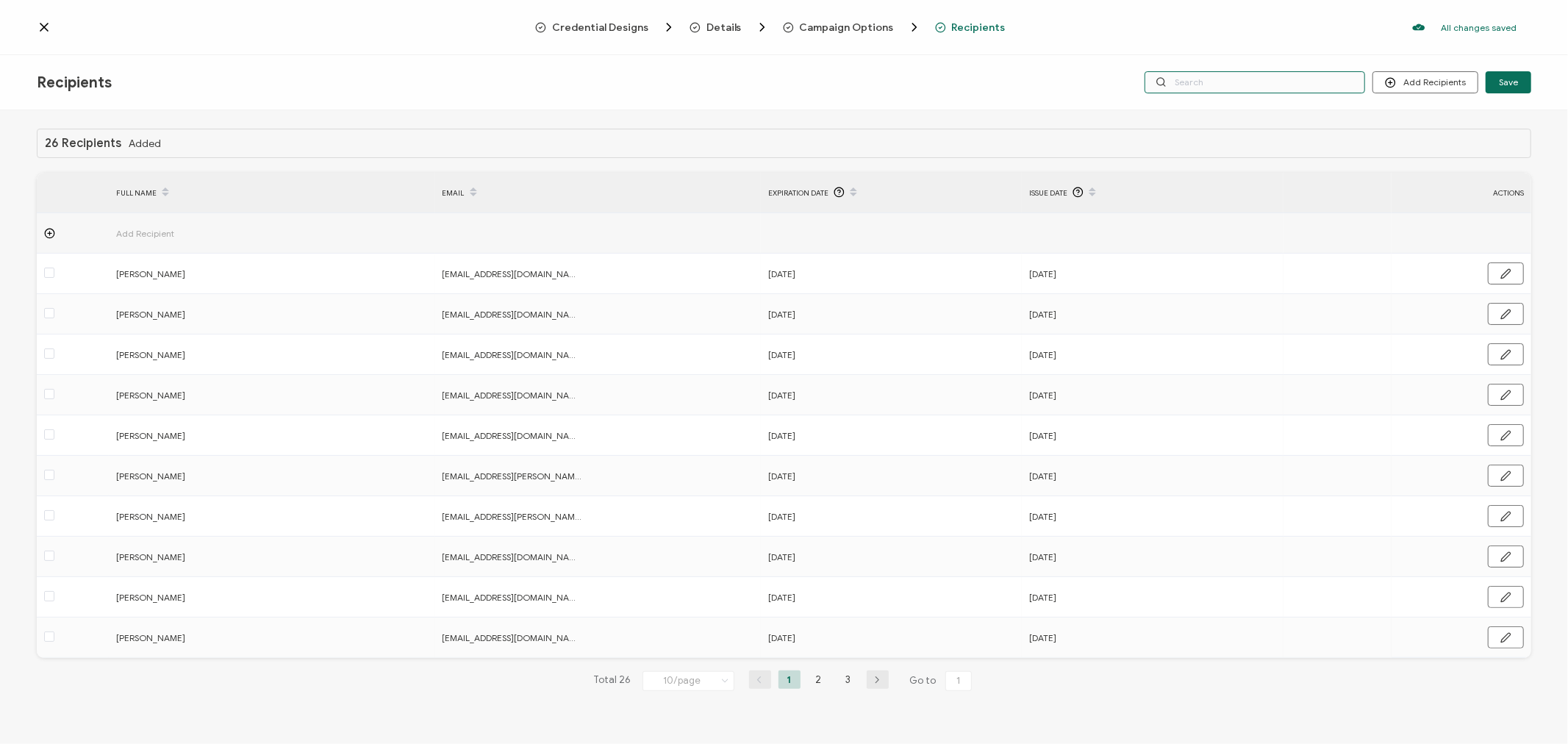
click at [1285, 76] on input "text" at bounding box center [1255, 82] width 221 height 22
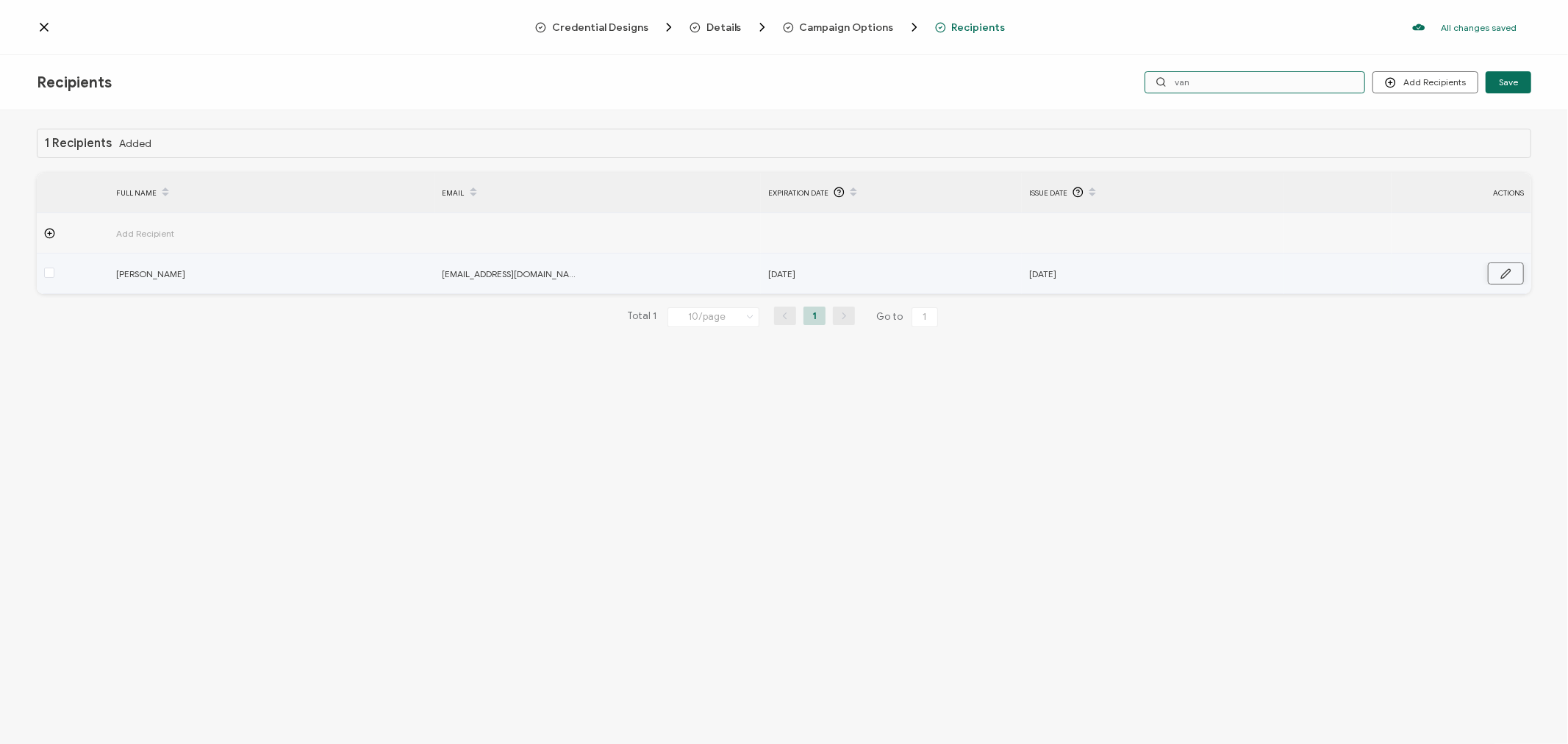
type input "van"
click at [1505, 279] on button "button" at bounding box center [1505, 273] width 36 height 22
click at [867, 274] on input "[DATE]" at bounding box center [833, 274] width 129 height 23
type input "[DATE]"
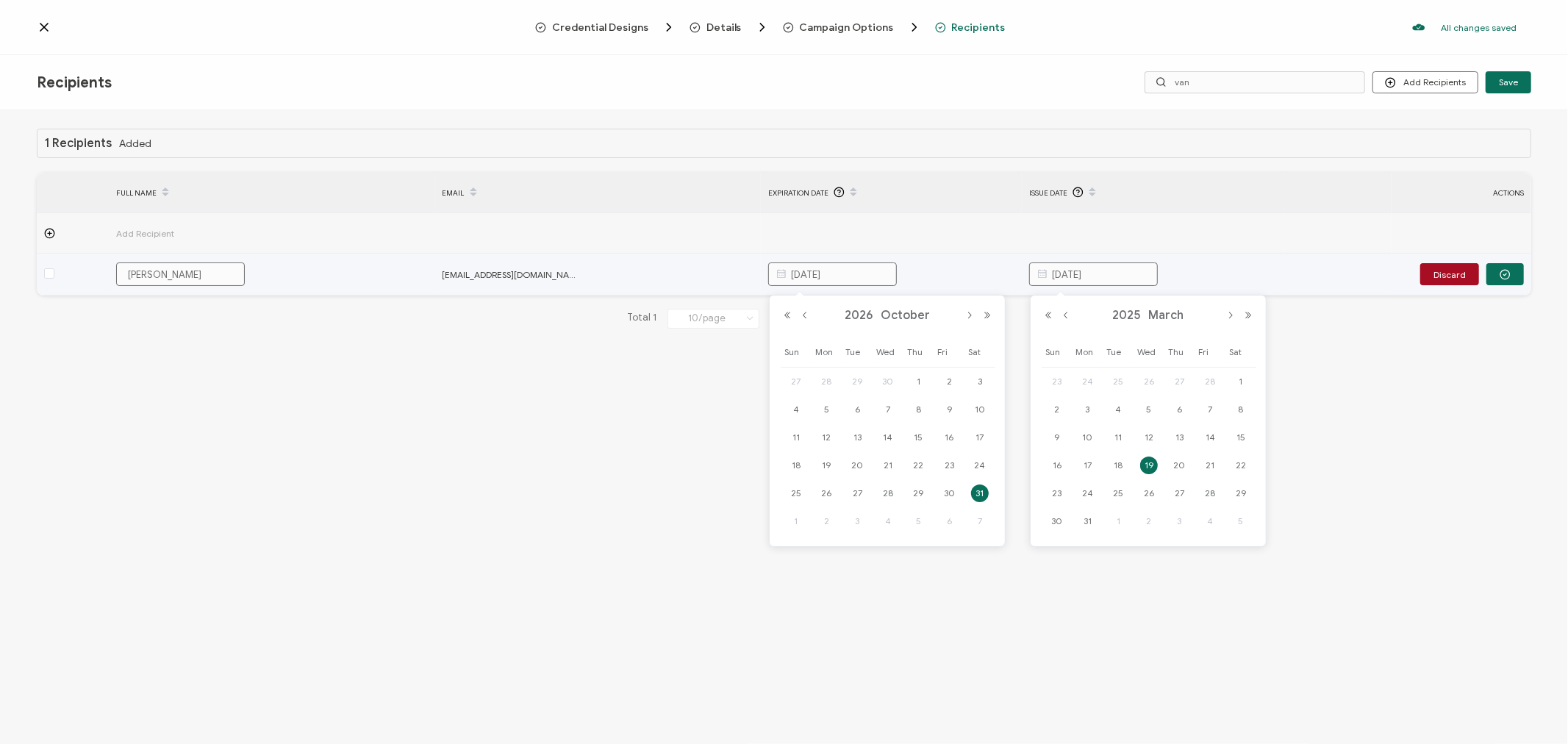
click at [1134, 266] on input "[DATE]" at bounding box center [1094, 274] width 129 height 23
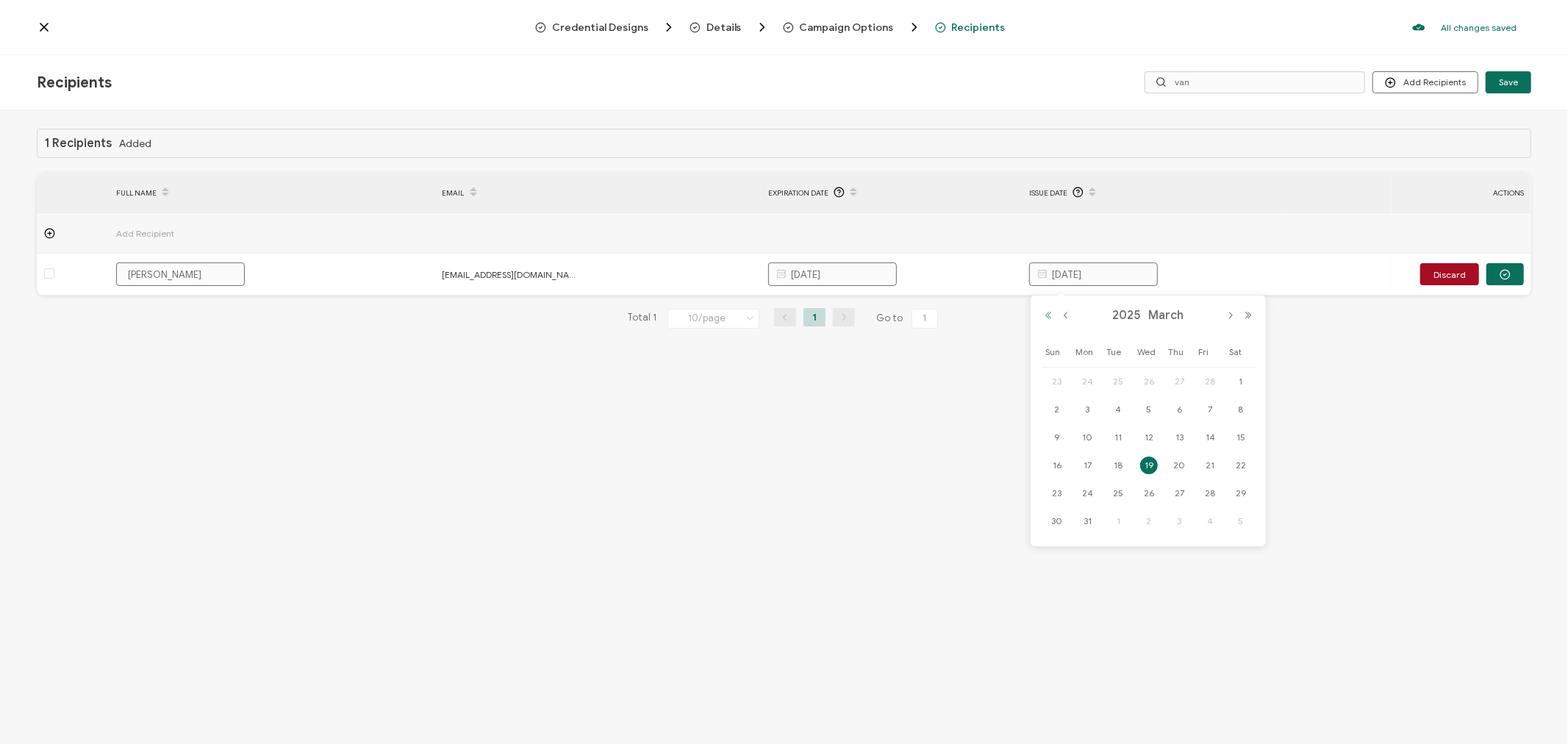
click at [1046, 316] on button "Previous Year" at bounding box center [1048, 315] width 18 height 10
click at [1046, 316] on button "Previous Year" at bounding box center [1048, 315] width 18 height 10
click at [1045, 316] on button "Previous Year" at bounding box center [1048, 315] width 18 height 10
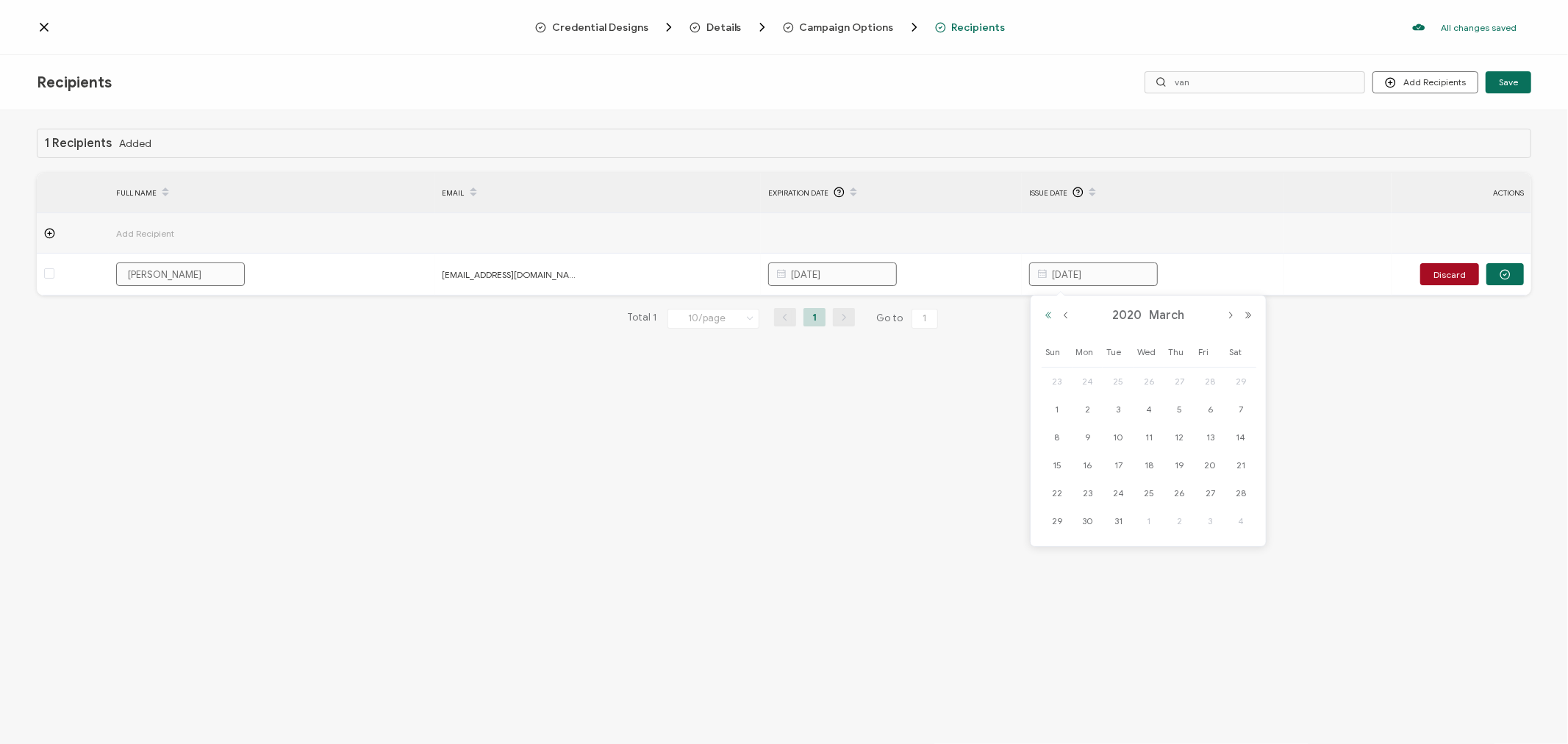
click at [1044, 315] on button "Previous Year" at bounding box center [1048, 315] width 18 height 10
click at [1042, 315] on button "Previous Year" at bounding box center [1048, 315] width 18 height 10
click at [1226, 313] on button "Next Month" at bounding box center [1231, 315] width 18 height 10
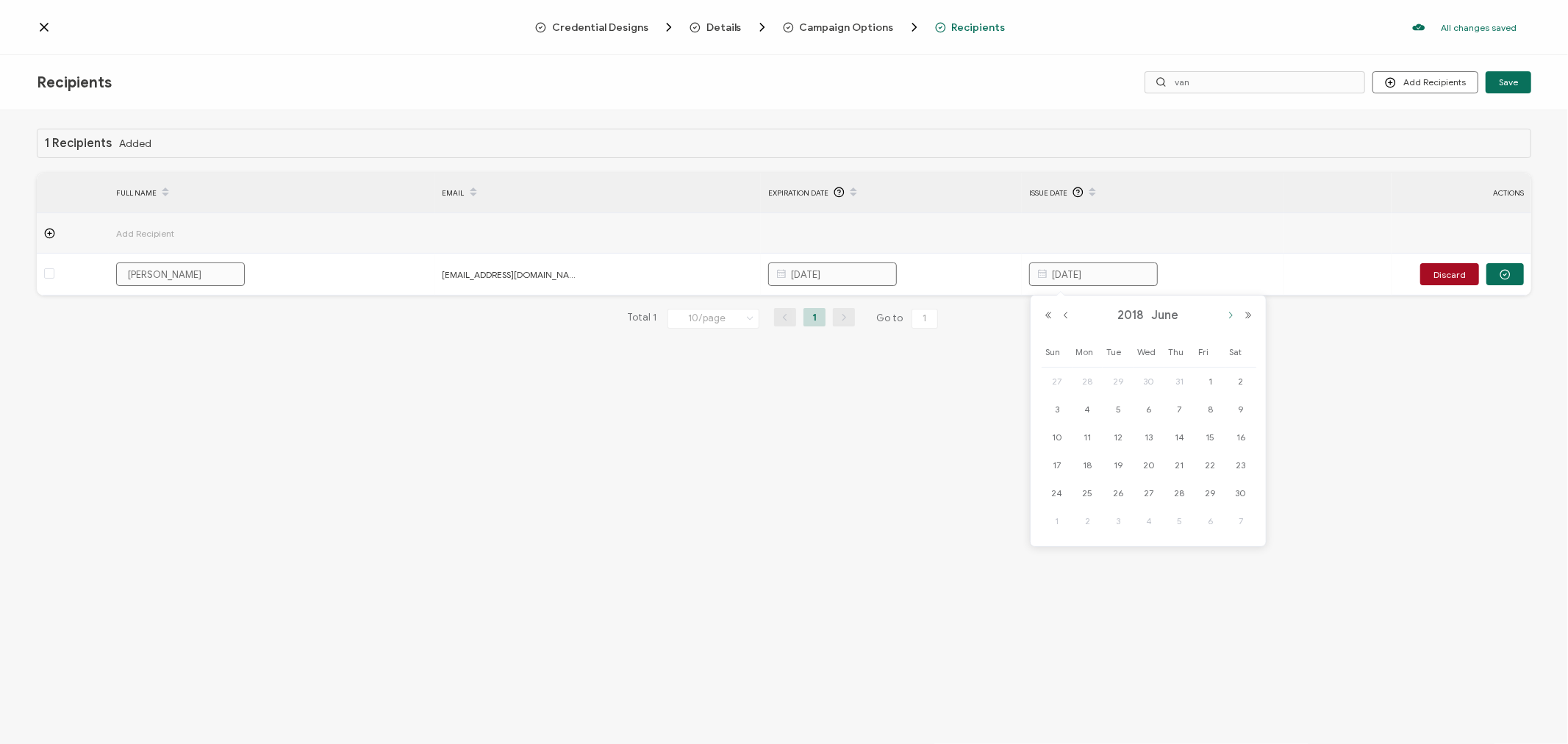
click at [1226, 313] on button "Next Month" at bounding box center [1231, 315] width 18 height 10
click at [1083, 407] on span "8" at bounding box center [1088, 409] width 18 height 18
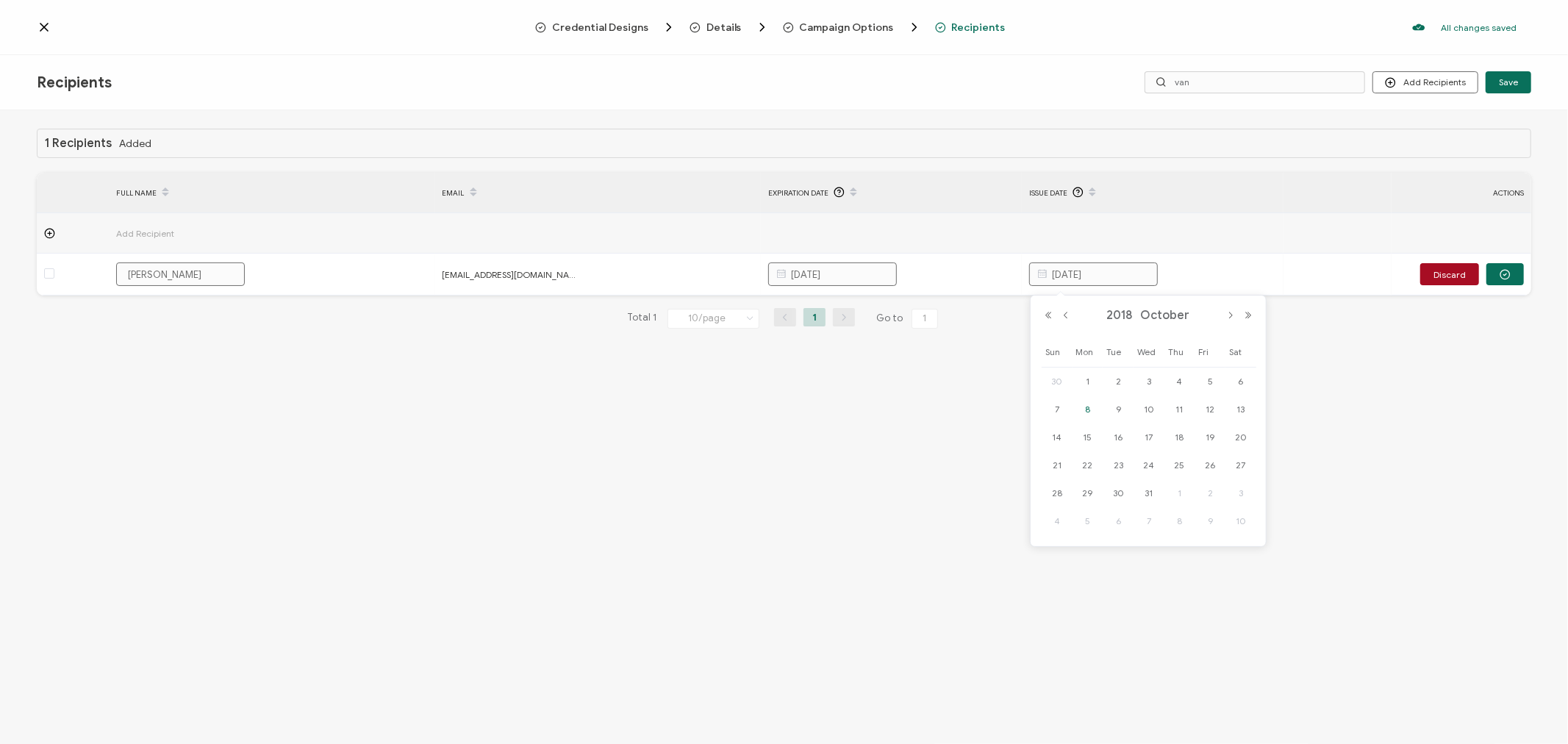
type input "[DATE]"
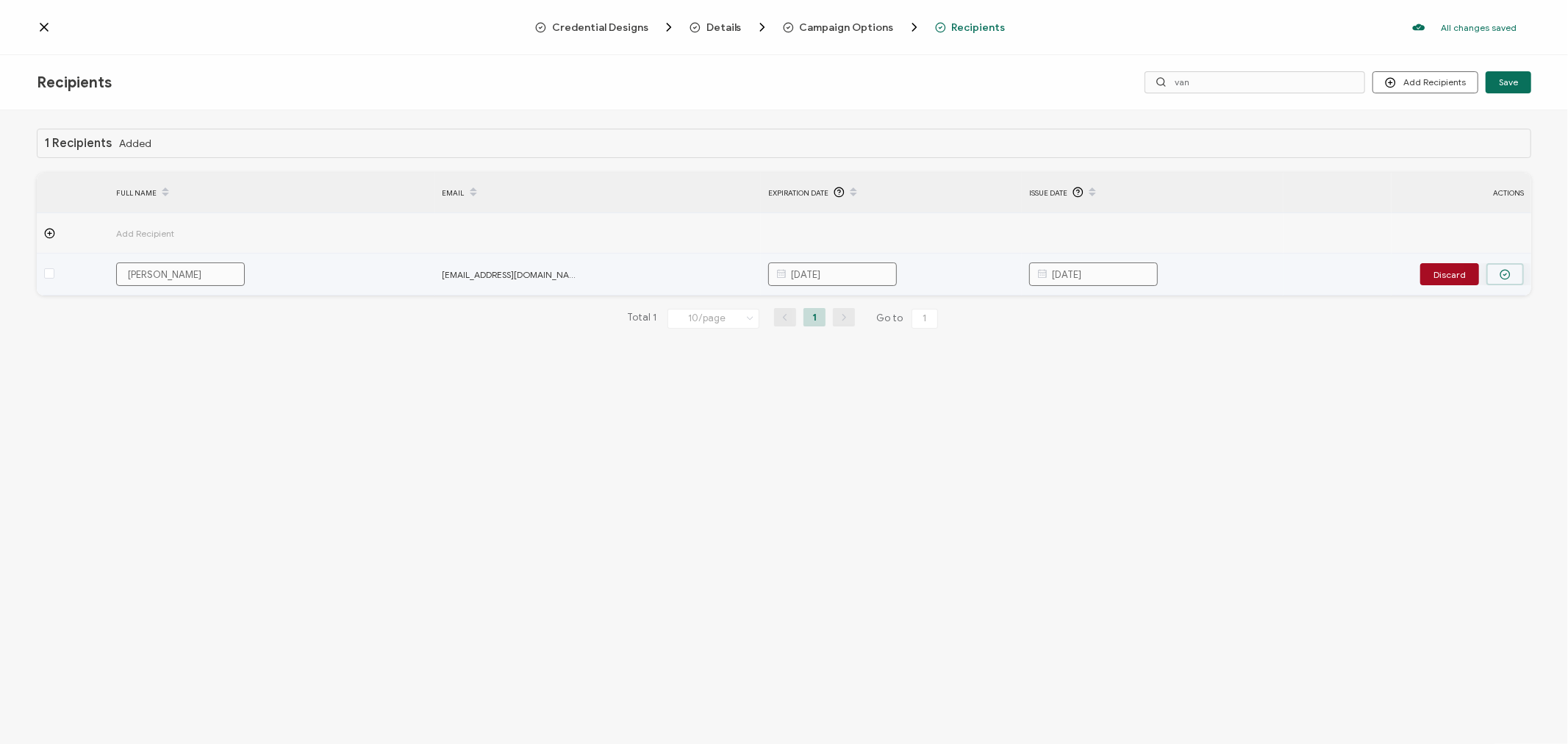
click at [1509, 276] on icon "button" at bounding box center [1505, 274] width 11 height 11
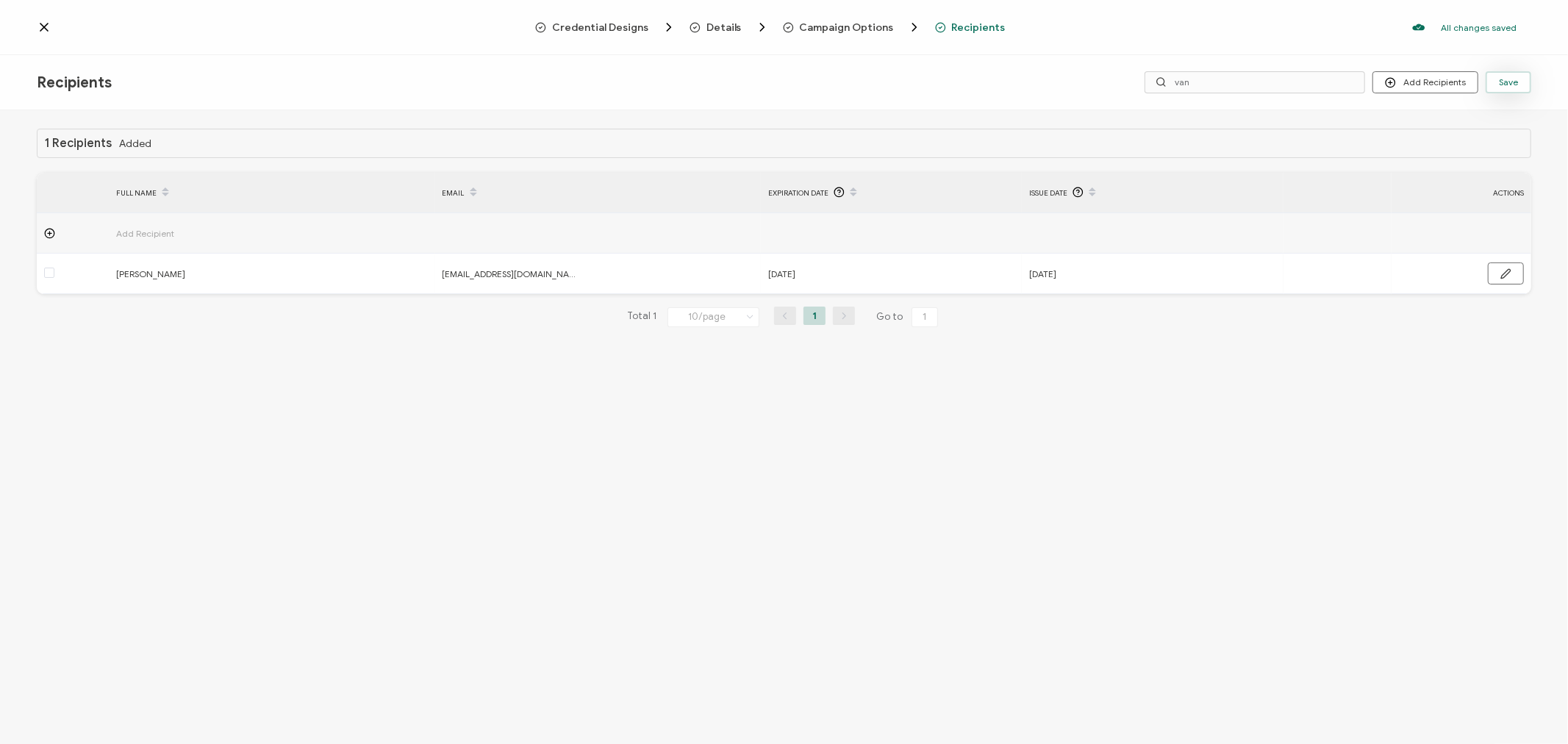
click at [1509, 78] on span "Save" at bounding box center [1508, 82] width 19 height 9
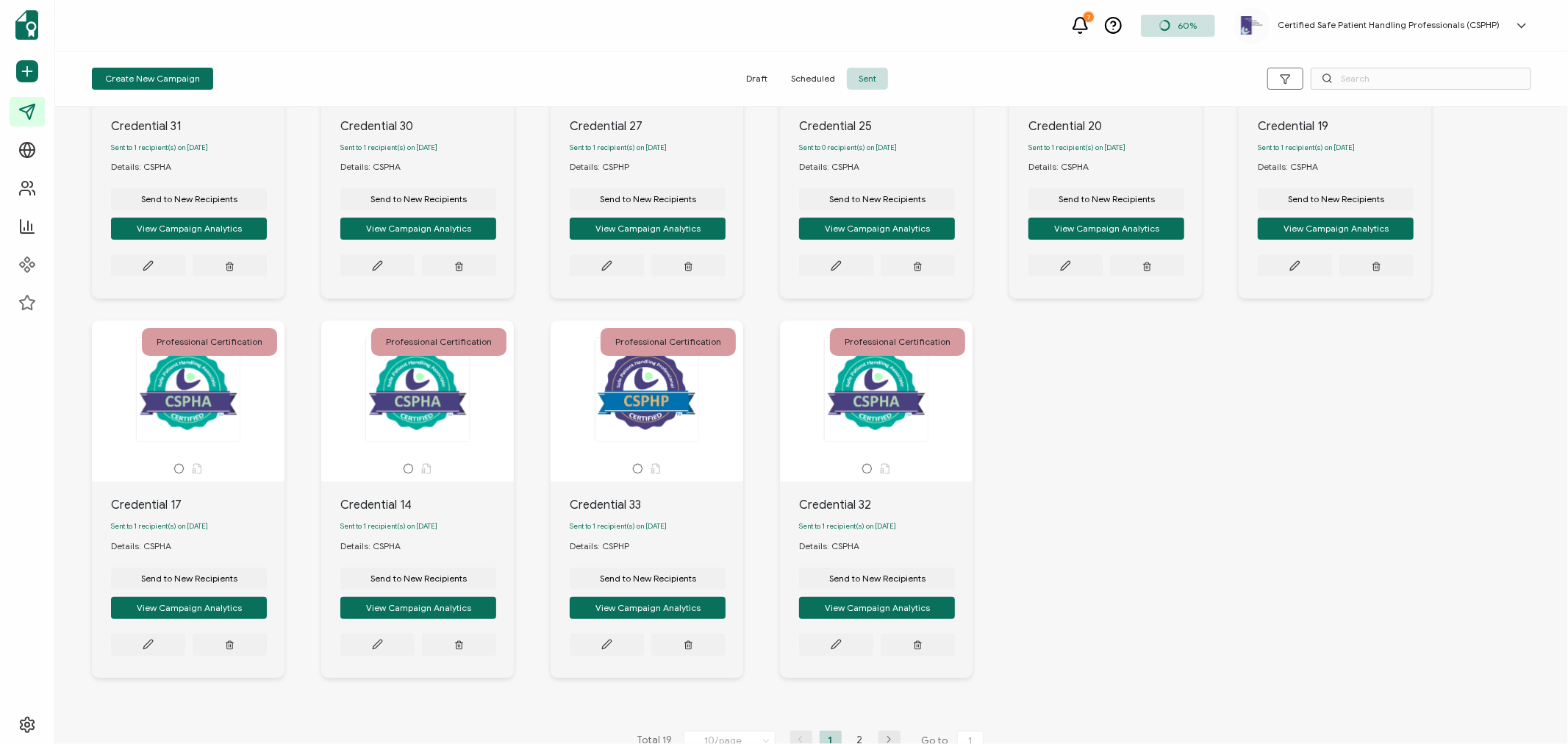
scroll to position [233, 0]
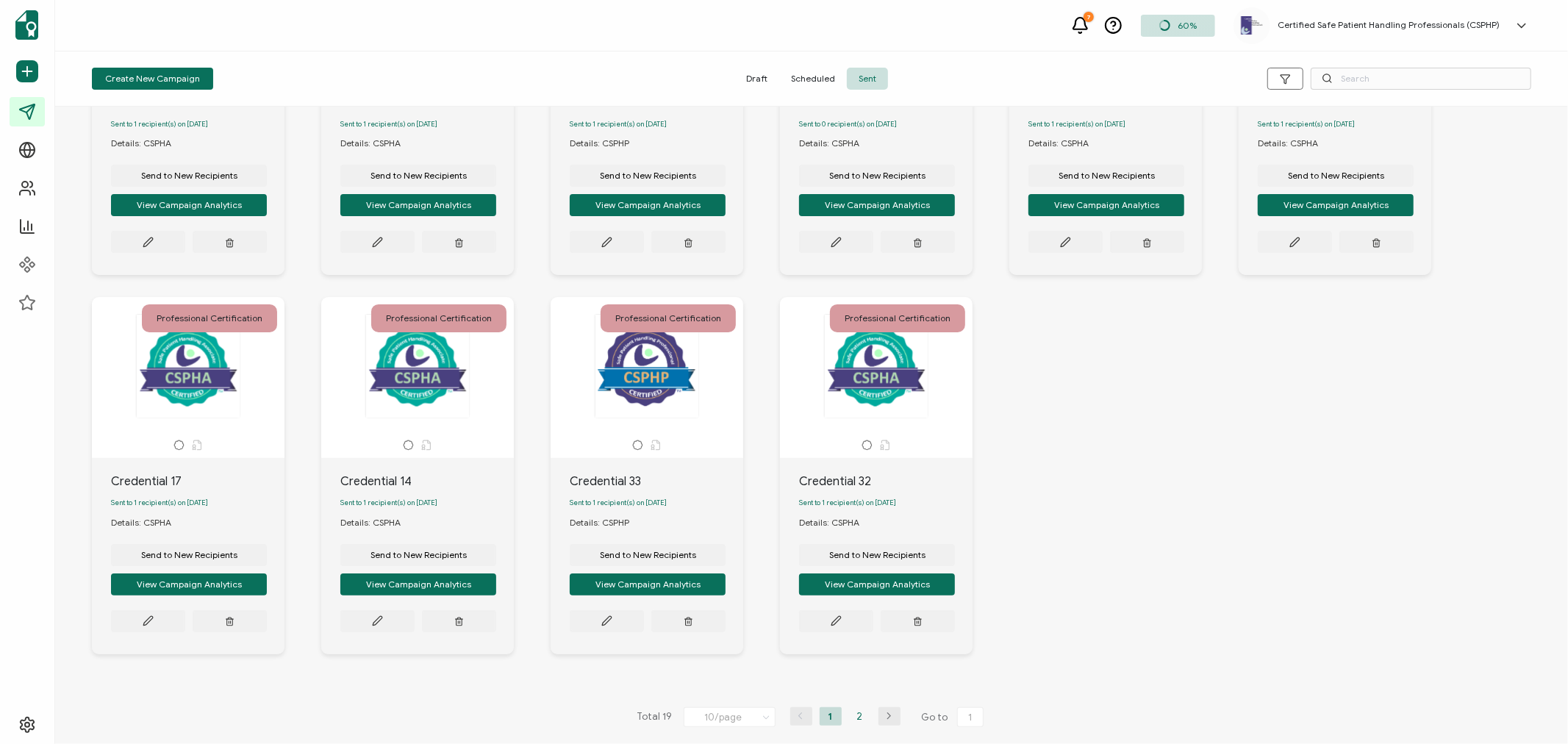
click at [857, 716] on li "2" at bounding box center [860, 716] width 22 height 18
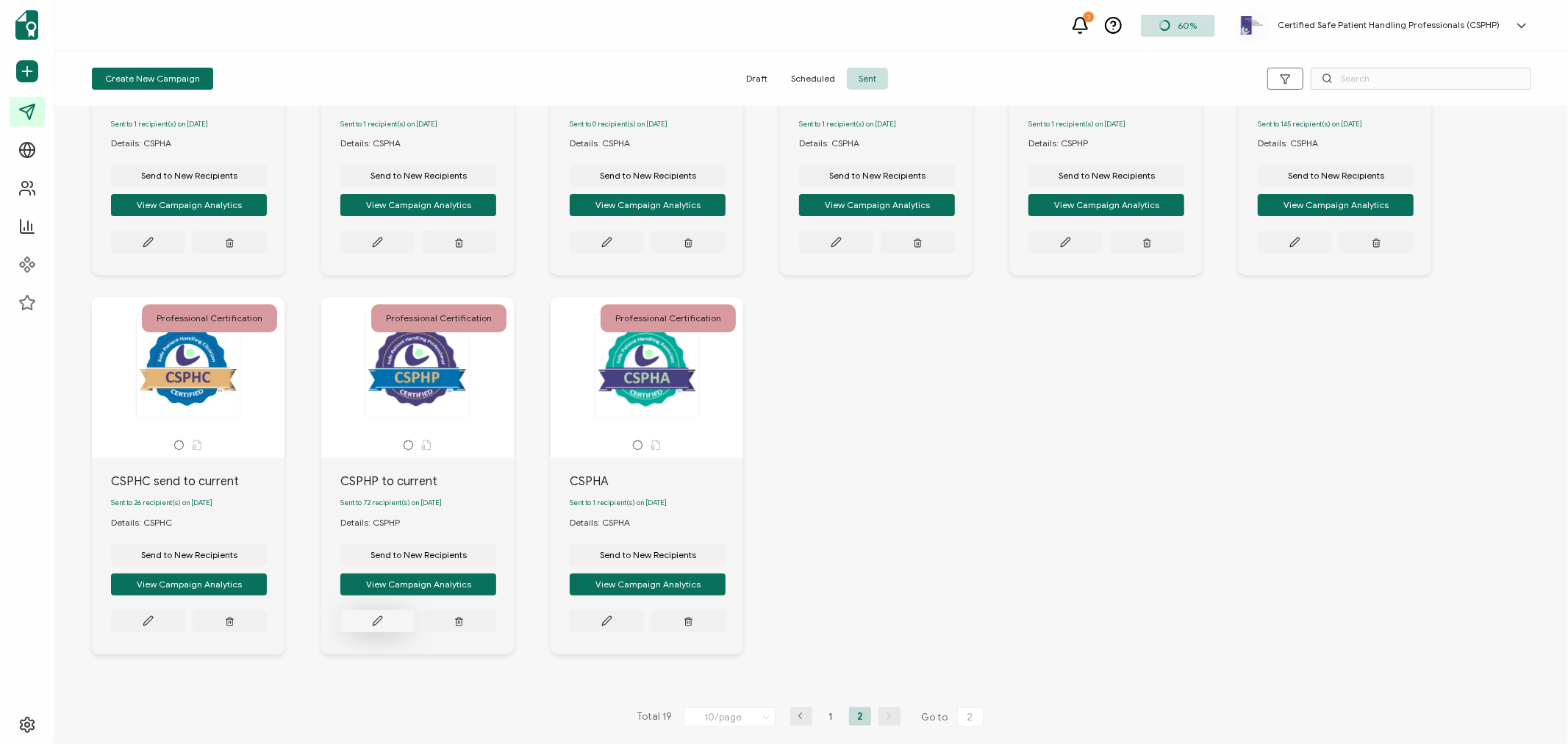
click at [377, 622] on icon at bounding box center [377, 620] width 9 height 9
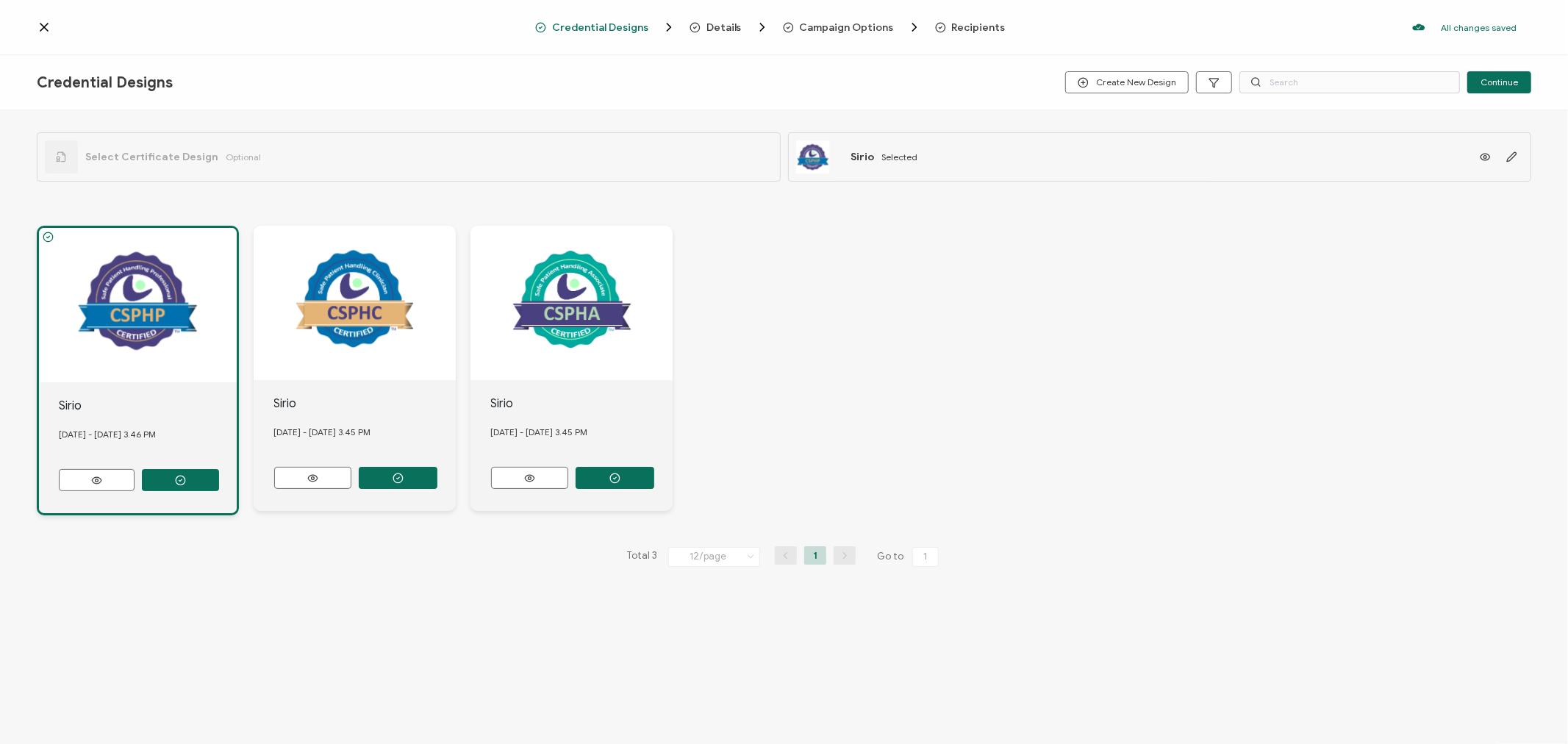
click at [952, 32] on span "Recipients" at bounding box center [979, 27] width 53 height 11
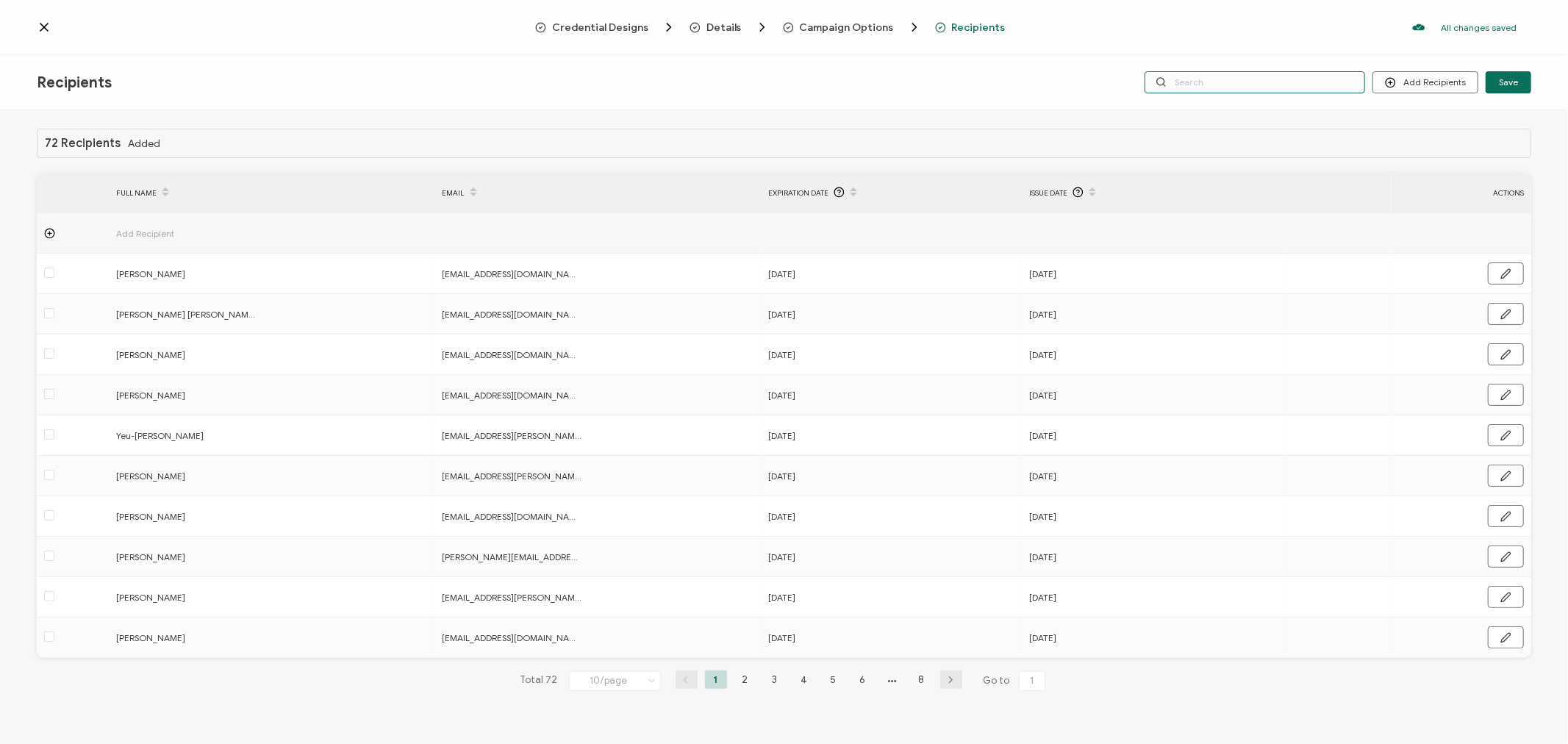
click at [1262, 78] on input "text" at bounding box center [1255, 82] width 221 height 22
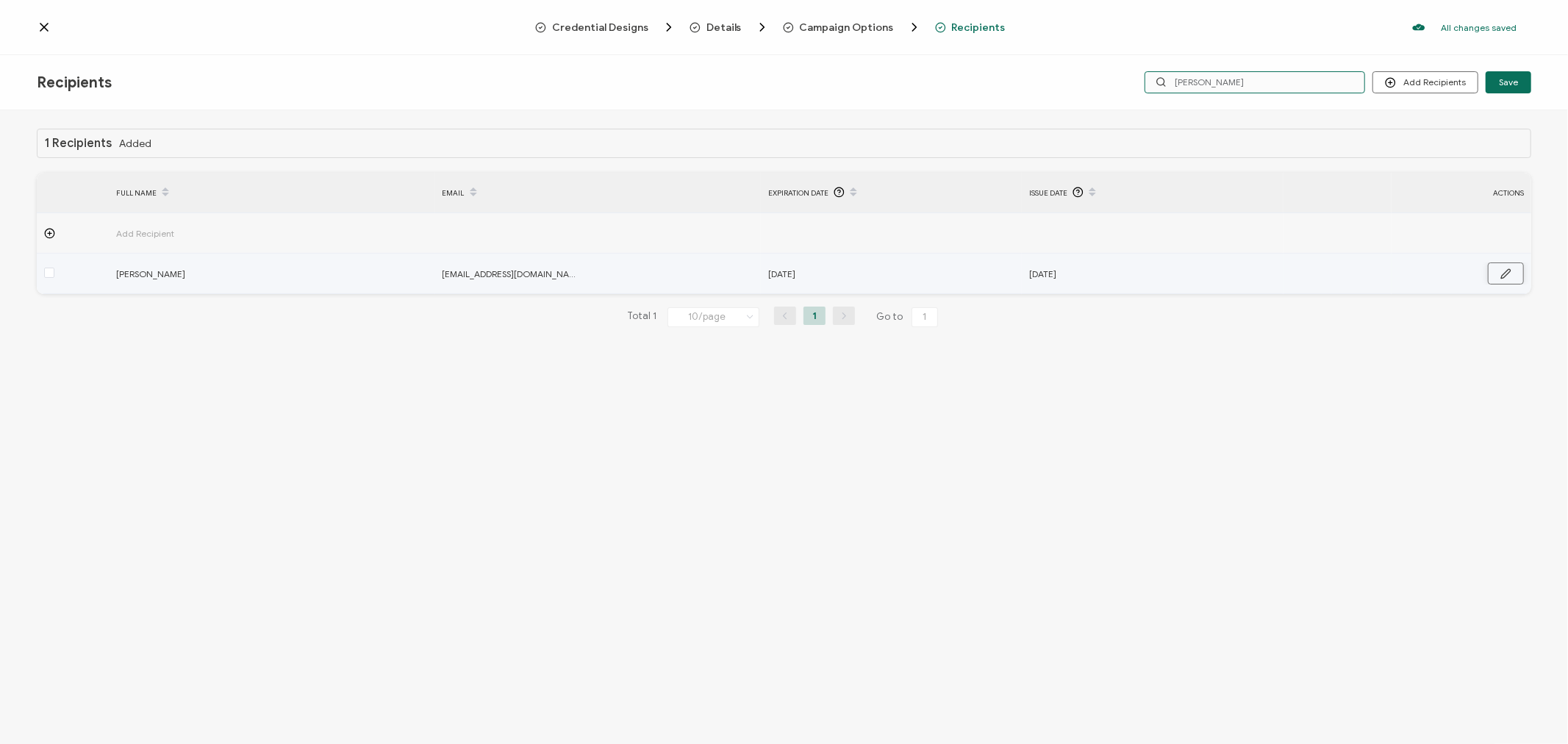
type input "[PERSON_NAME]"
click at [1496, 266] on button "button" at bounding box center [1505, 273] width 36 height 22
click at [870, 275] on input "[DATE]" at bounding box center [833, 274] width 129 height 23
type input "[DATE]"
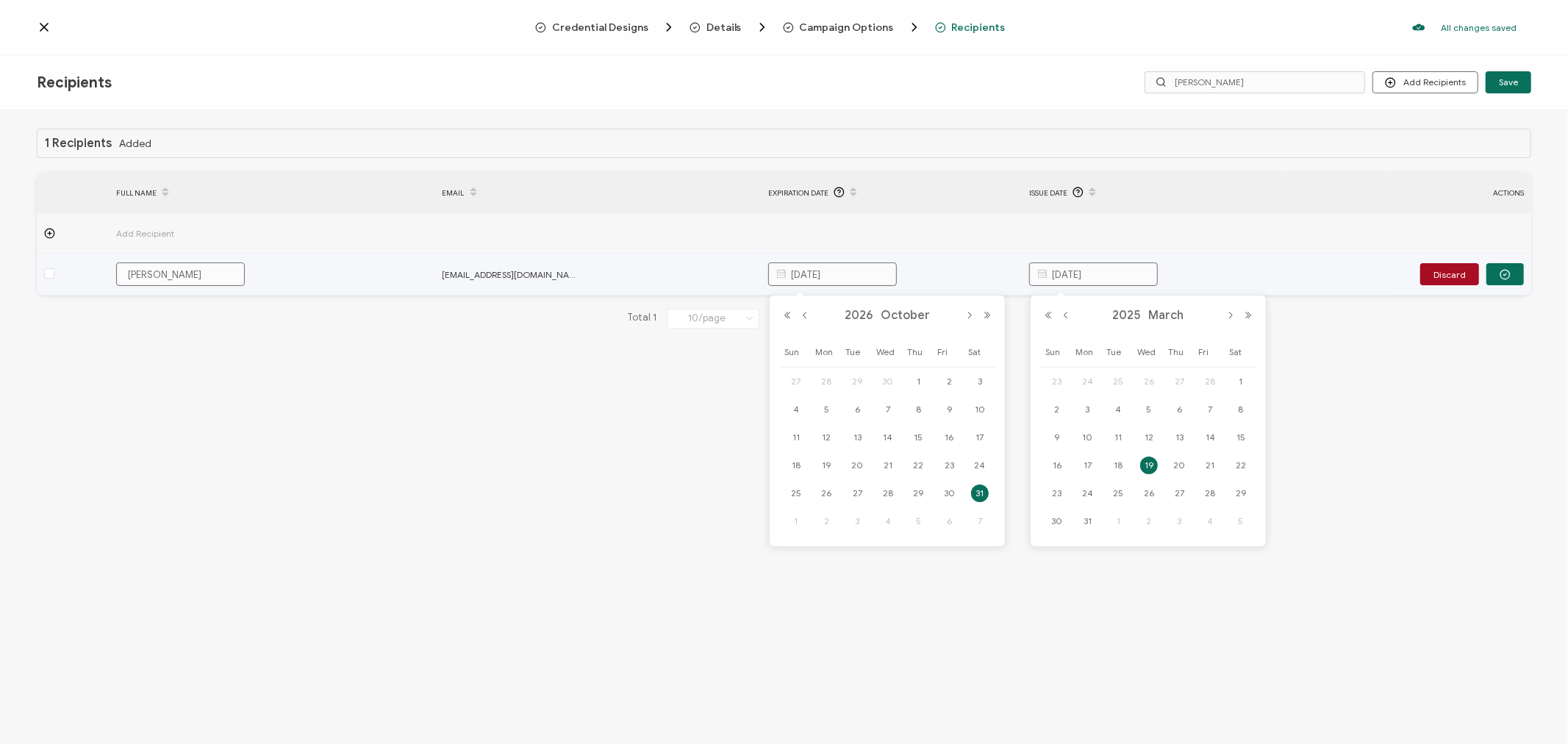
click at [1119, 270] on input "[DATE]" at bounding box center [1094, 274] width 129 height 23
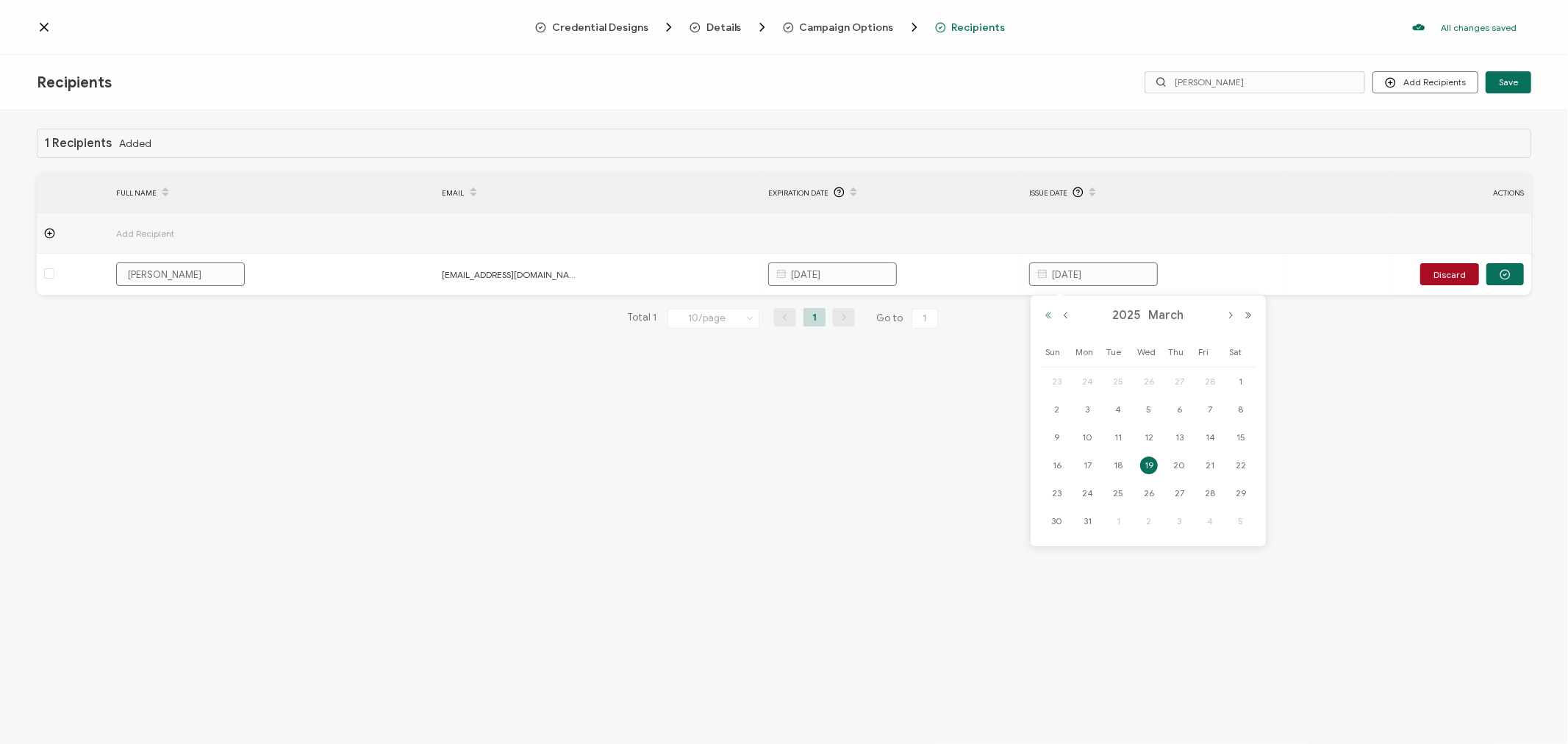
click at [1048, 318] on button "Previous Year" at bounding box center [1048, 315] width 18 height 10
click at [1229, 312] on button "Next Month" at bounding box center [1231, 315] width 18 height 10
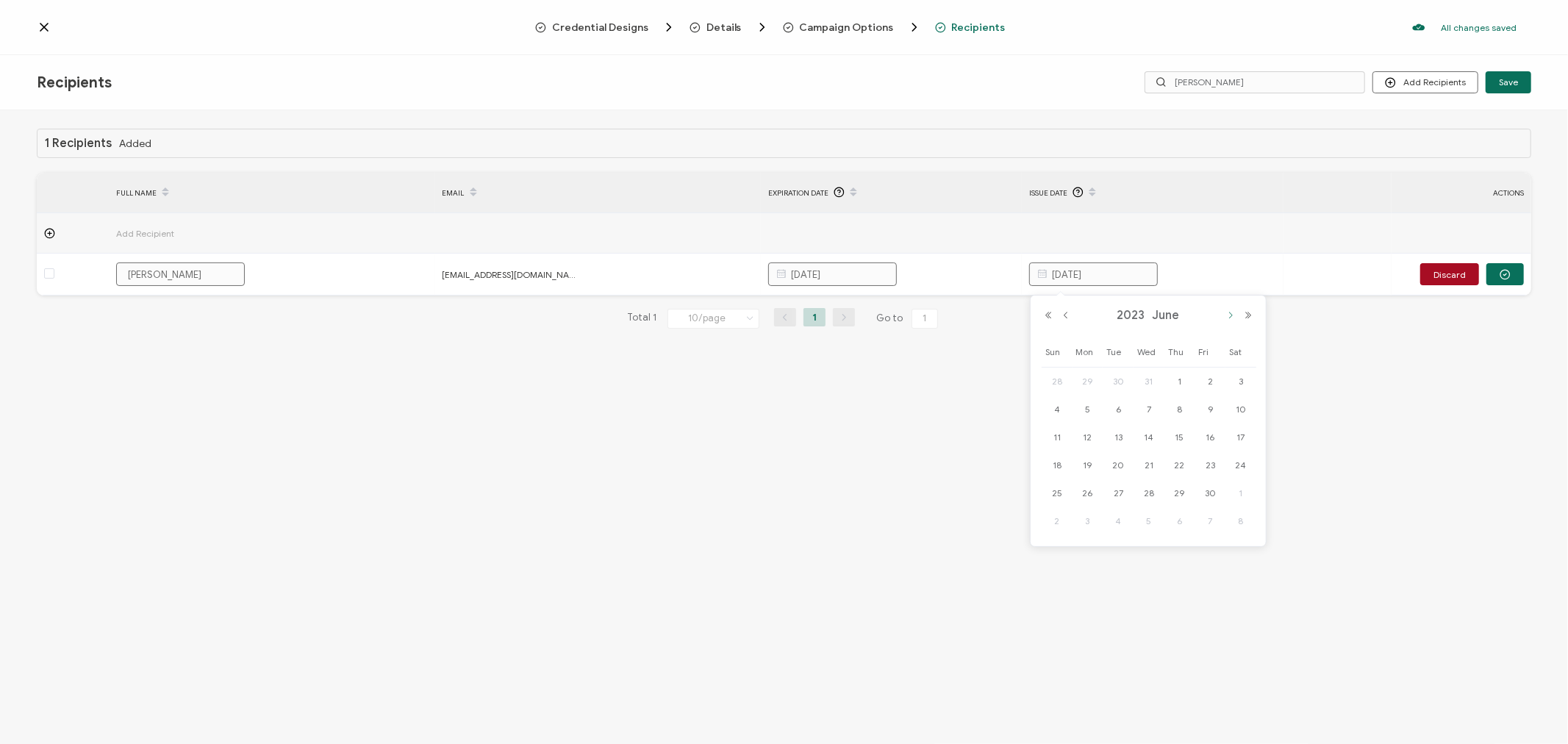
click at [1229, 312] on button "Next Month" at bounding box center [1231, 315] width 18 height 10
click at [1149, 463] on span "18" at bounding box center [1149, 465] width 18 height 18
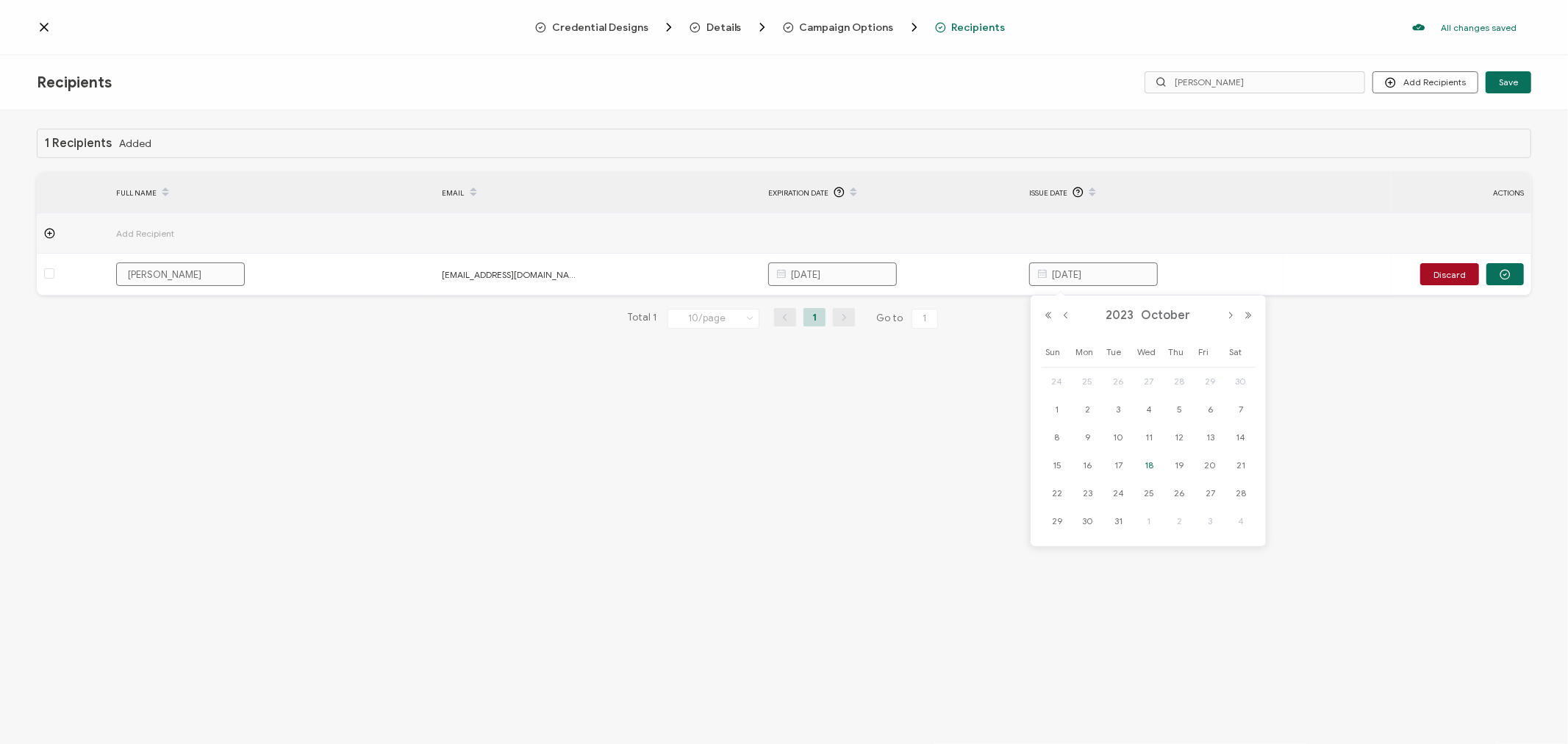
type input "[DATE]"
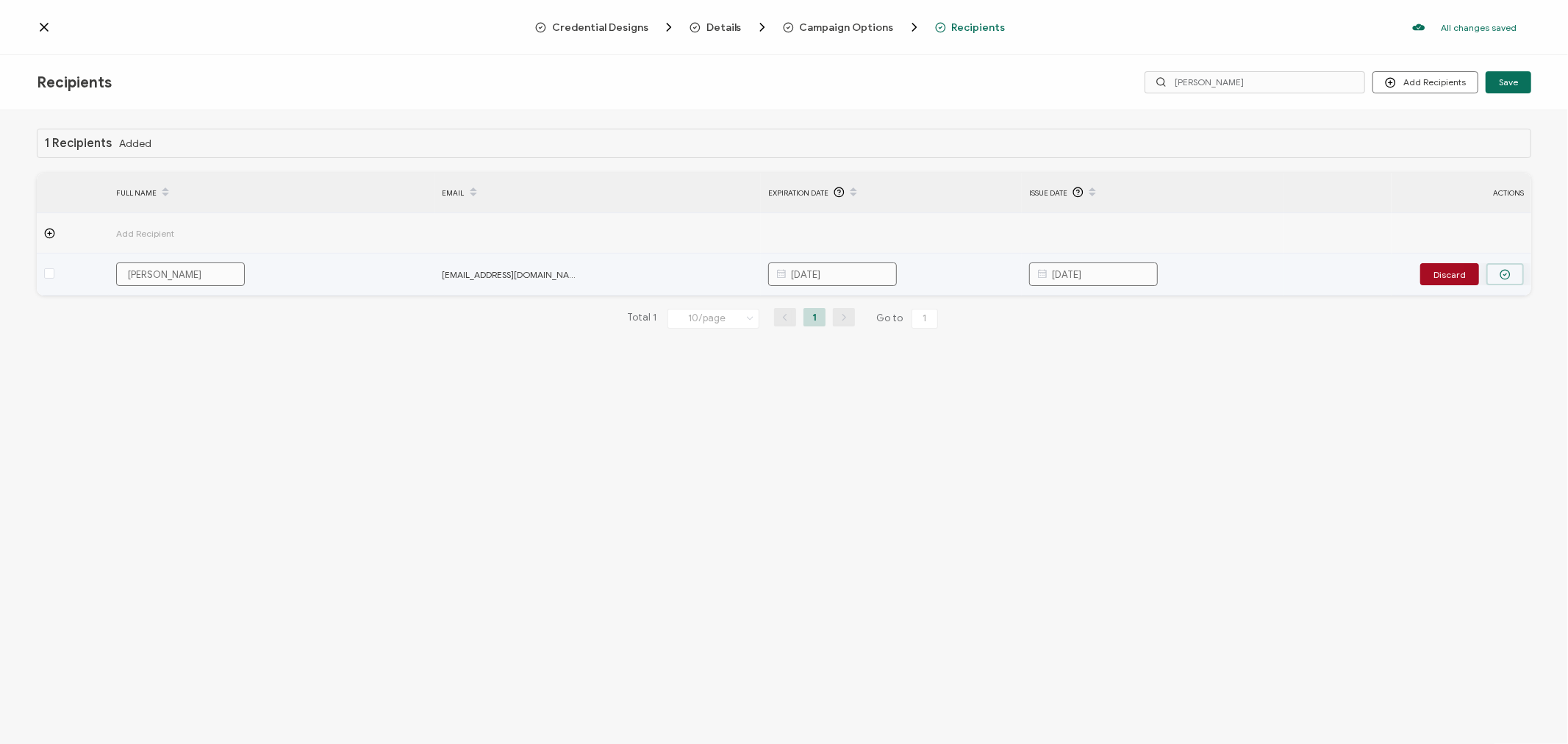
click at [1504, 275] on icon "button" at bounding box center [1505, 274] width 11 height 11
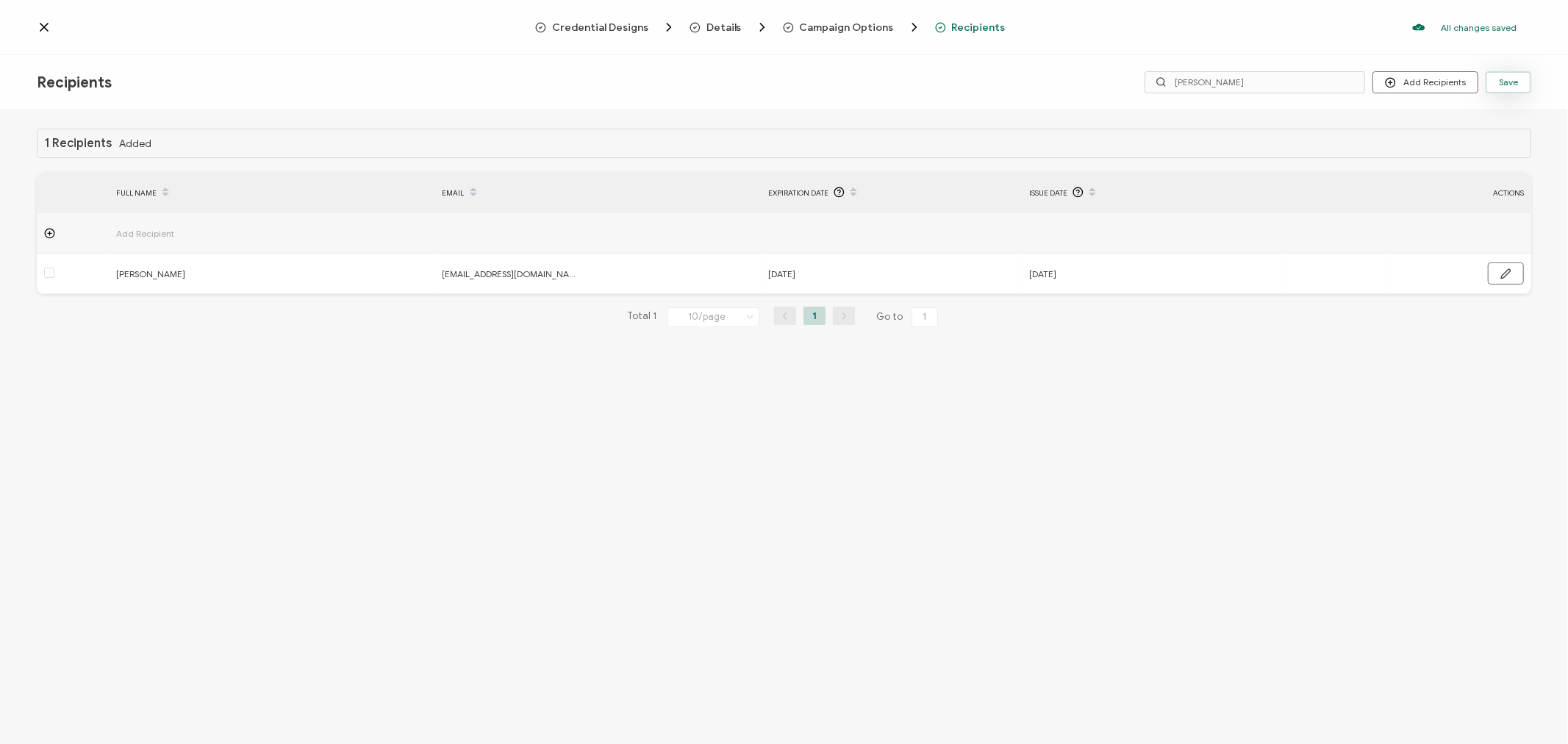
click at [1509, 78] on span "Save" at bounding box center [1508, 82] width 19 height 9
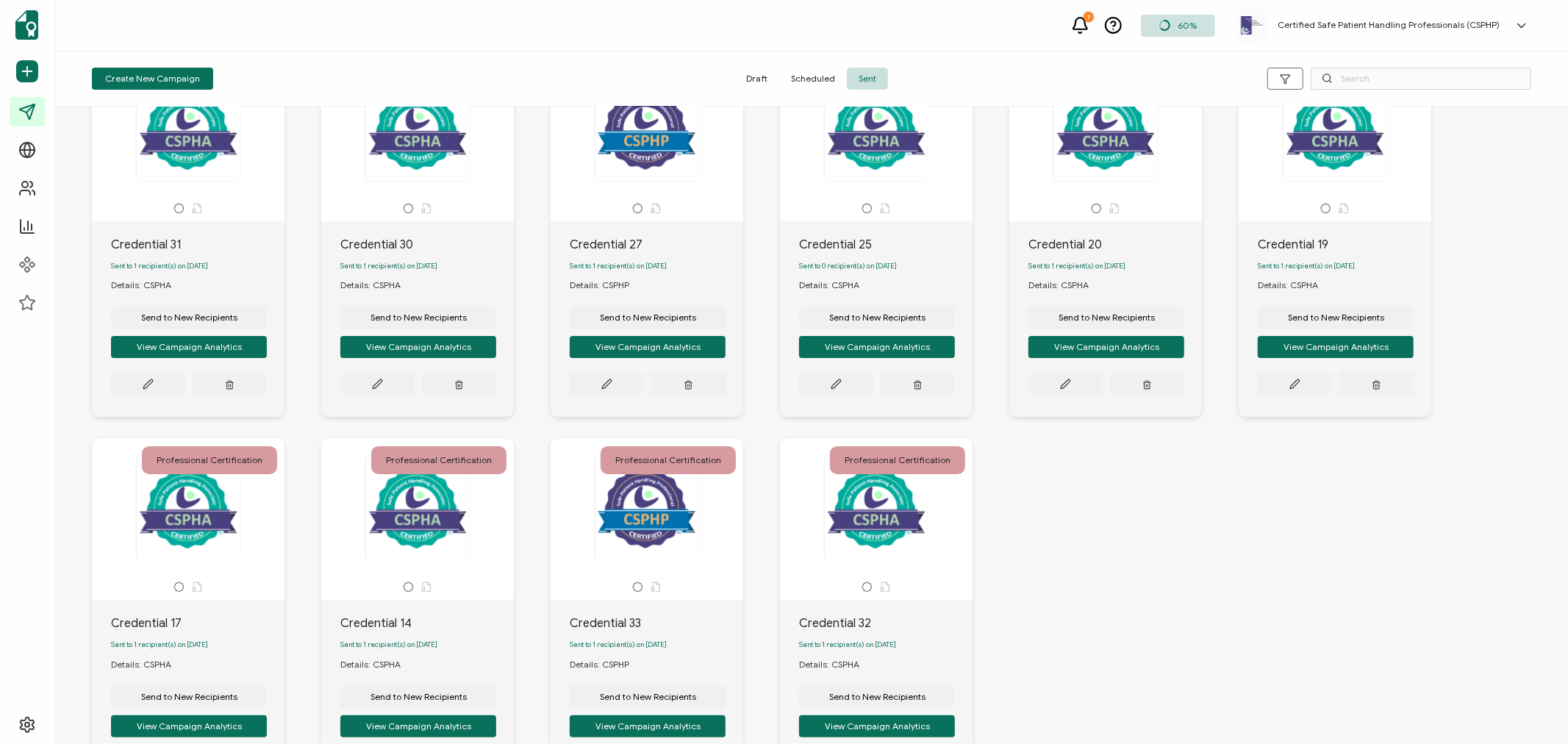
scroll to position [233, 0]
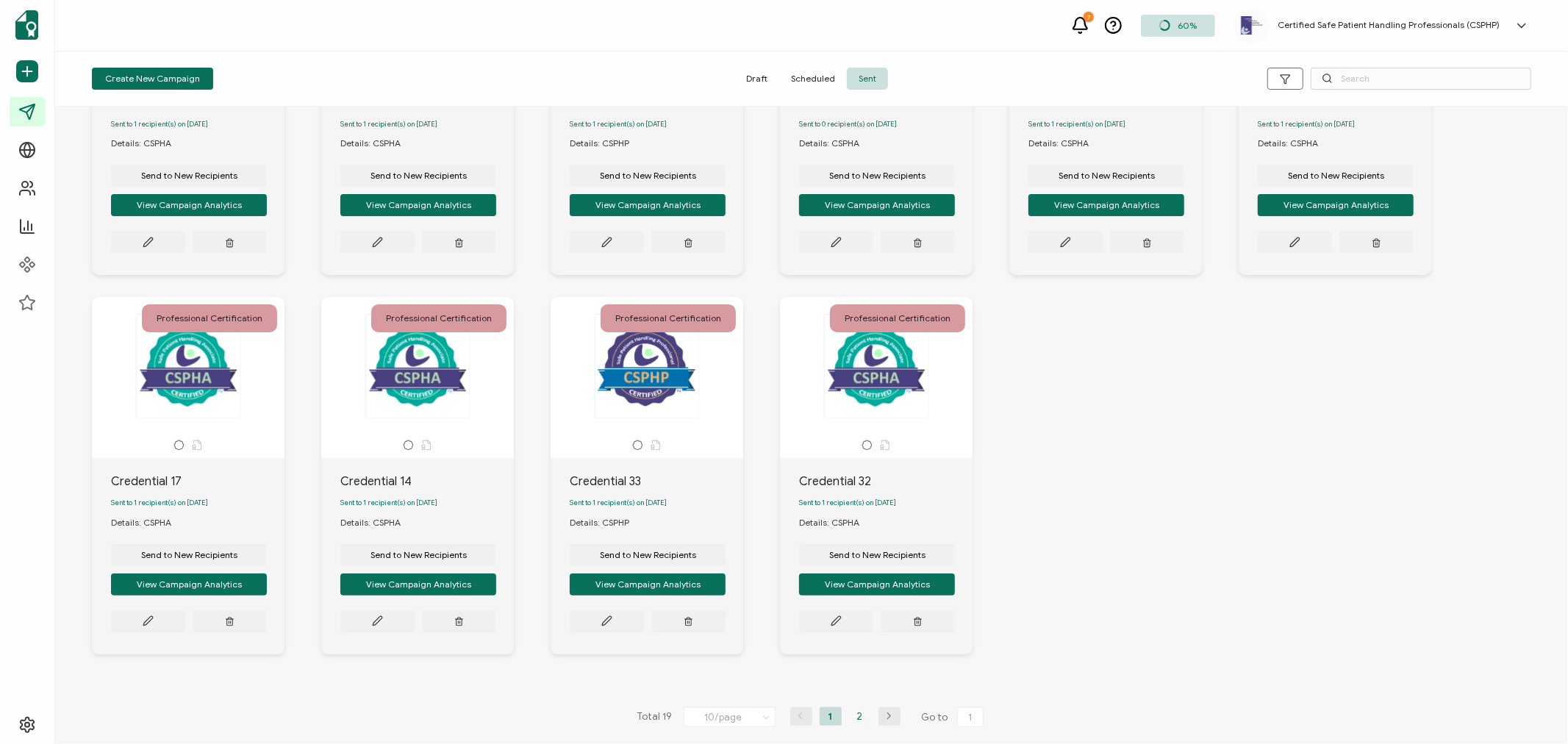
click at [860, 718] on li "2" at bounding box center [860, 716] width 22 height 18
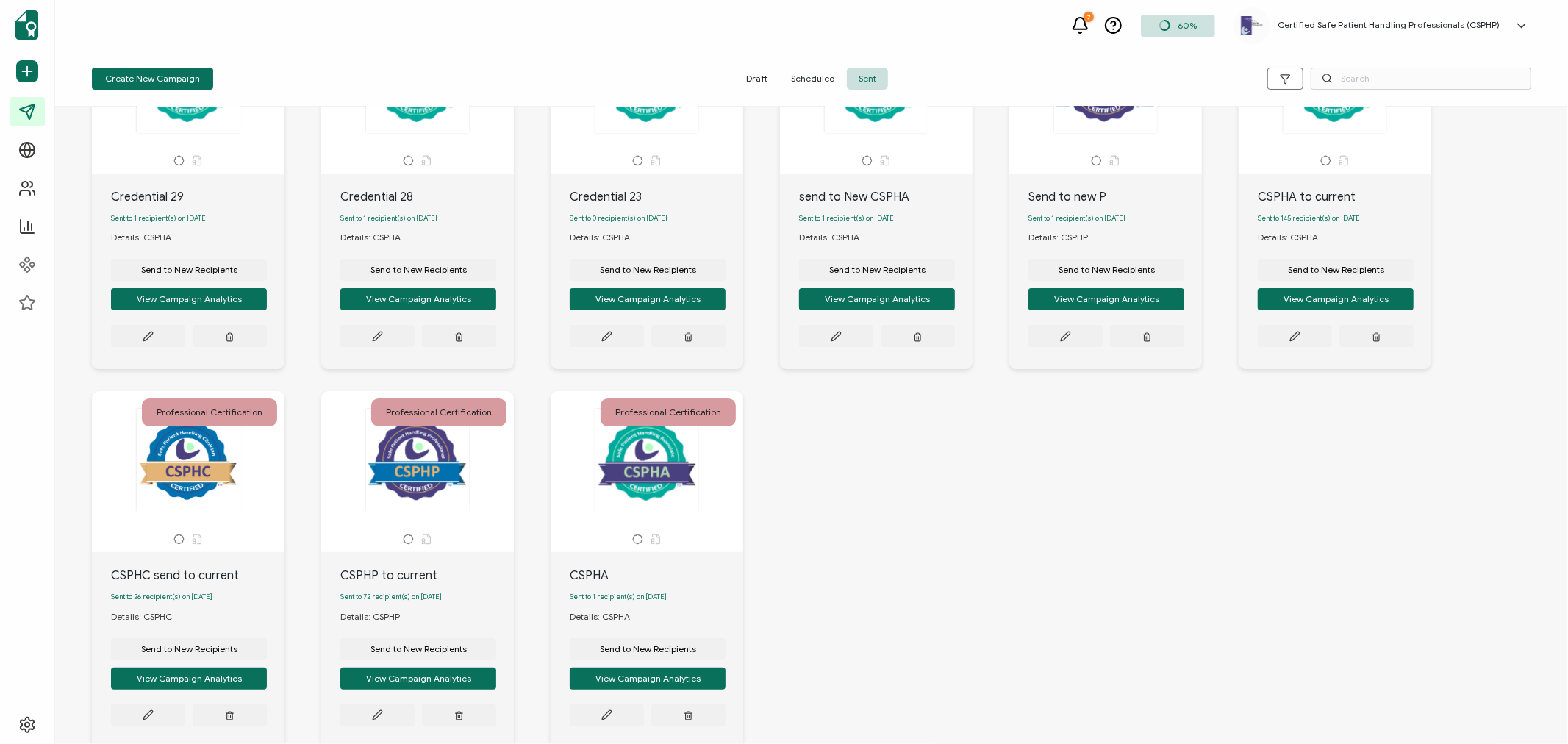
scroll to position [163, 0]
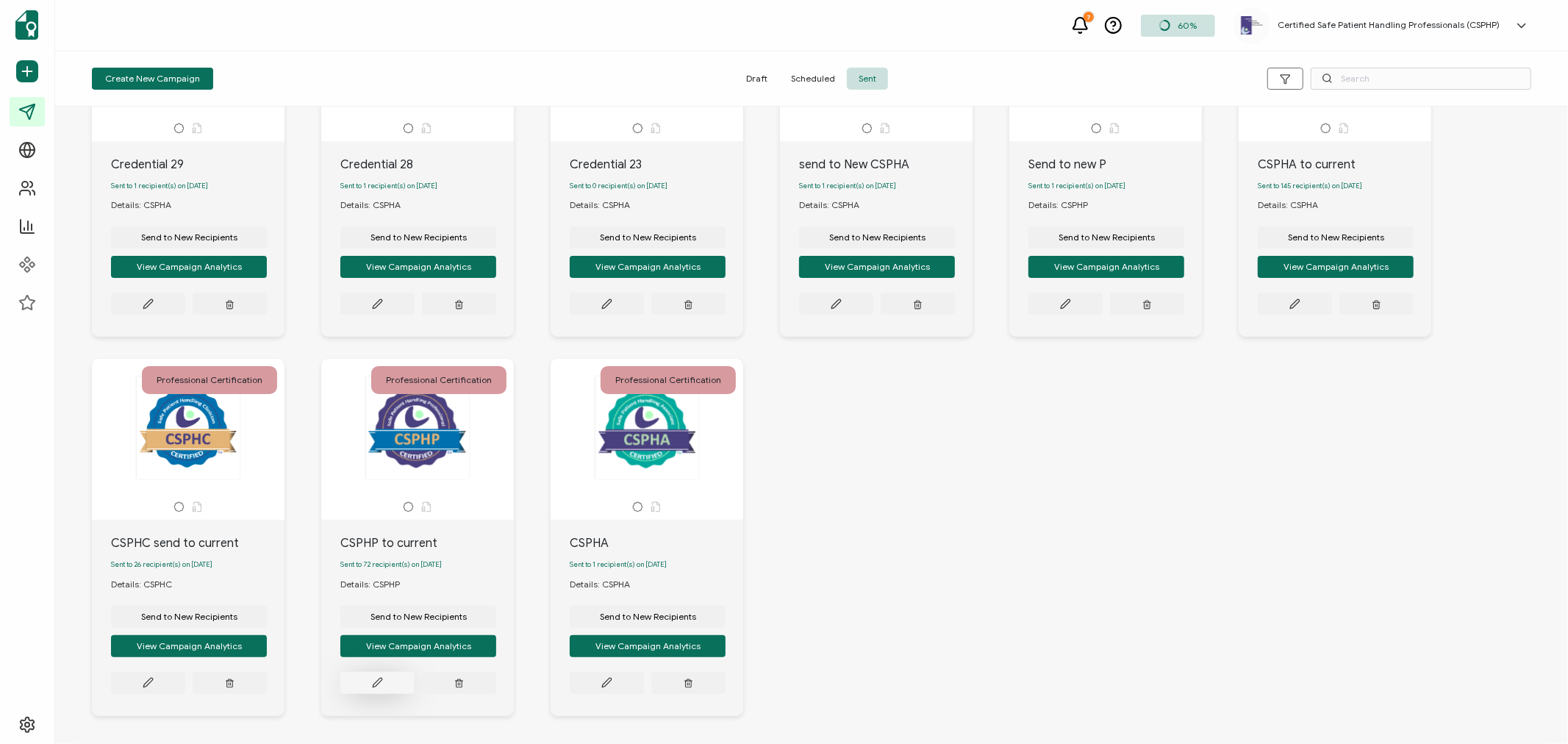
click at [377, 686] on icon at bounding box center [377, 682] width 11 height 11
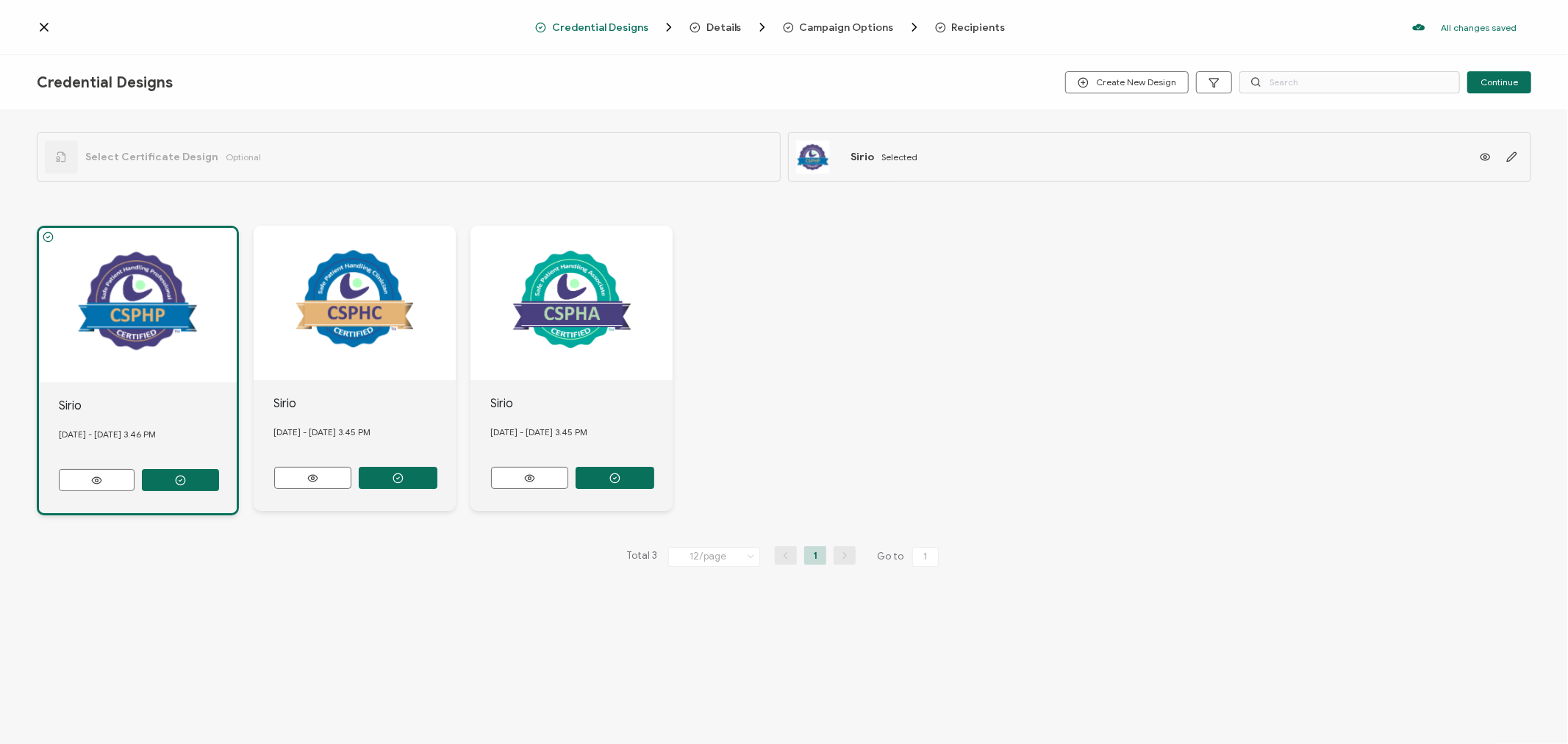
click at [979, 29] on span "Recipients" at bounding box center [979, 27] width 53 height 11
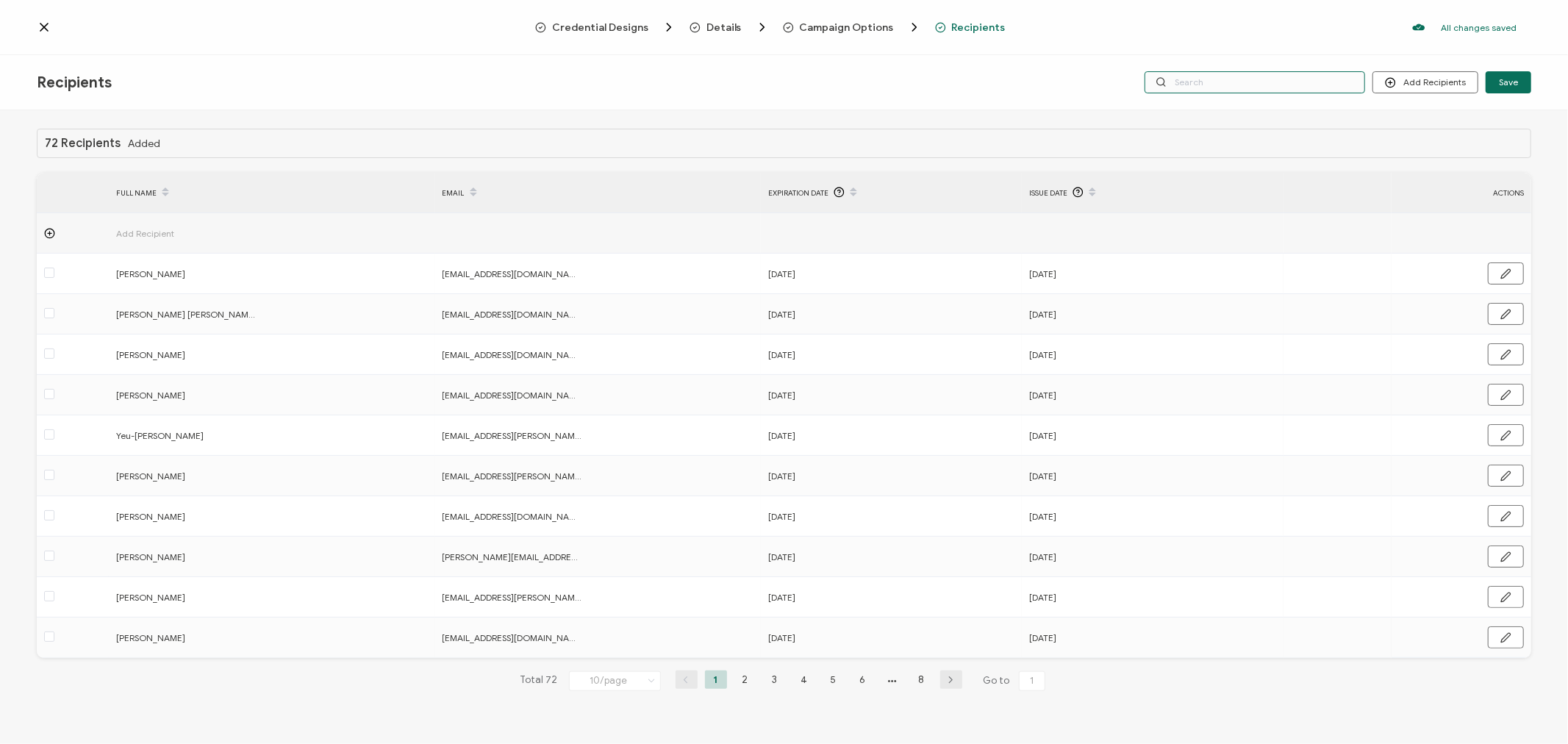
click at [1296, 83] on input "text" at bounding box center [1255, 82] width 221 height 22
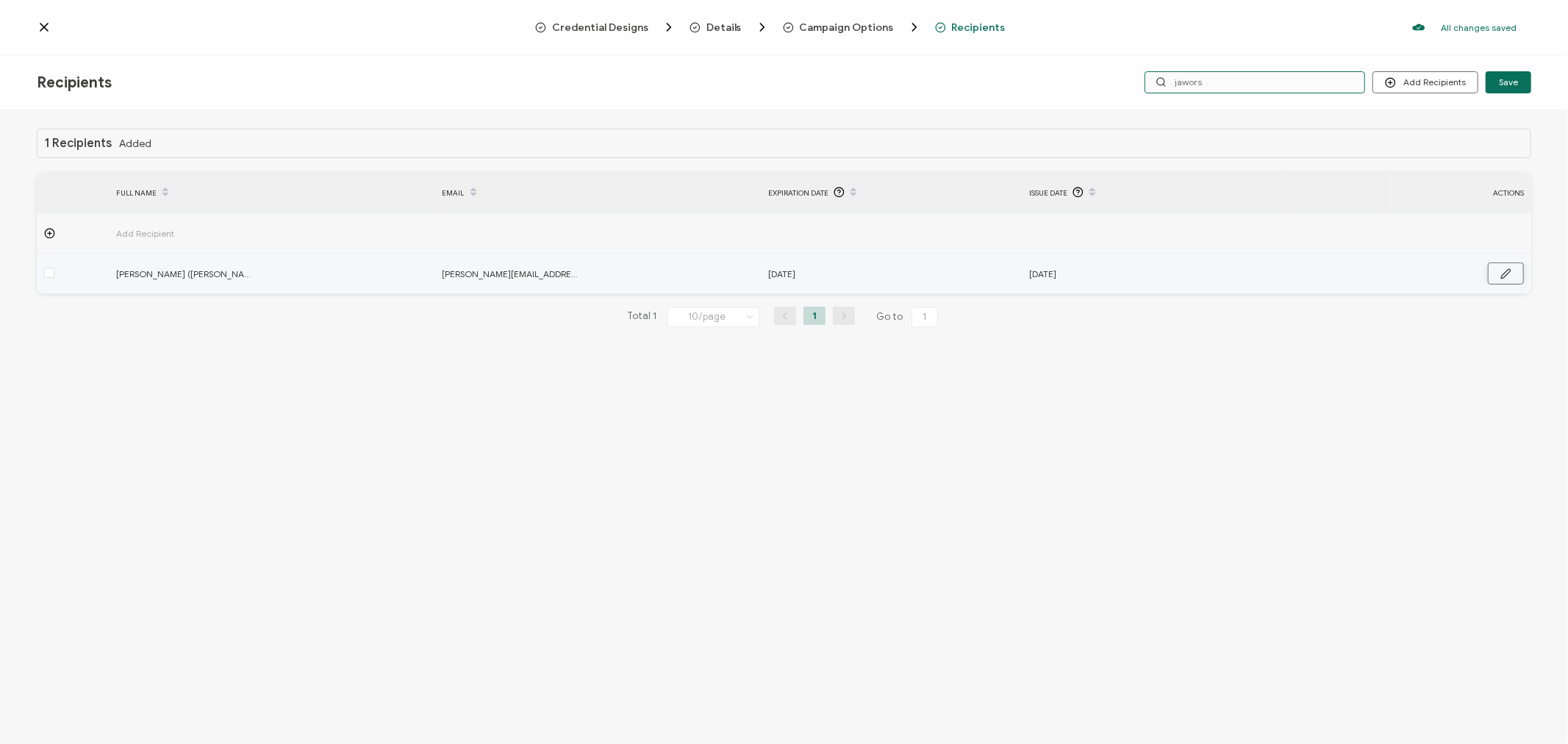
type input "jawors"
click at [1502, 268] on icon "button" at bounding box center [1505, 273] width 11 height 11
click at [872, 275] on input "[DATE]" at bounding box center [833, 274] width 129 height 23
type input "[DATE]"
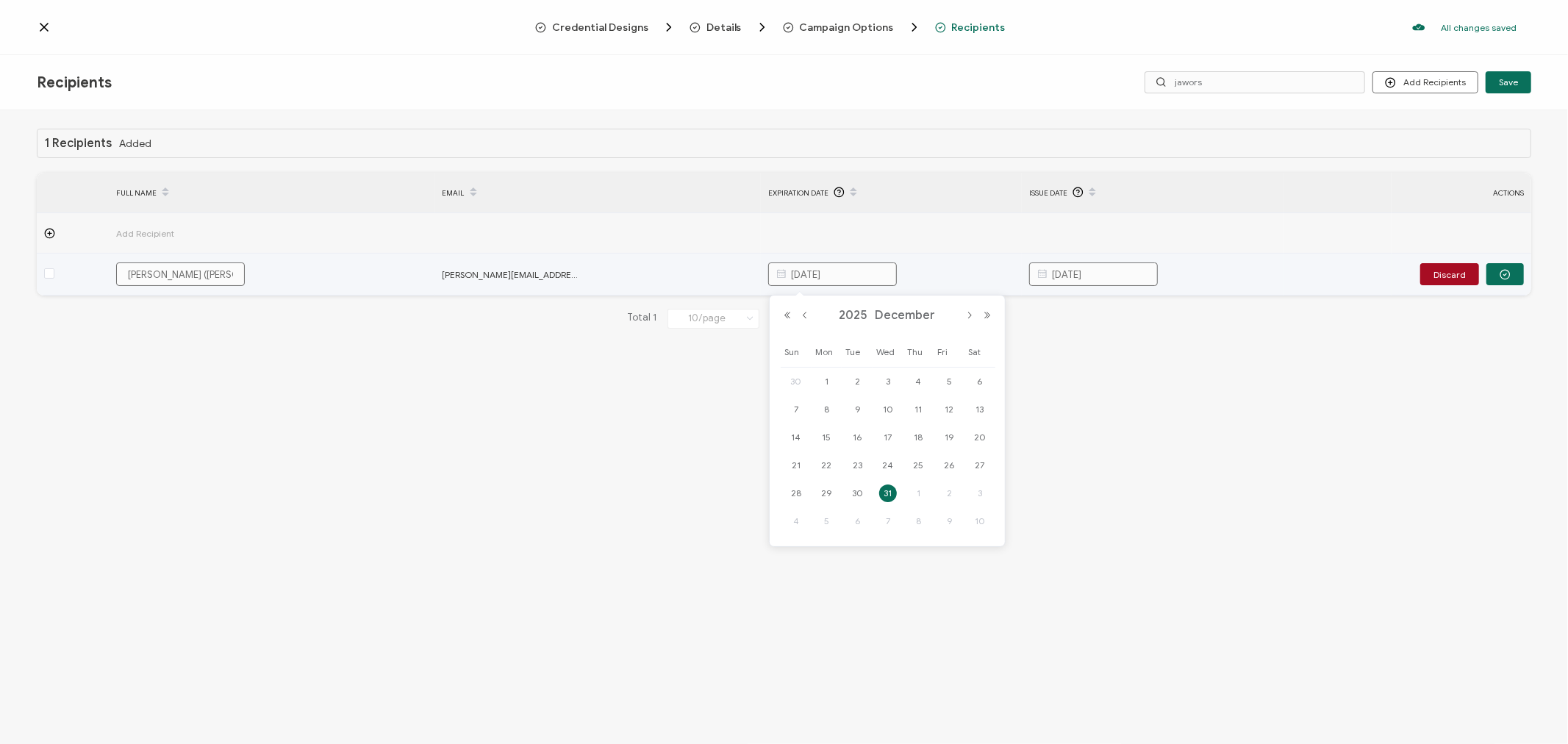
click at [1132, 275] on input "[DATE]" at bounding box center [1094, 274] width 129 height 23
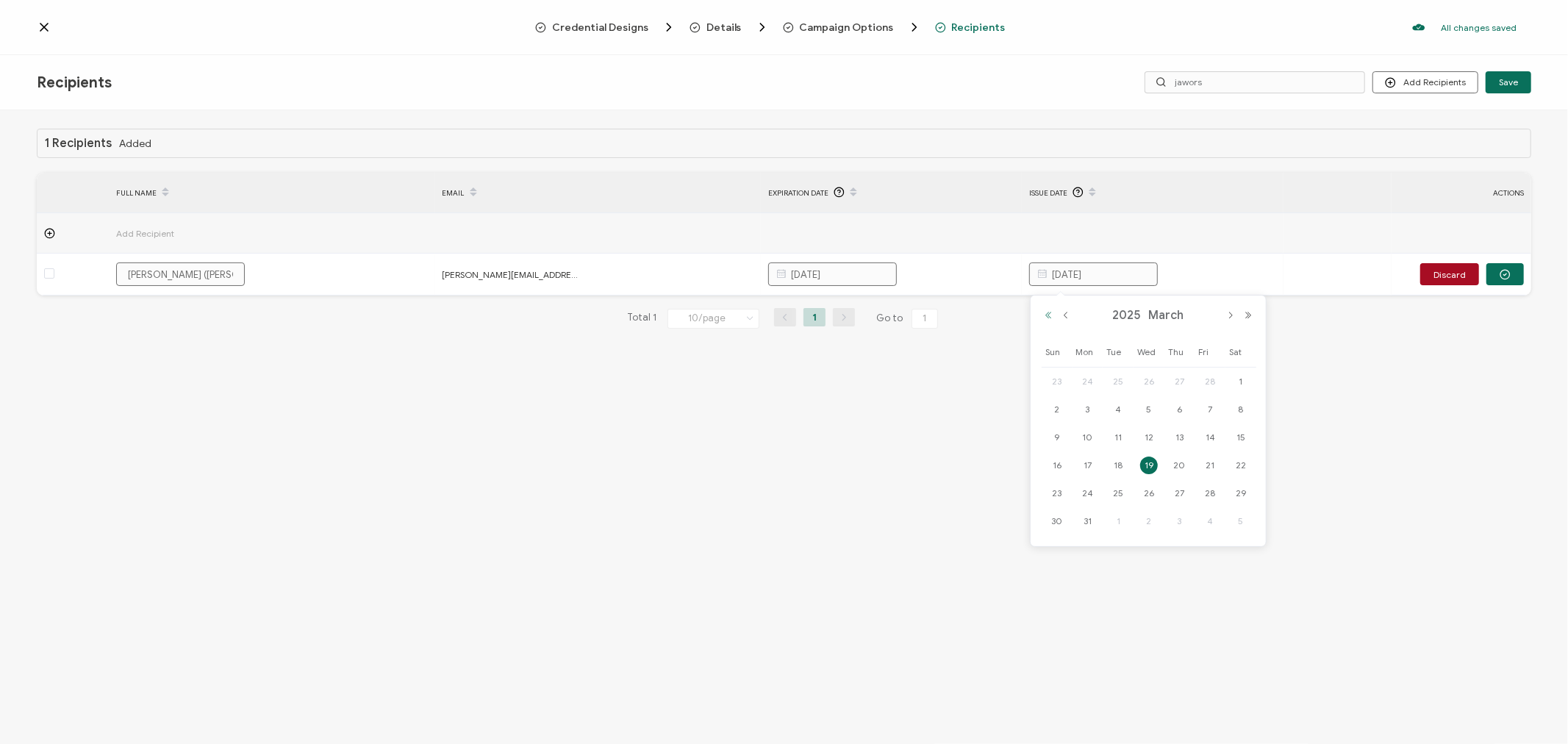
click at [1048, 317] on button "Previous Year" at bounding box center [1048, 315] width 18 height 10
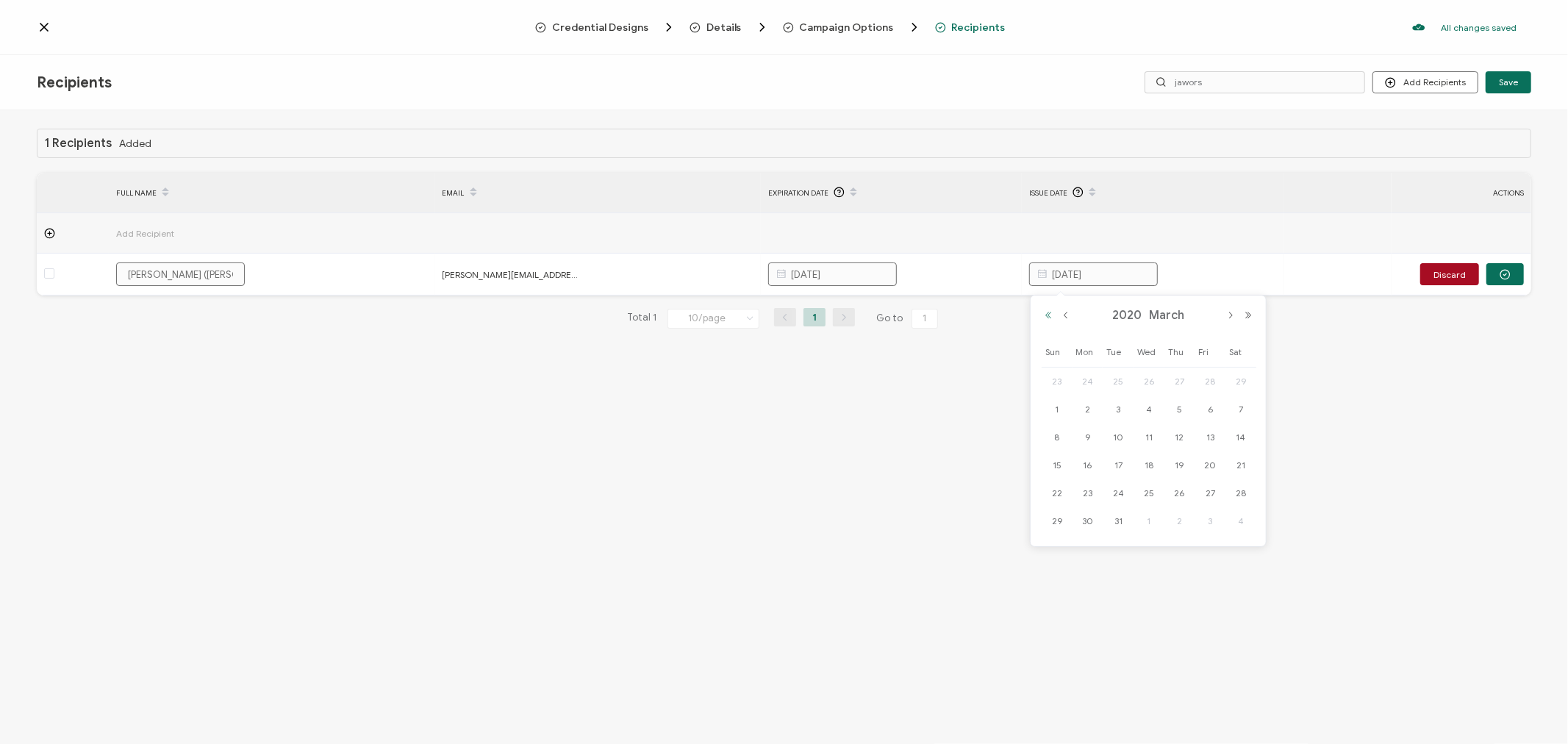
click at [1048, 317] on button "Previous Year" at bounding box center [1048, 315] width 18 height 10
click at [1234, 314] on button "Next Month" at bounding box center [1231, 315] width 18 height 10
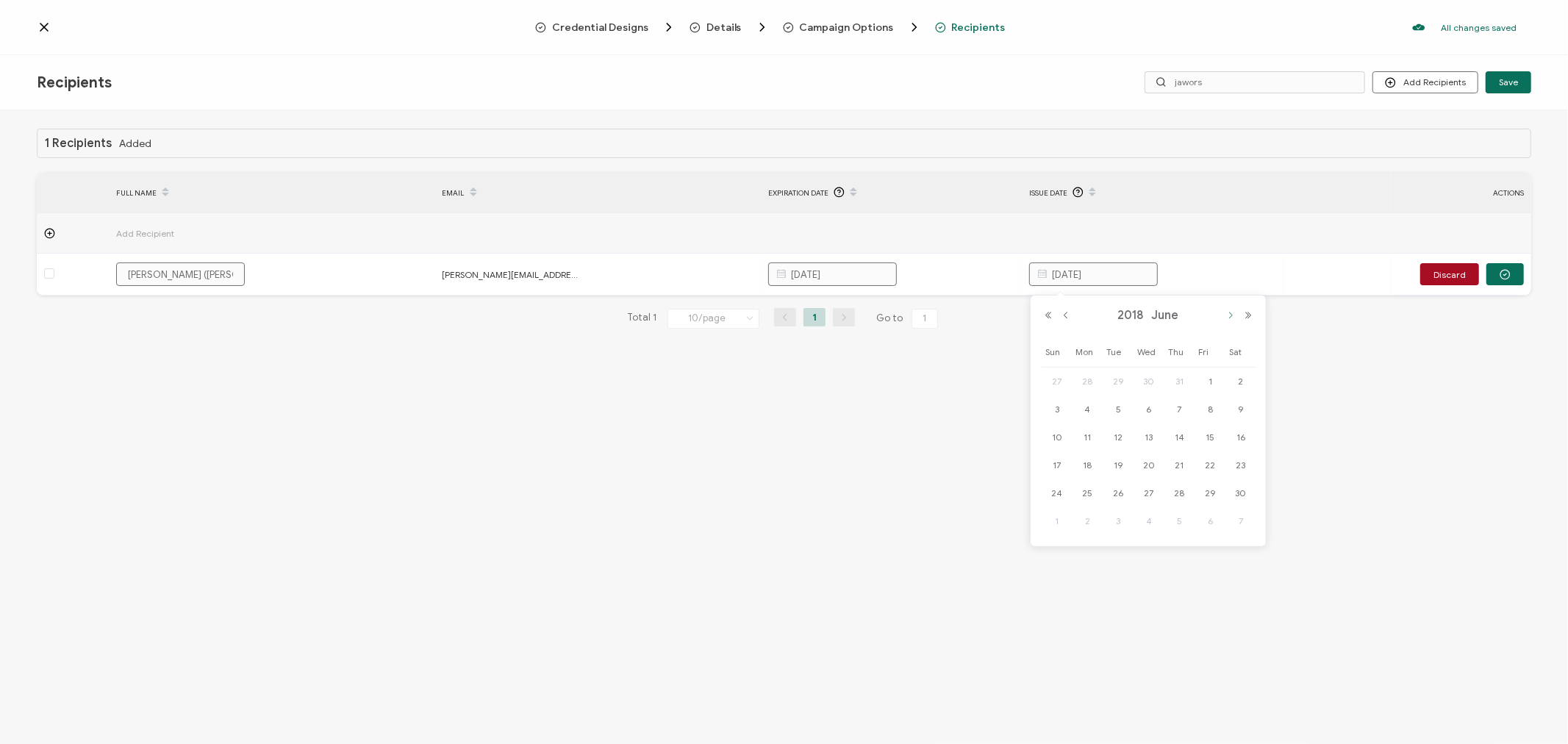
click at [1234, 314] on button "Next Month" at bounding box center [1231, 315] width 18 height 10
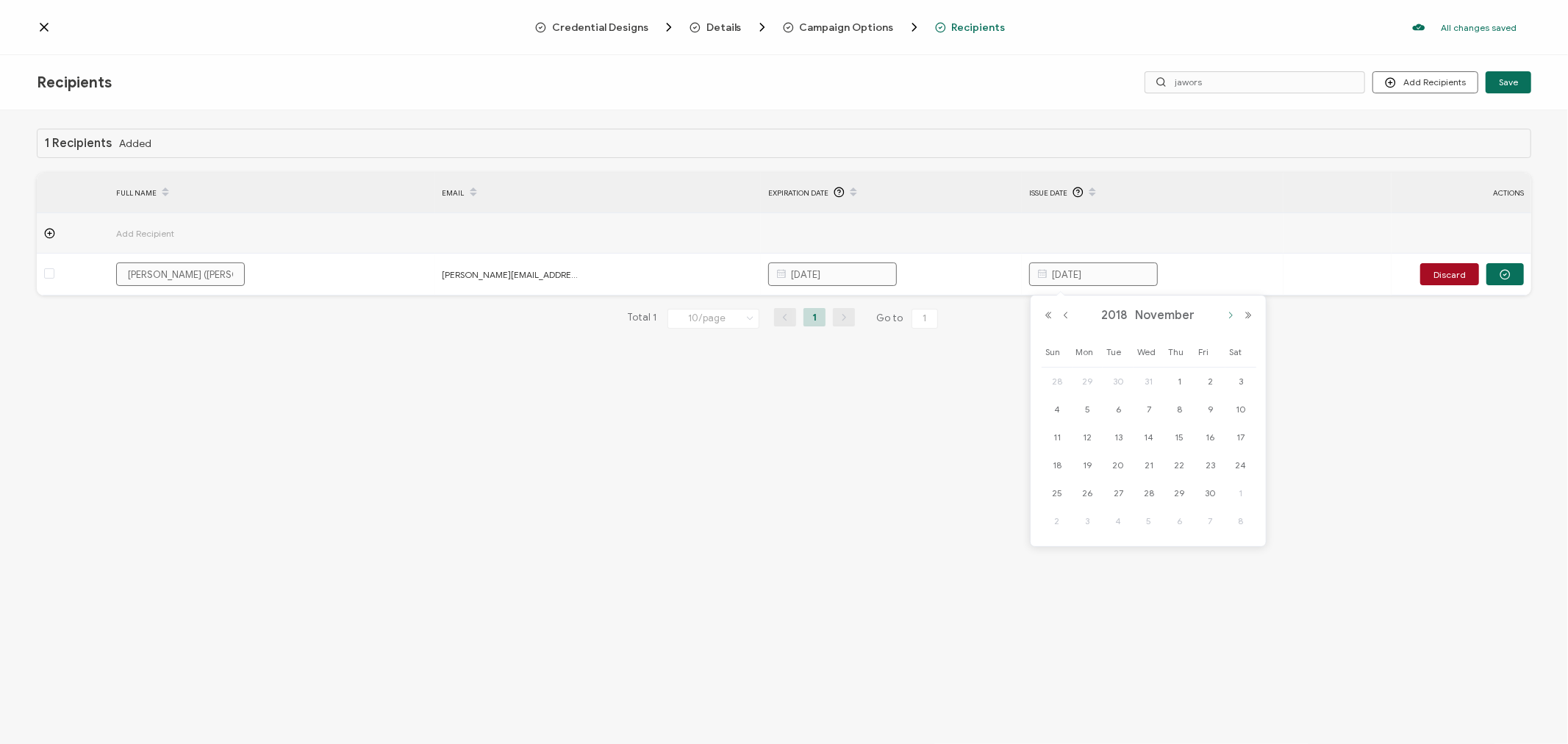
click at [1234, 314] on button "Next Month" at bounding box center [1231, 315] width 18 height 10
click at [1182, 412] on span "6" at bounding box center [1180, 409] width 18 height 18
type input "[DATE]"
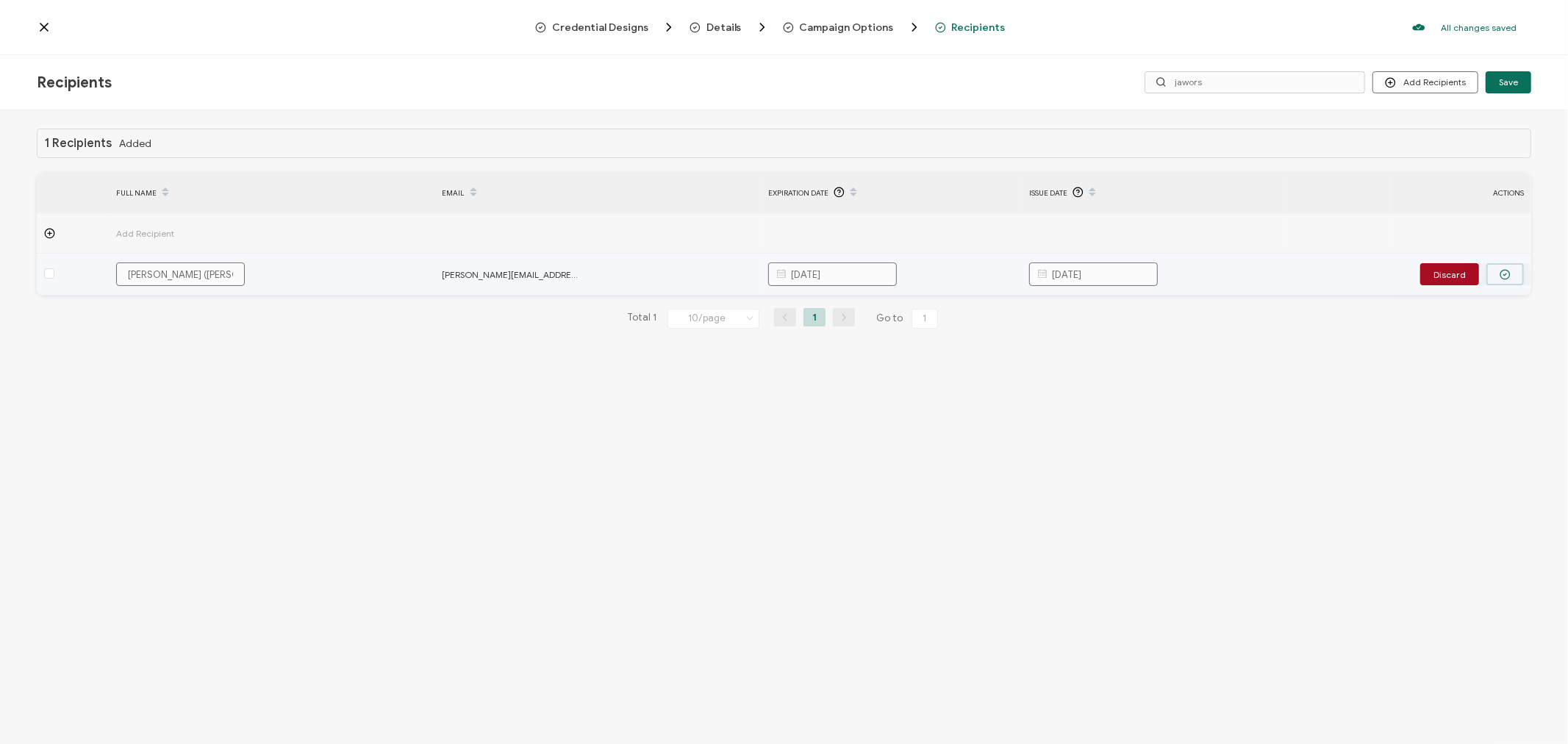
click at [1515, 278] on button "button" at bounding box center [1505, 274] width 38 height 22
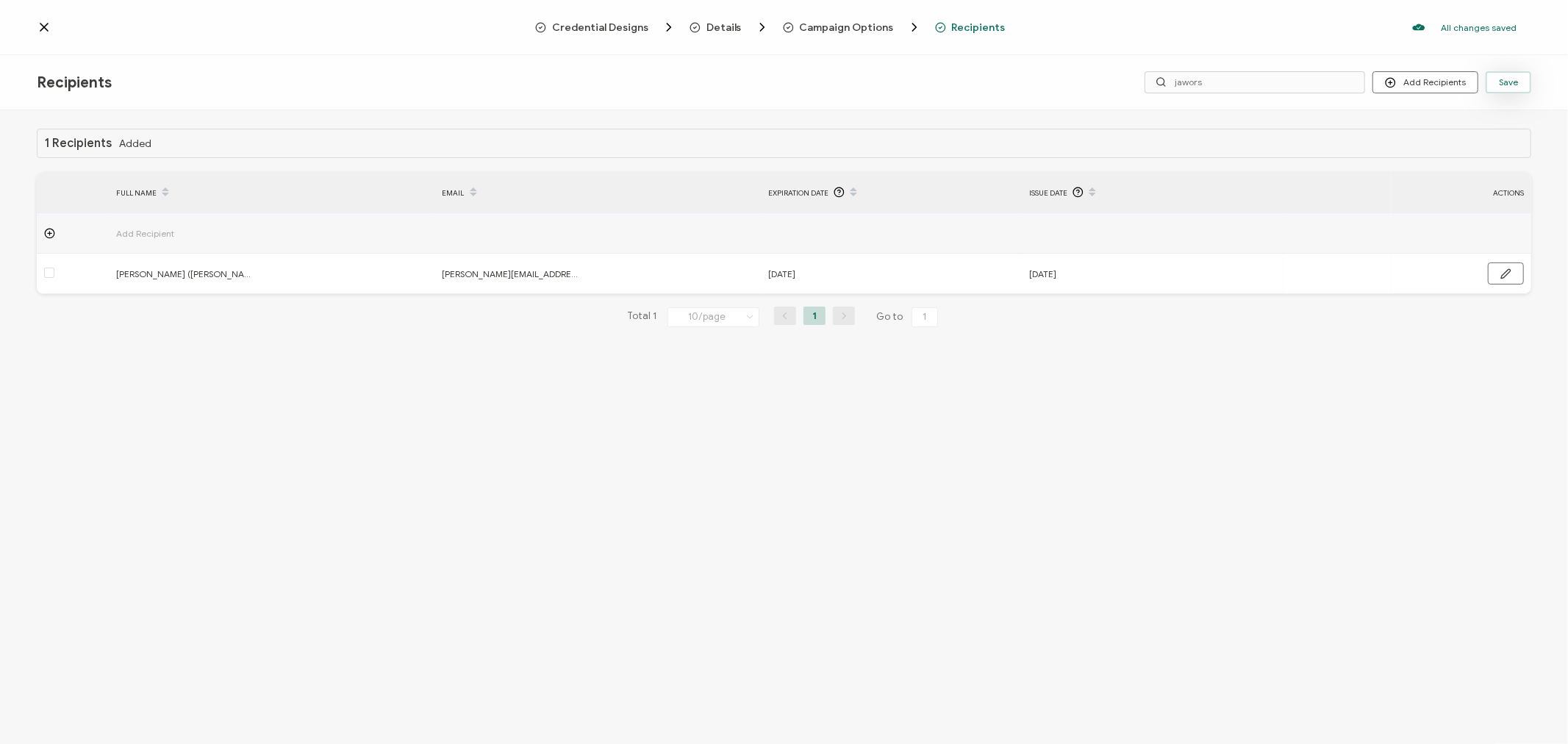
click at [1512, 81] on span "Save" at bounding box center [1508, 82] width 19 height 9
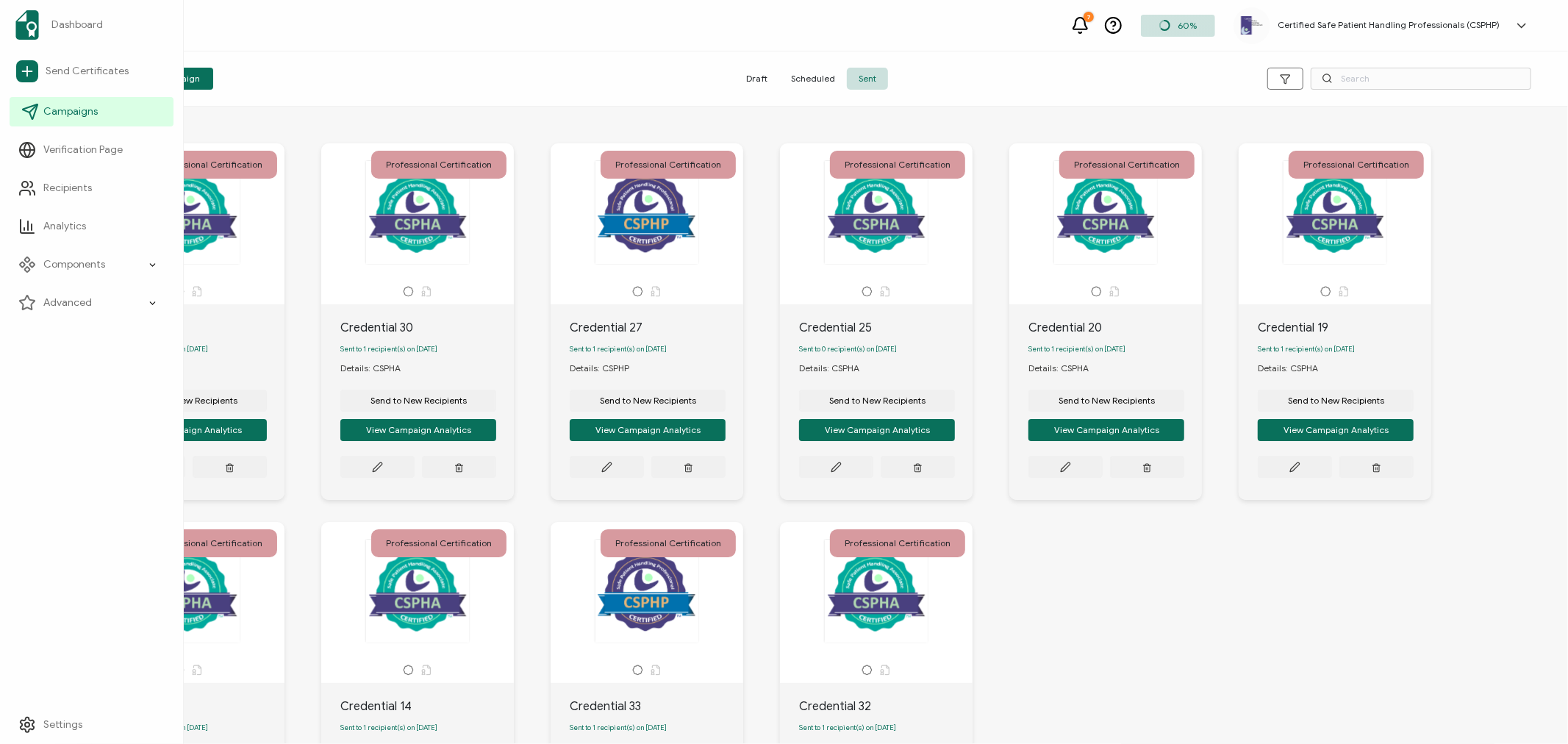
click at [39, 107] on link "Campaigns" at bounding box center [91, 111] width 164 height 29
click at [83, 114] on span "Campaigns" at bounding box center [70, 112] width 54 height 15
